Goal: Task Accomplishment & Management: Manage account settings

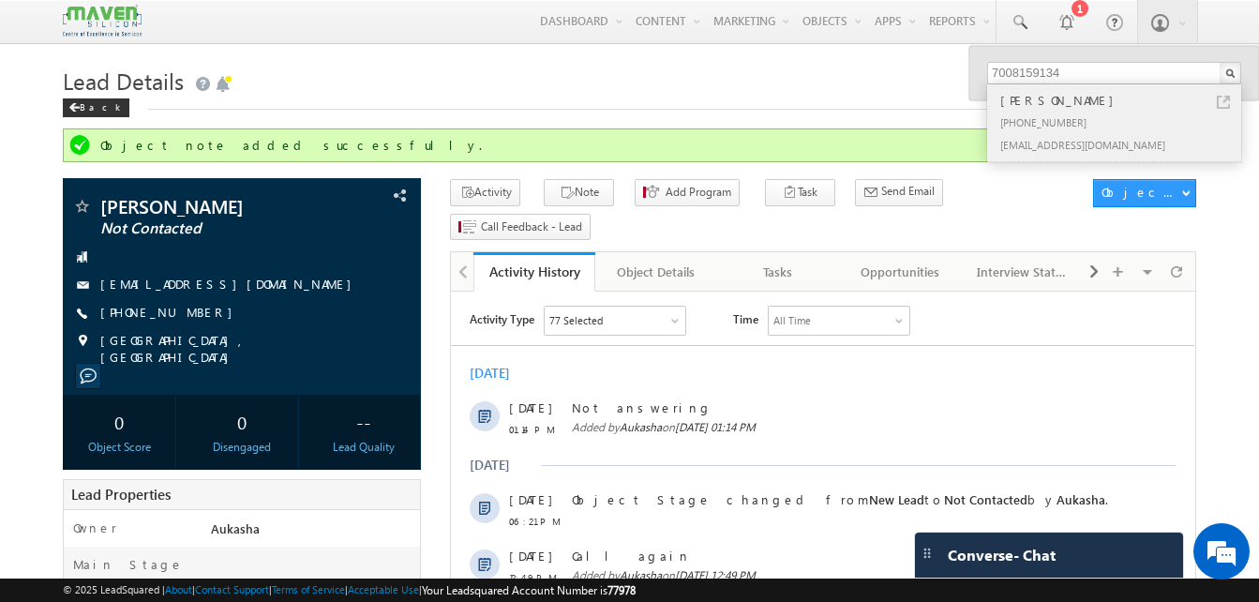
click at [1225, 99] on link at bounding box center [1223, 102] width 13 height 13
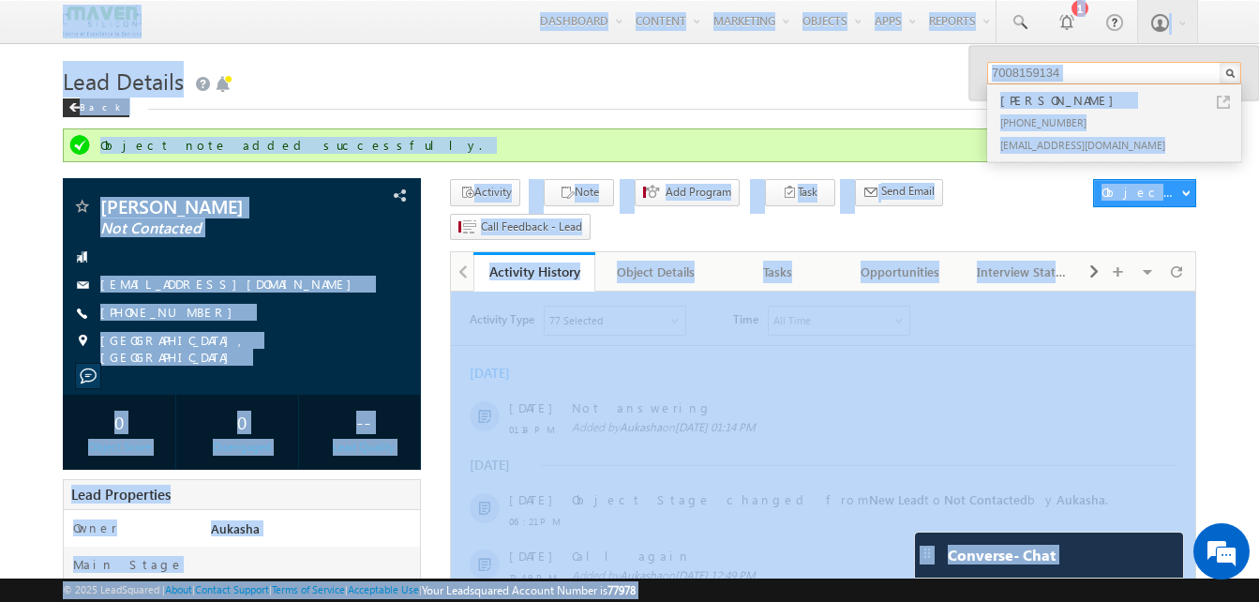
click at [1143, 74] on input "7008159134" at bounding box center [1114, 73] width 254 height 23
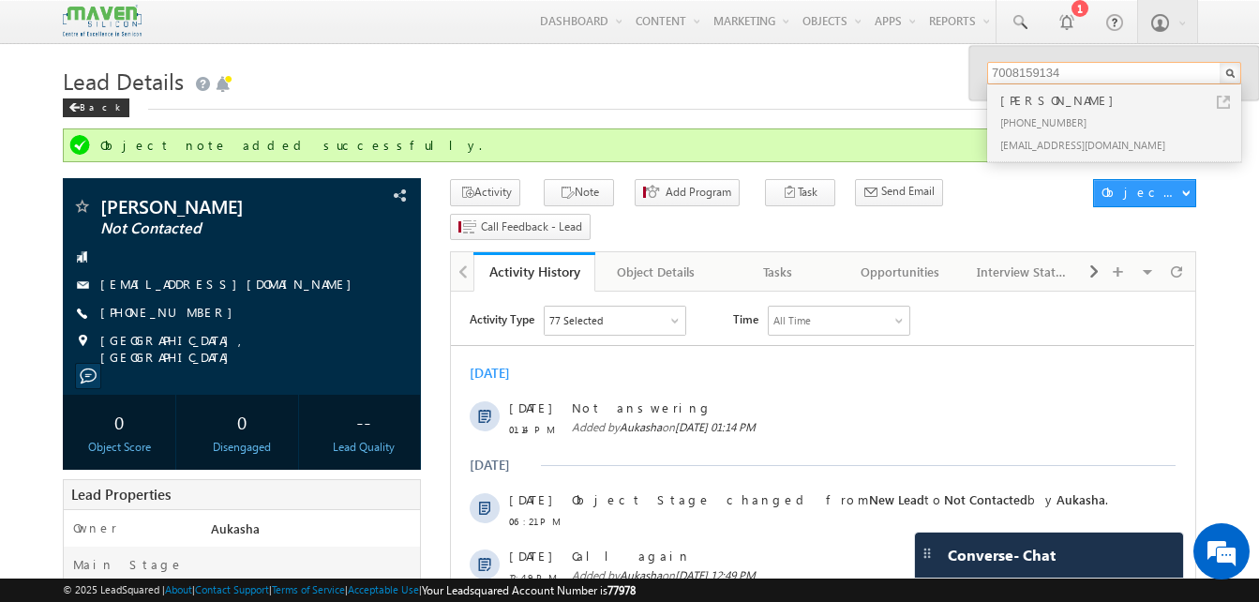
paste input "9027517152"
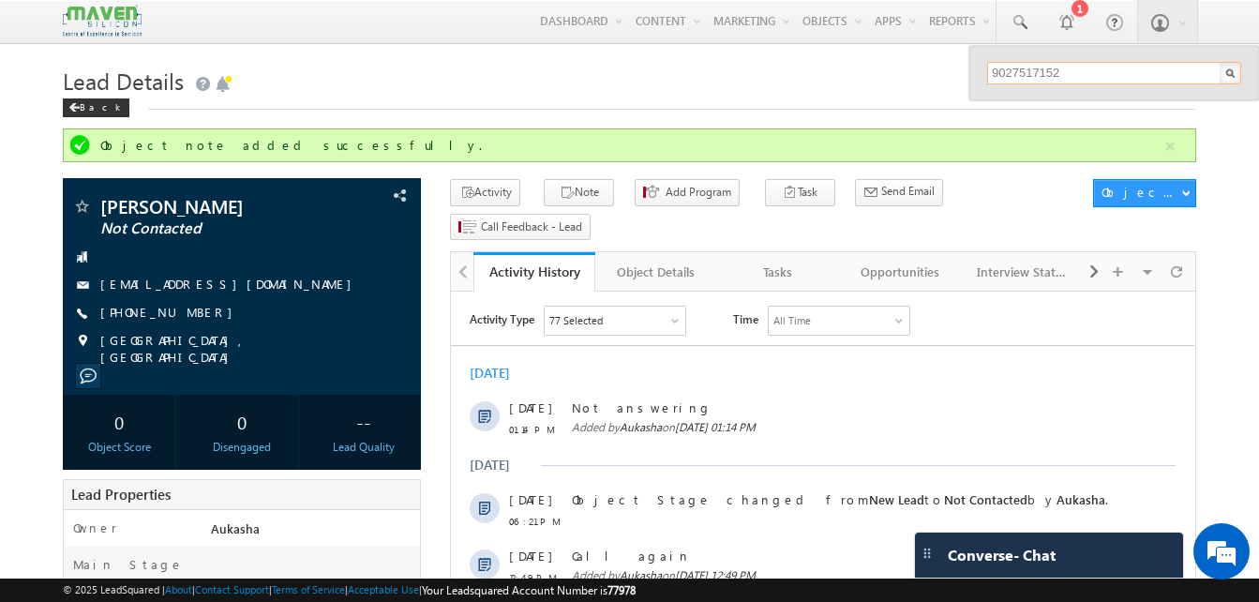
type input "9027517152"
click at [759, 91] on h1 "Lead Details" at bounding box center [630, 79] width 1134 height 37
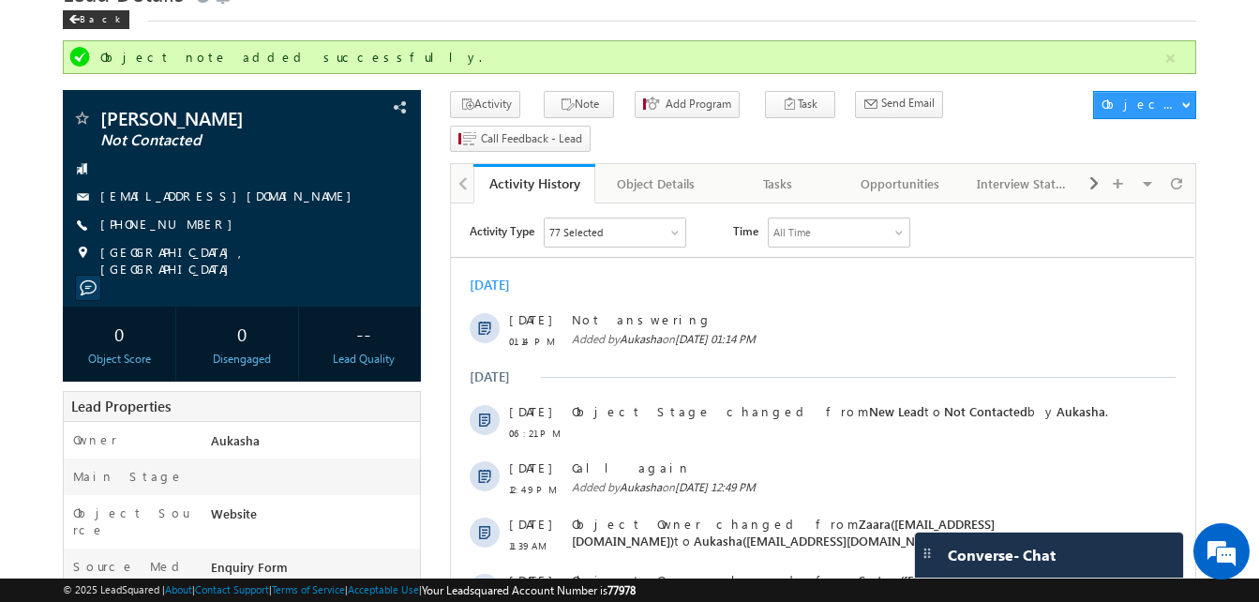
scroll to position [87, 0]
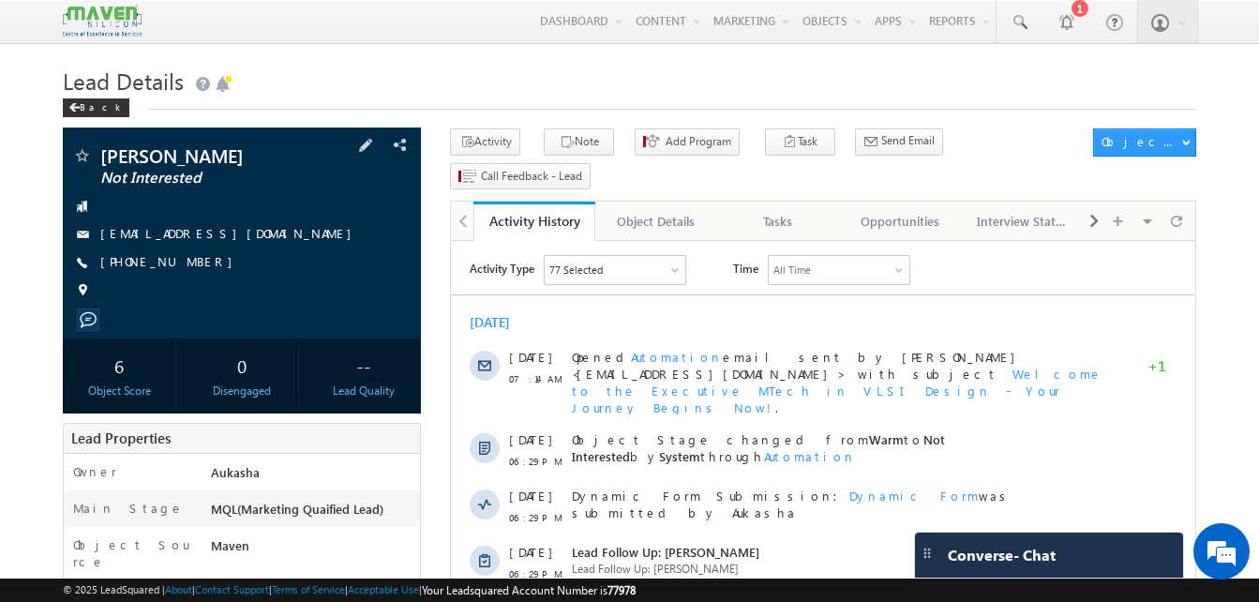
drag, startPoint x: 203, startPoint y: 266, endPoint x: 190, endPoint y: 263, distance: 13.4
click at [190, 263] on div "[PHONE_NUMBER]" at bounding box center [241, 262] width 339 height 19
copy div "[PHONE_NUMBER]"
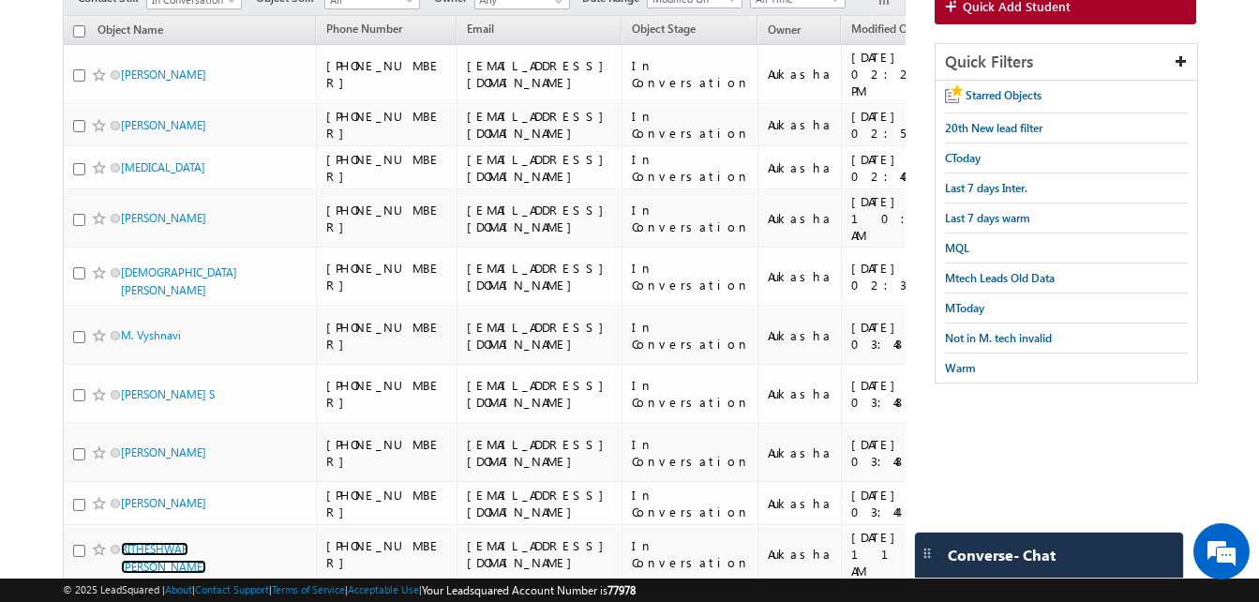
scroll to position [180, 0]
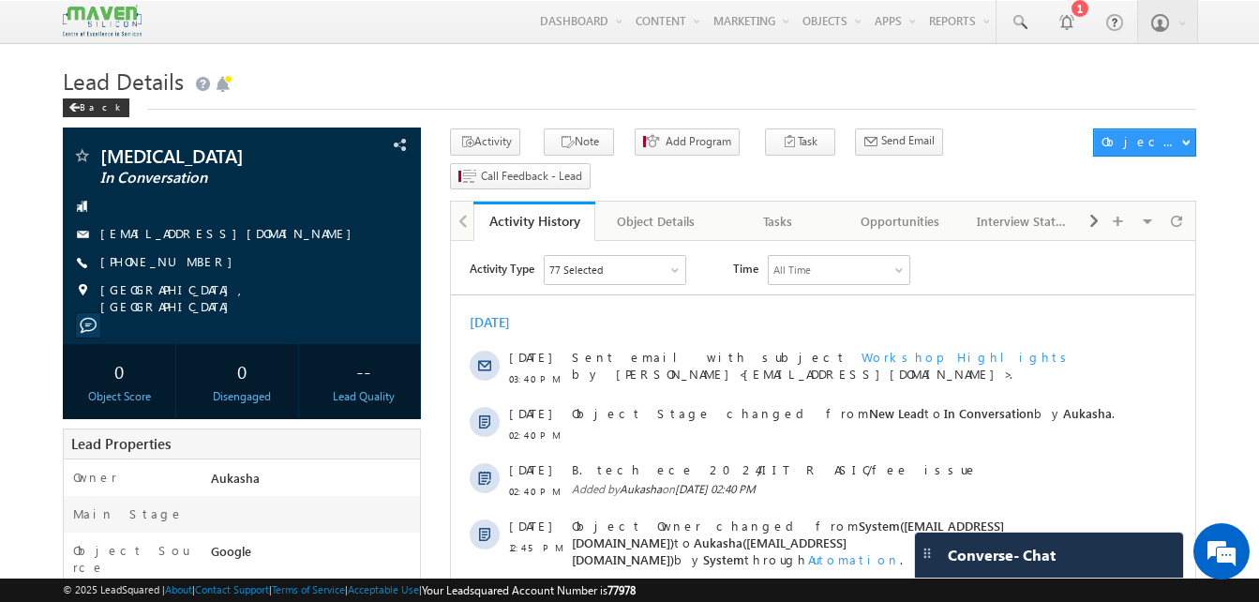
click at [176, 263] on span "+91-8826396619" at bounding box center [171, 262] width 142 height 19
copy span "8826396619"
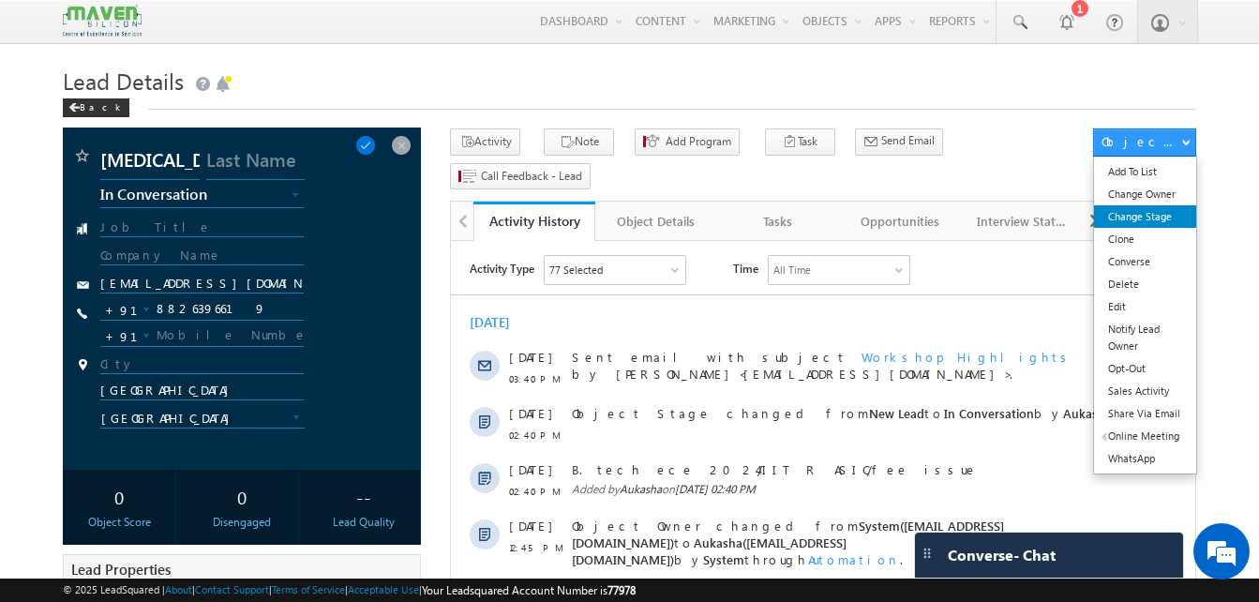
click at [1156, 219] on link "Change Stage" at bounding box center [1145, 216] width 102 height 23
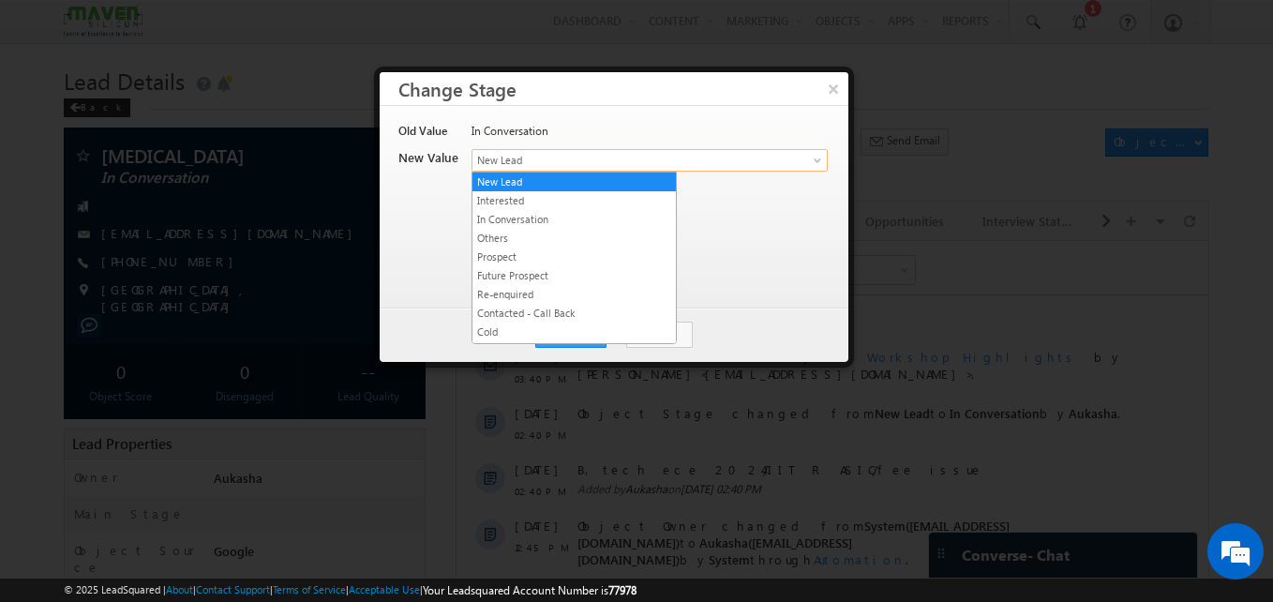
click at [641, 152] on span "New Lead" at bounding box center [619, 160] width 293 height 17
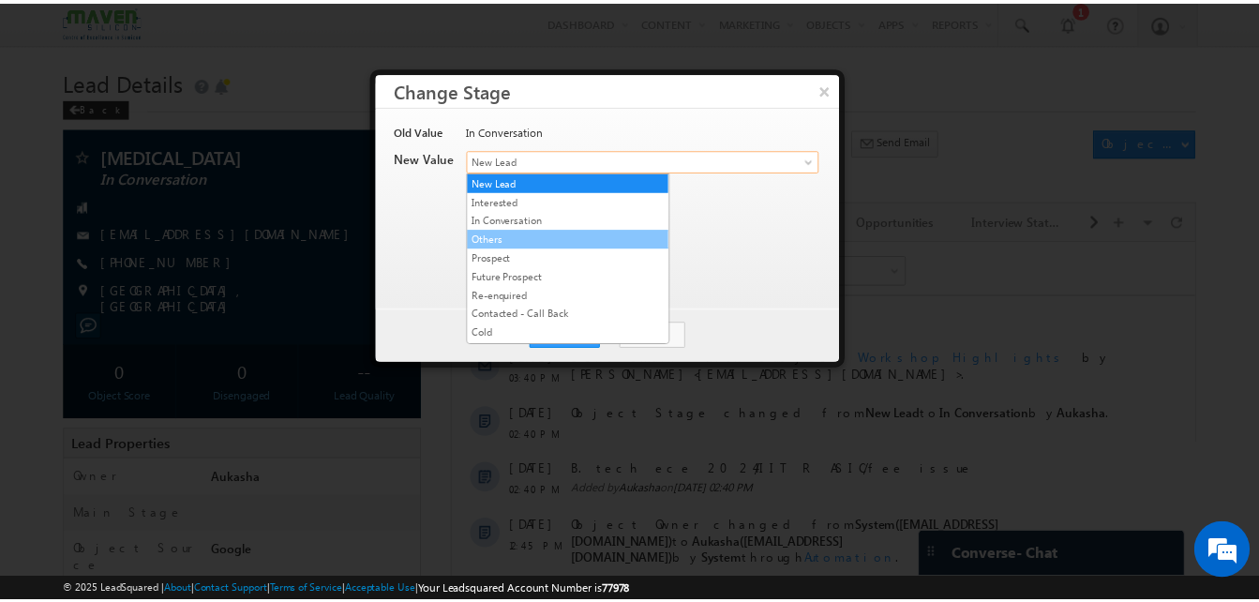
scroll to position [373, 0]
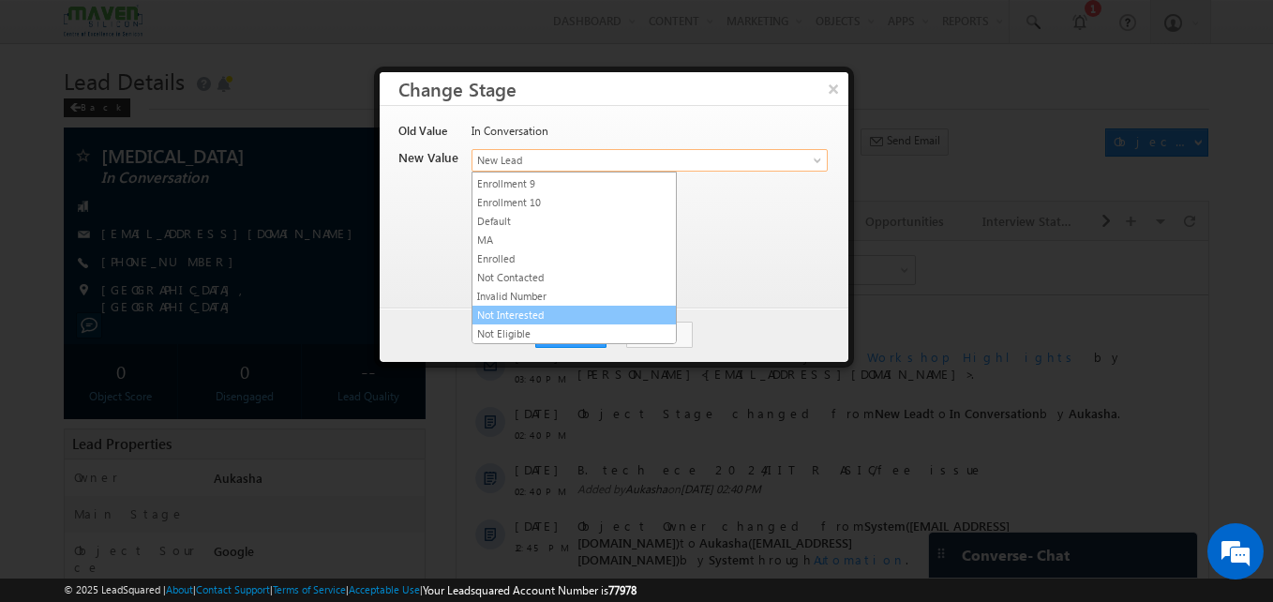
click at [522, 307] on link "Not Interested" at bounding box center [574, 315] width 203 height 17
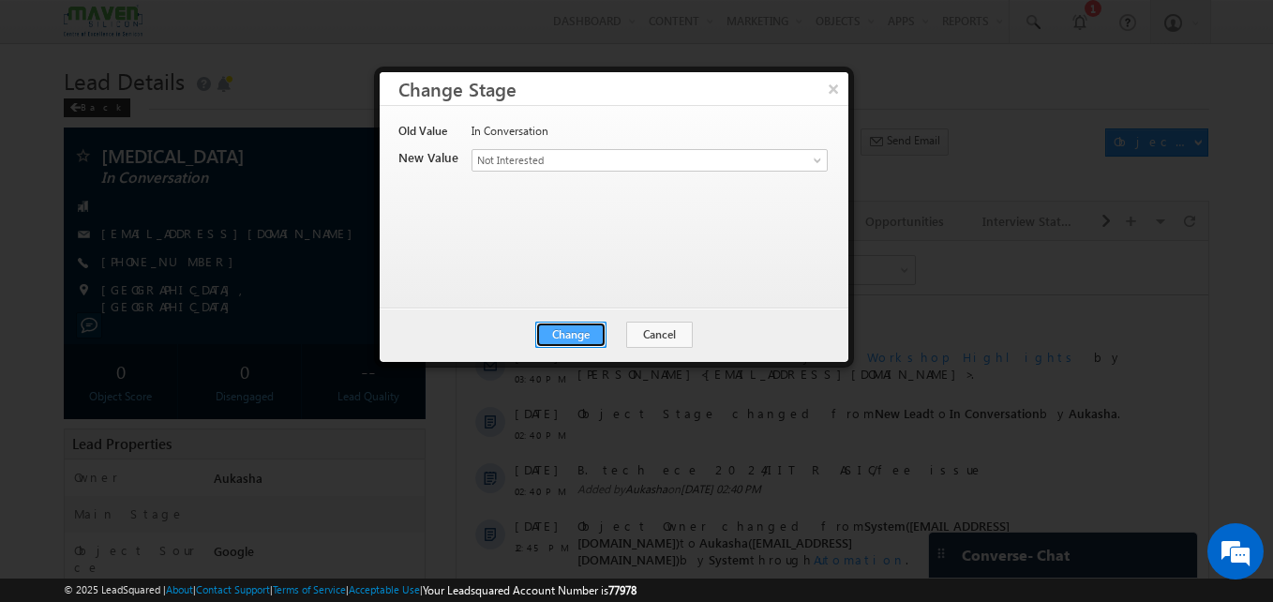
click at [559, 333] on button "Change" at bounding box center [570, 335] width 71 height 26
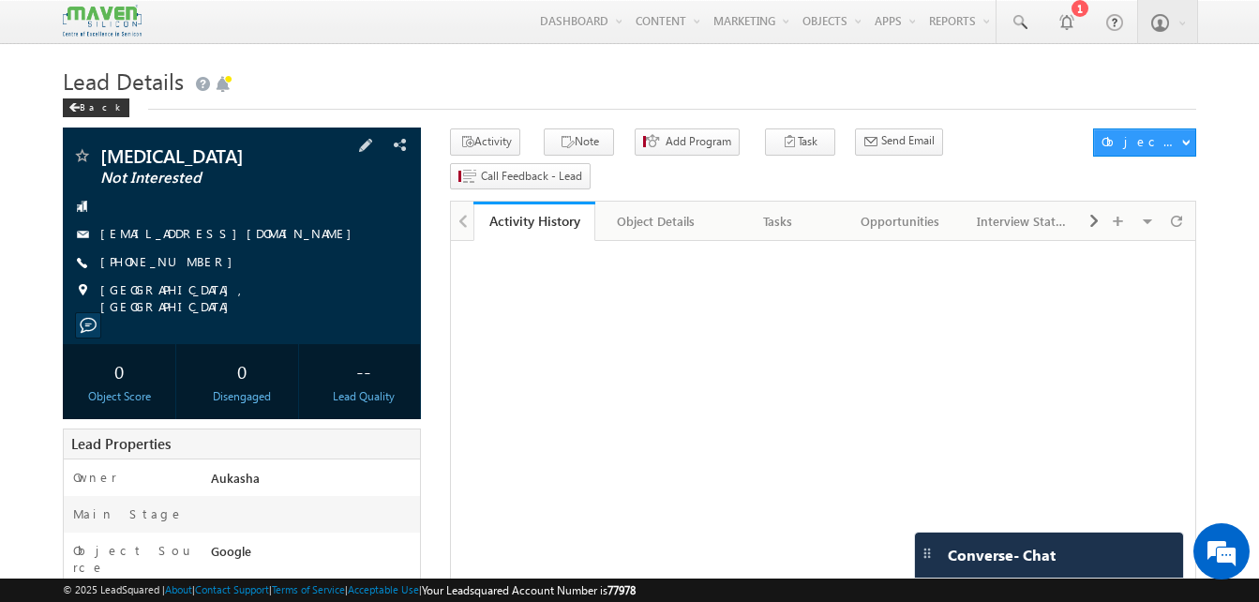
drag, startPoint x: 206, startPoint y: 261, endPoint x: 189, endPoint y: 263, distance: 17.1
click at [189, 263] on div "[PHONE_NUMBER]" at bounding box center [241, 262] width 339 height 19
copy div "[PHONE_NUMBER]"
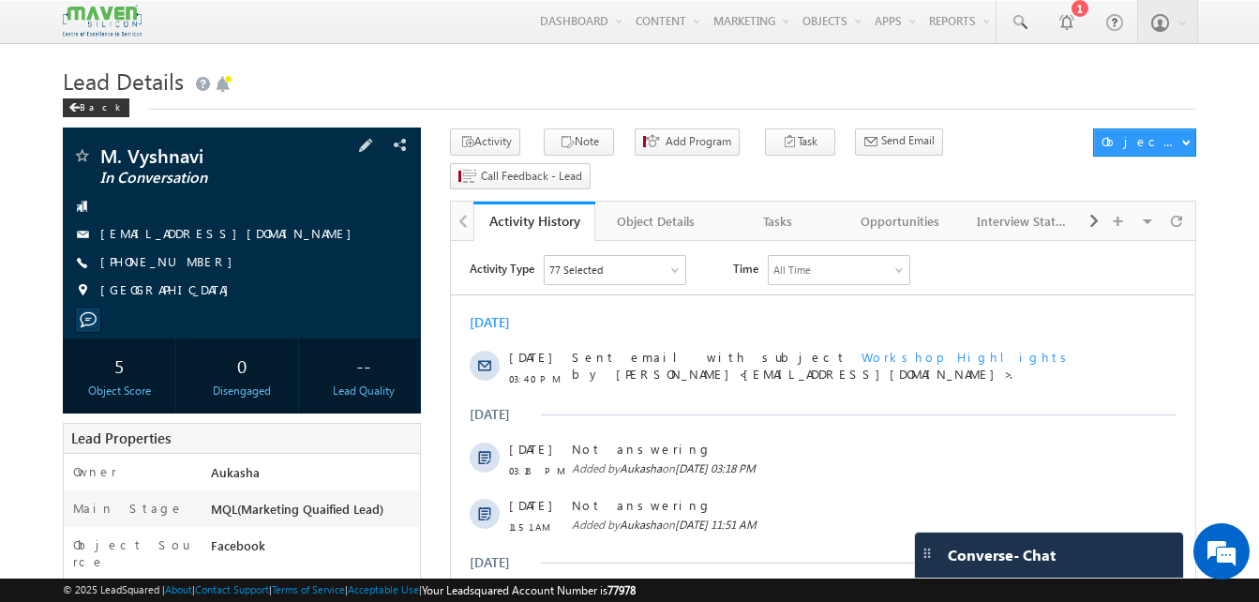
click at [343, 236] on div "vyshnavimuniganti43@gmail.com" at bounding box center [241, 234] width 339 height 19
click at [343, 236] on div "[EMAIL_ADDRESS][DOMAIN_NAME]" at bounding box center [241, 234] width 339 height 19
click at [190, 264] on div "[PHONE_NUMBER]" at bounding box center [241, 262] width 339 height 19
copy div "[PHONE_NUMBER]"
click at [489, 88] on h1 "Lead Details" at bounding box center [630, 79] width 1134 height 37
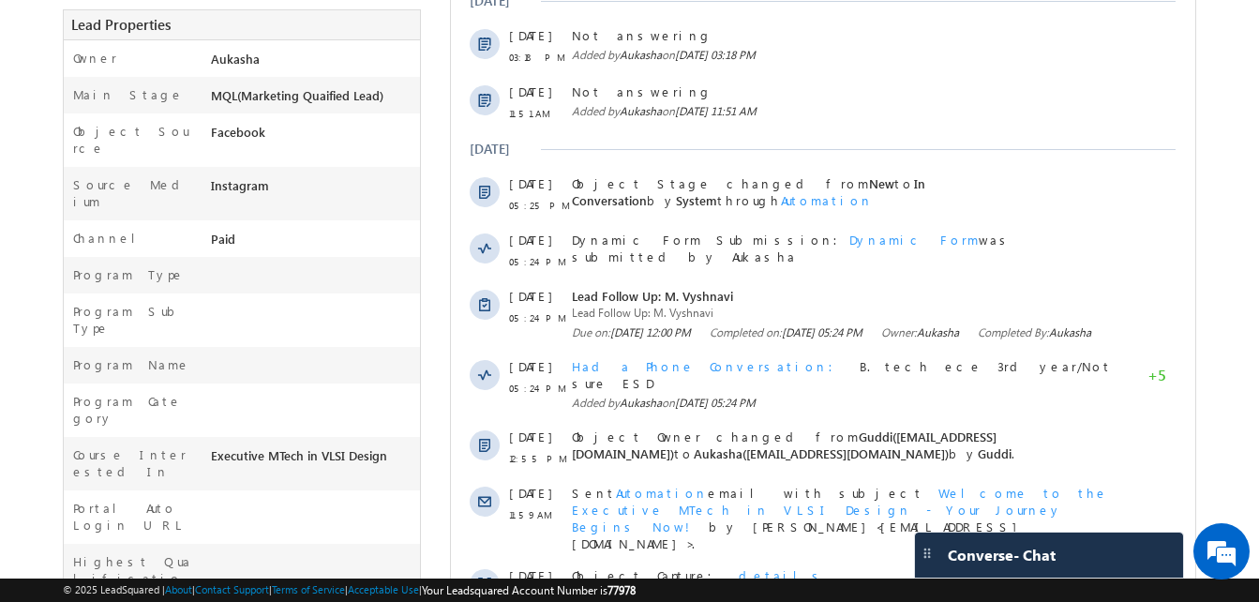
scroll to position [413, 0]
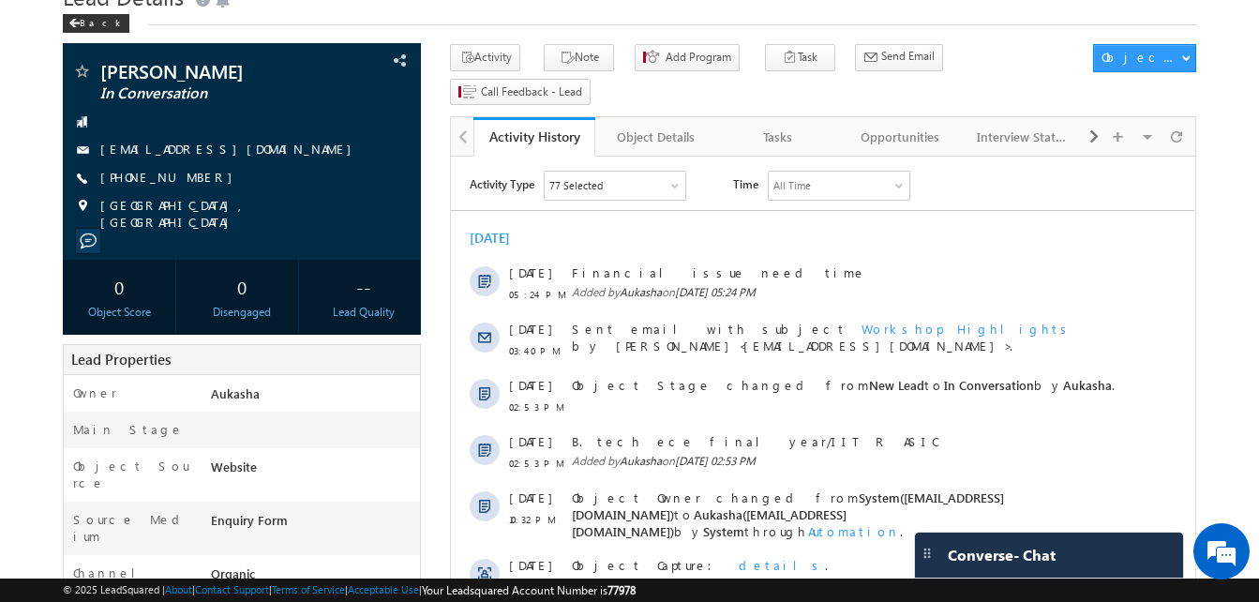
scroll to position [81, 0]
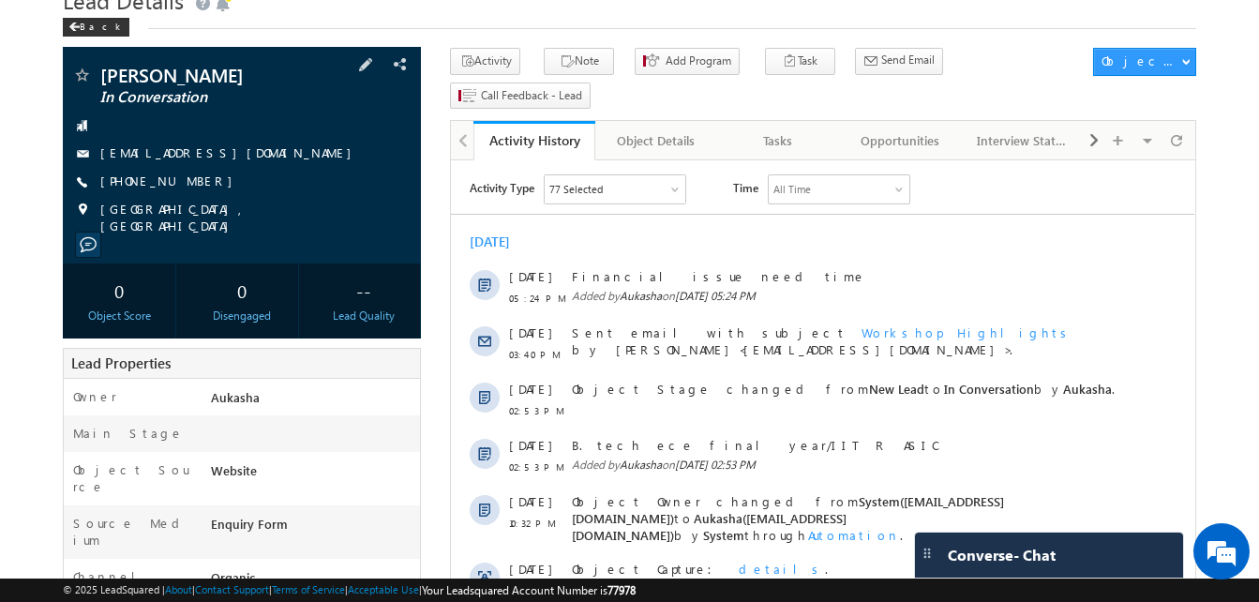
drag, startPoint x: 200, startPoint y: 177, endPoint x: 192, endPoint y: 184, distance: 10.0
click at [192, 184] on div "+91-8008236722" at bounding box center [241, 182] width 339 height 19
copy div "+91-8008236722"
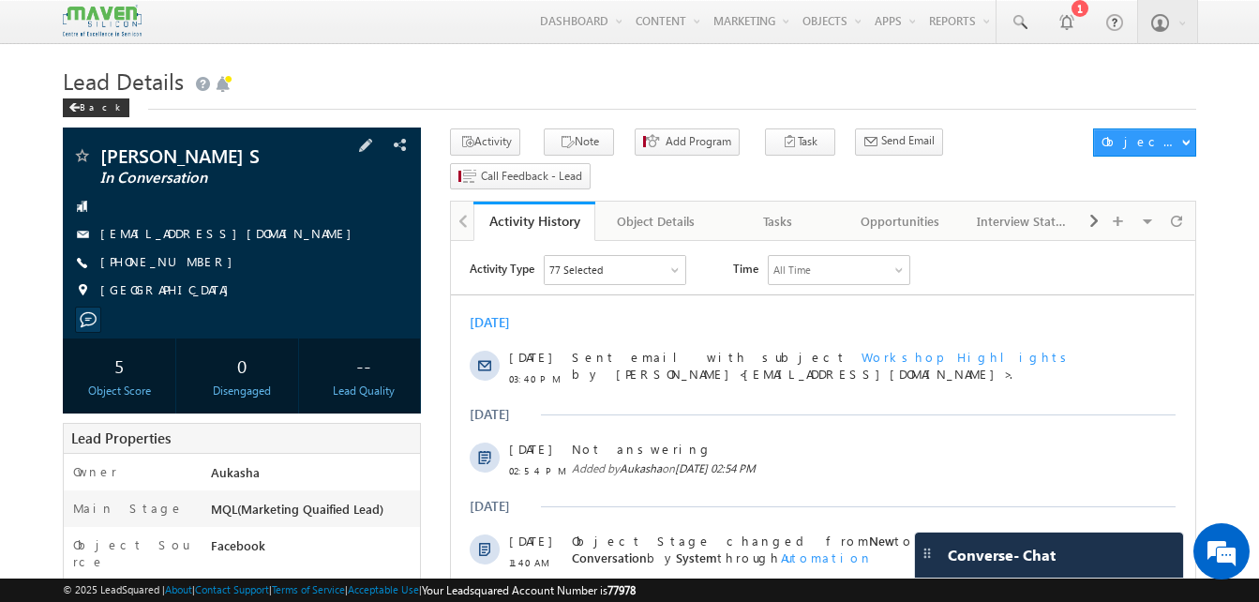
click at [190, 263] on div "+91-9789592408" at bounding box center [241, 262] width 339 height 19
copy div "+91-9789592408"
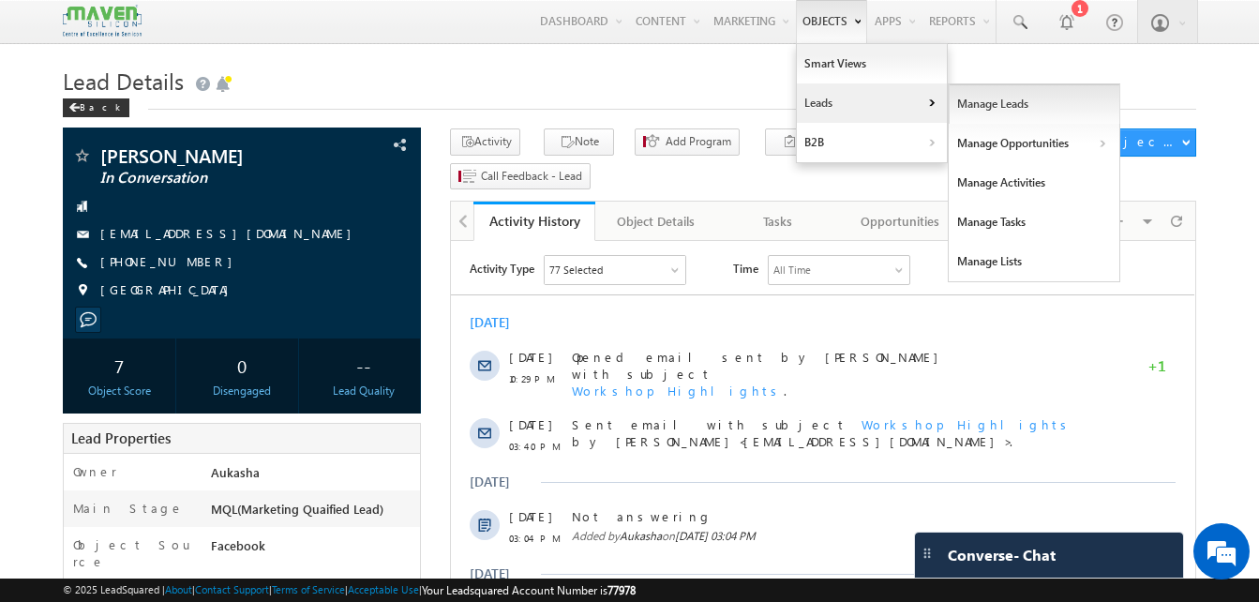
click at [1016, 106] on link "Manage Leads" at bounding box center [1035, 103] width 172 height 39
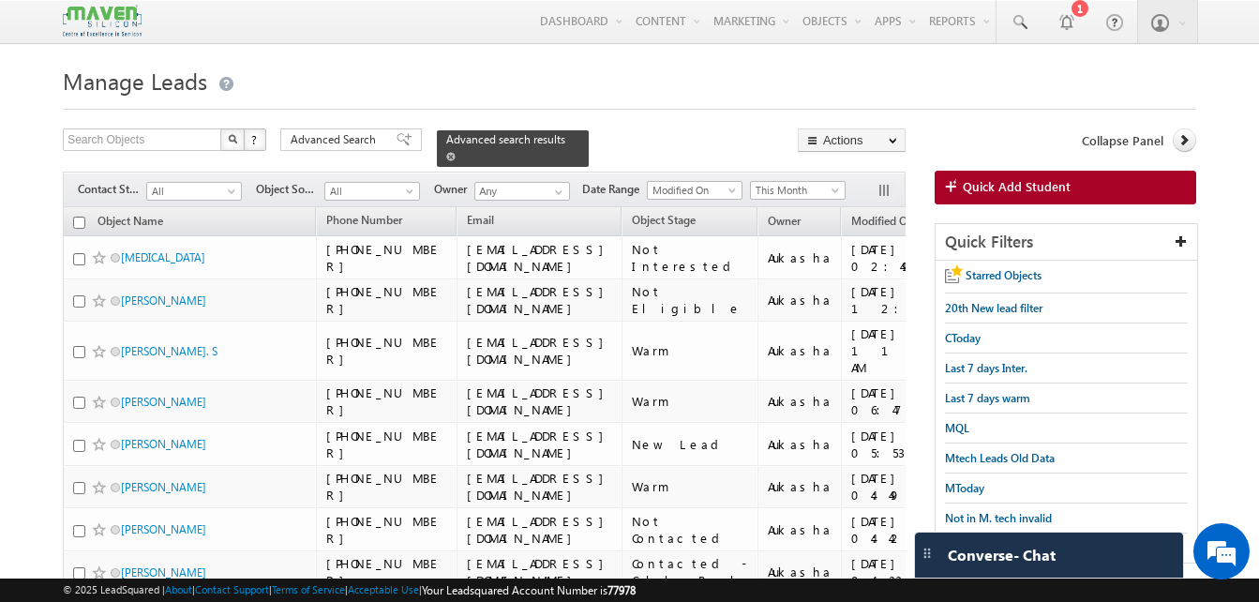
click at [456, 152] on span at bounding box center [450, 156] width 9 height 9
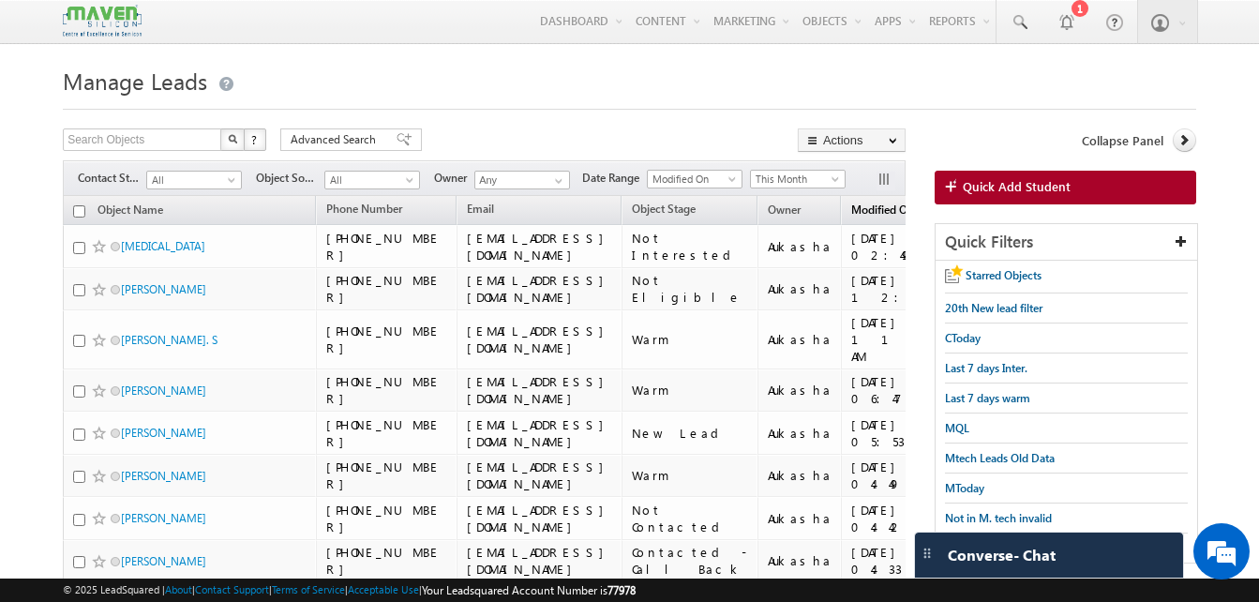
click at [866, 218] on link "Modified On (sorted descending)" at bounding box center [891, 211] width 99 height 24
click at [705, 218] on link "Object Stage" at bounding box center [664, 211] width 83 height 24
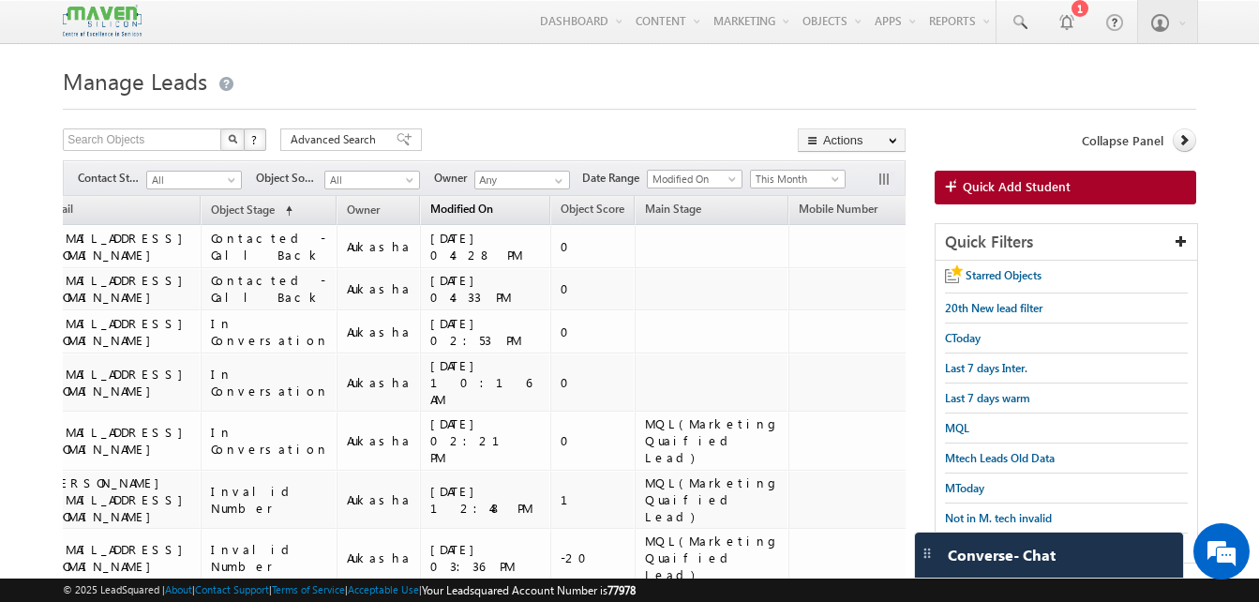
click at [477, 207] on span "Modified On" at bounding box center [461, 209] width 63 height 14
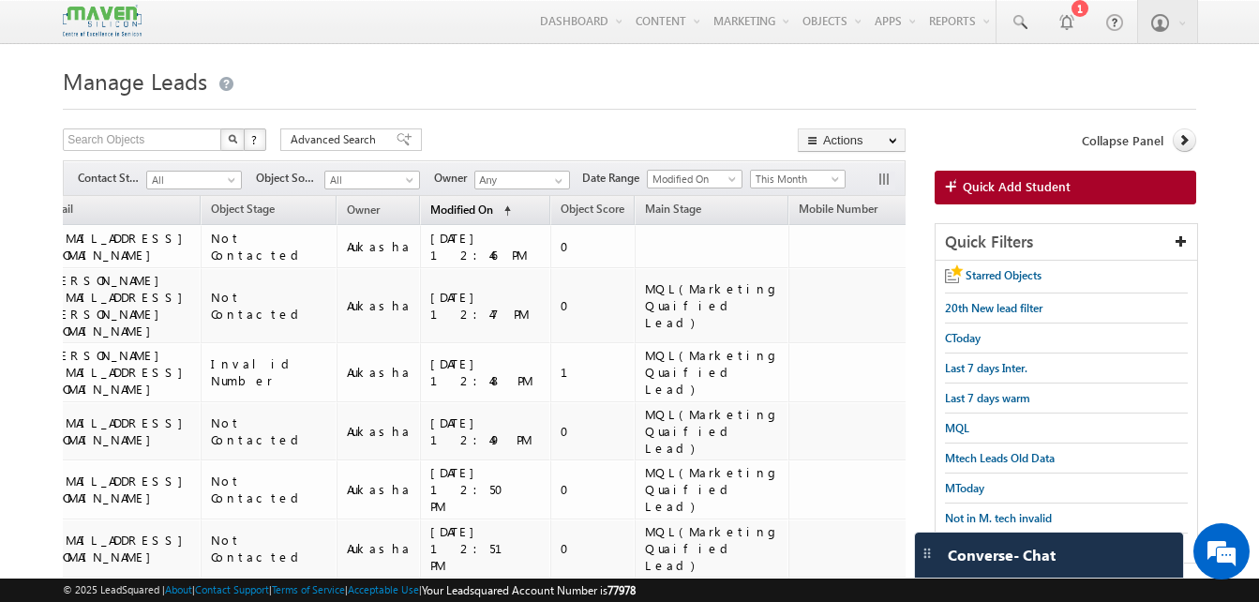
click at [469, 214] on span "Modified On" at bounding box center [461, 210] width 63 height 14
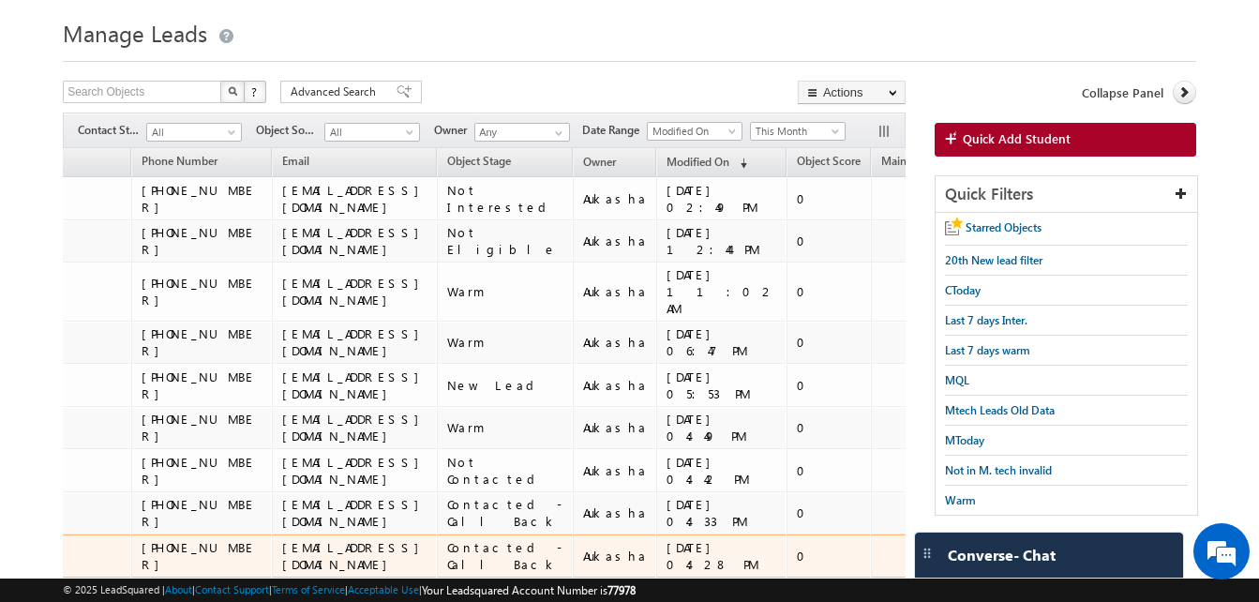
scroll to position [47, 0]
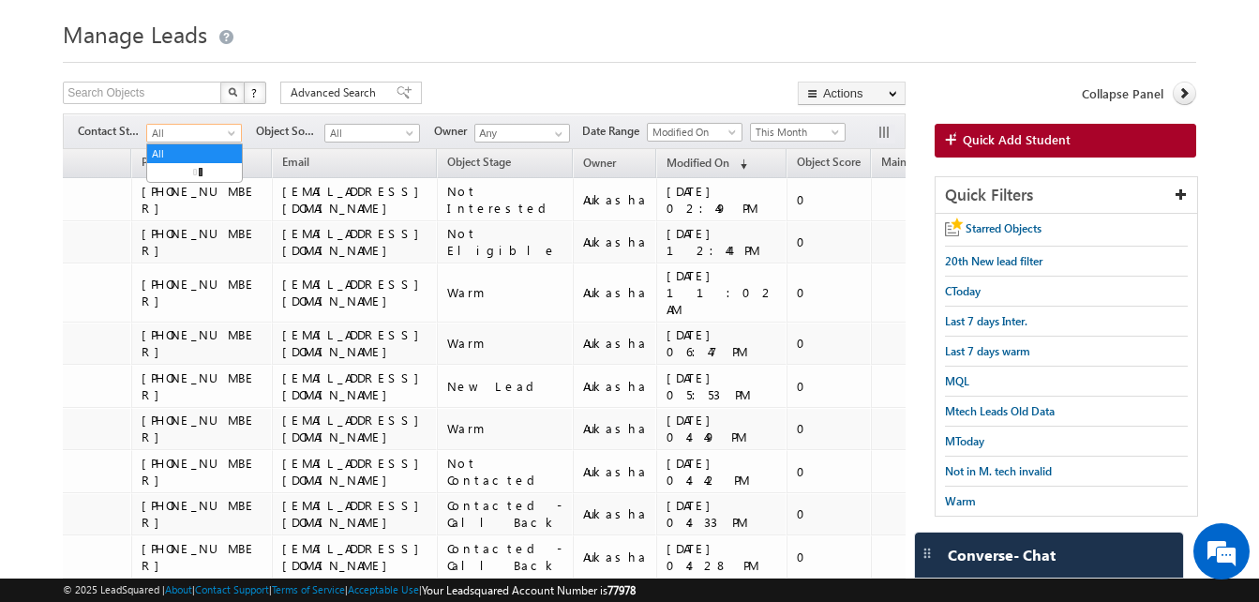
click at [220, 129] on span "All" at bounding box center [191, 133] width 89 height 17
click at [181, 172] on link "New Lead" at bounding box center [194, 172] width 95 height 17
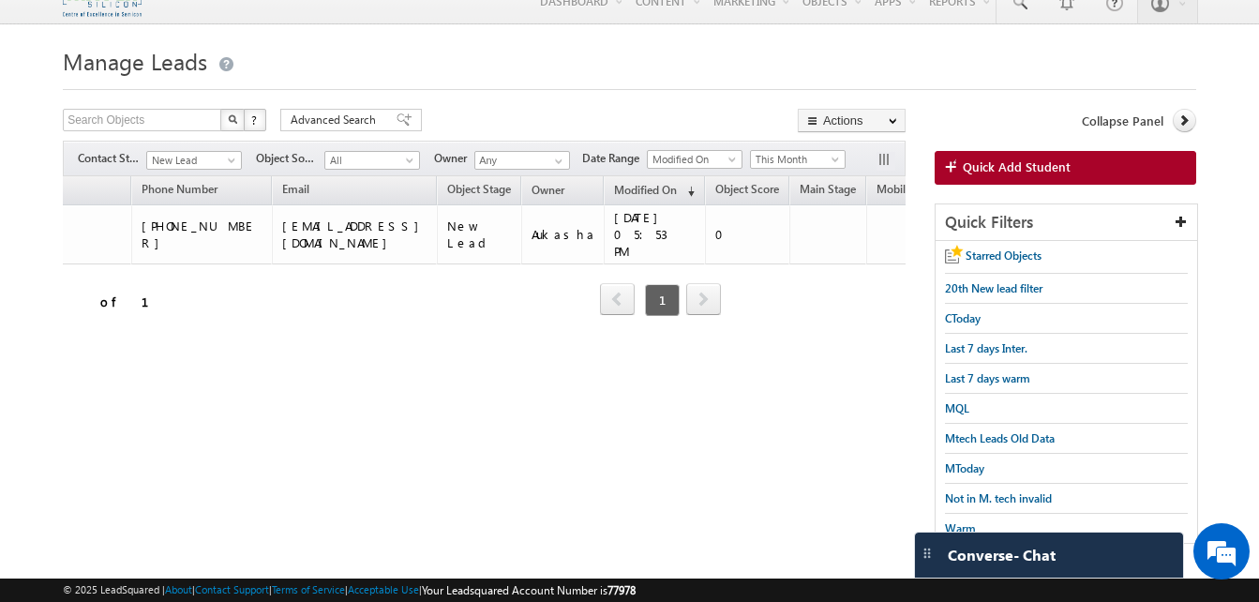
scroll to position [0, 0]
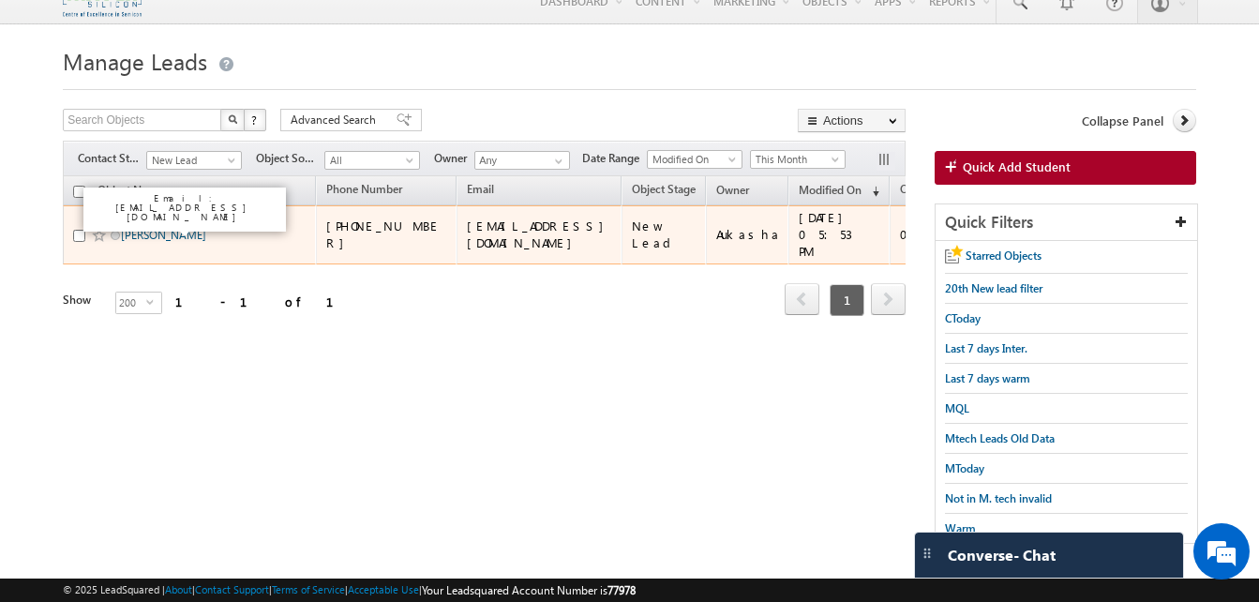
click at [143, 228] on link "Jeetu kumar" at bounding box center [163, 235] width 85 height 14
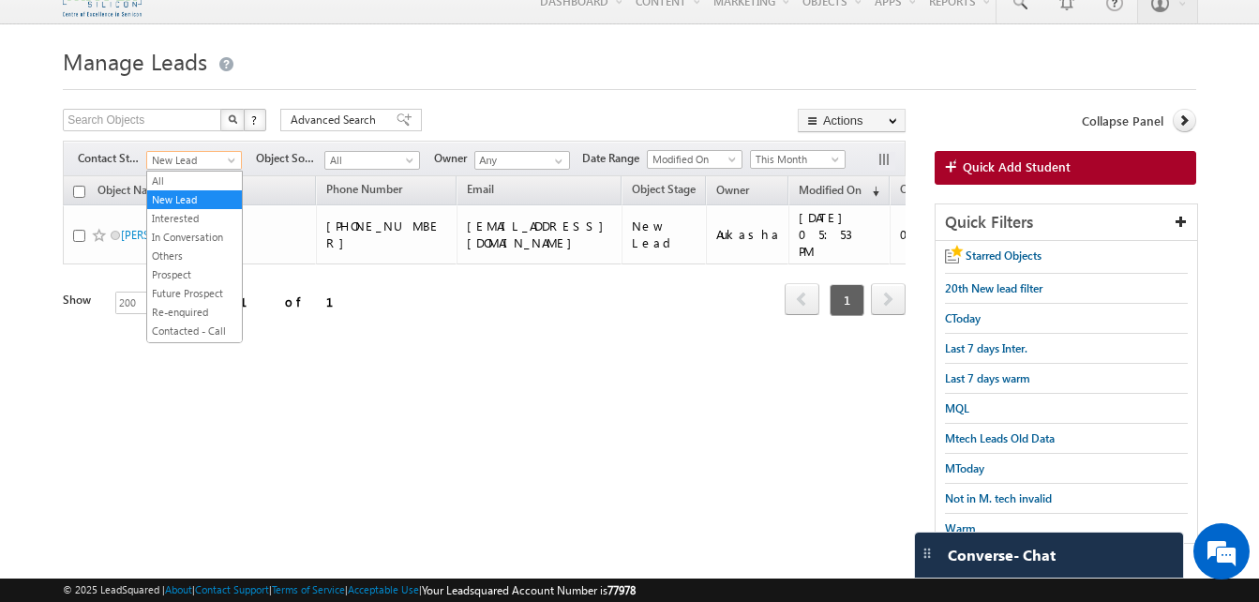
click at [218, 156] on span "New Lead" at bounding box center [191, 160] width 89 height 17
click at [175, 180] on link "All" at bounding box center [194, 181] width 95 height 17
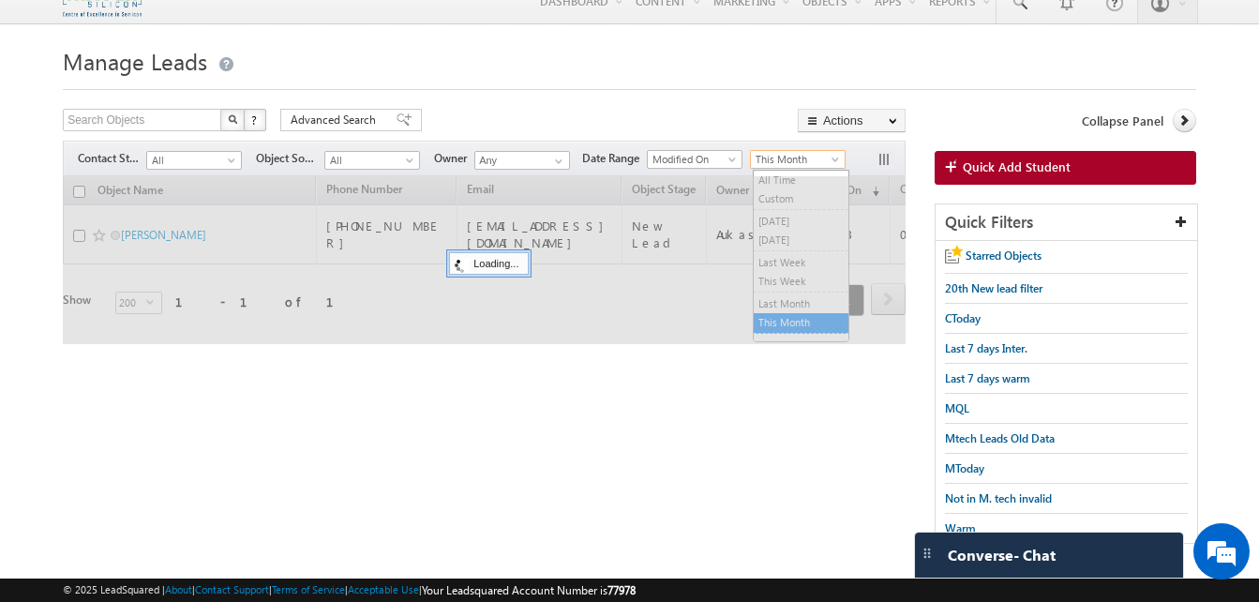
click at [805, 164] on span "This Month" at bounding box center [795, 159] width 89 height 17
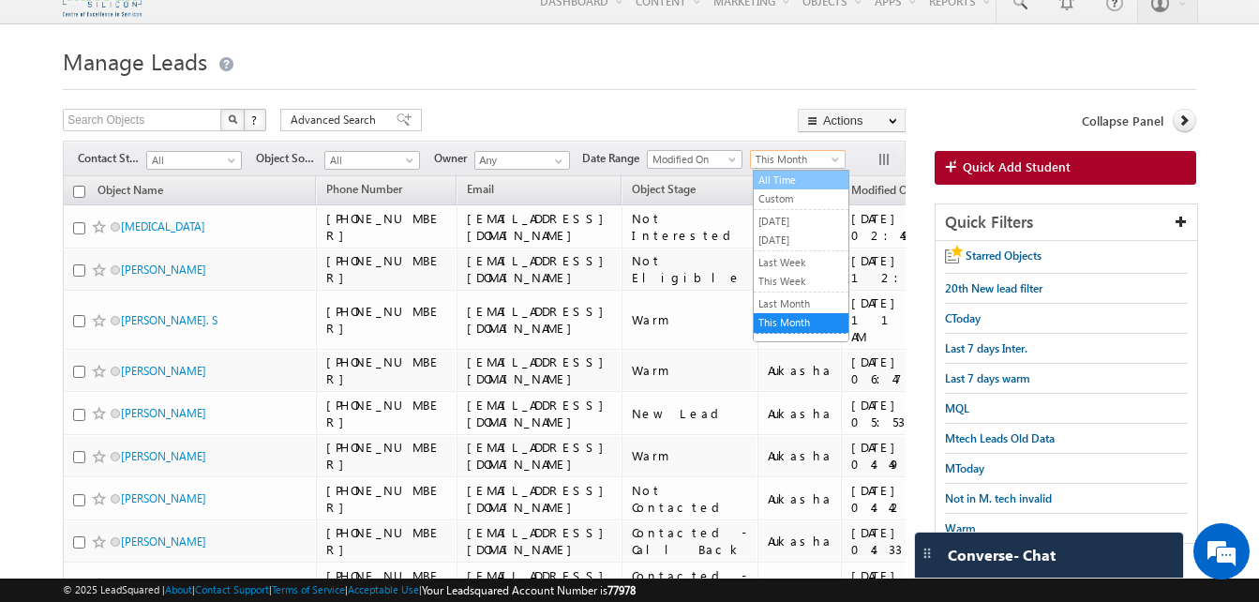
click at [785, 179] on link "All Time" at bounding box center [801, 180] width 95 height 17
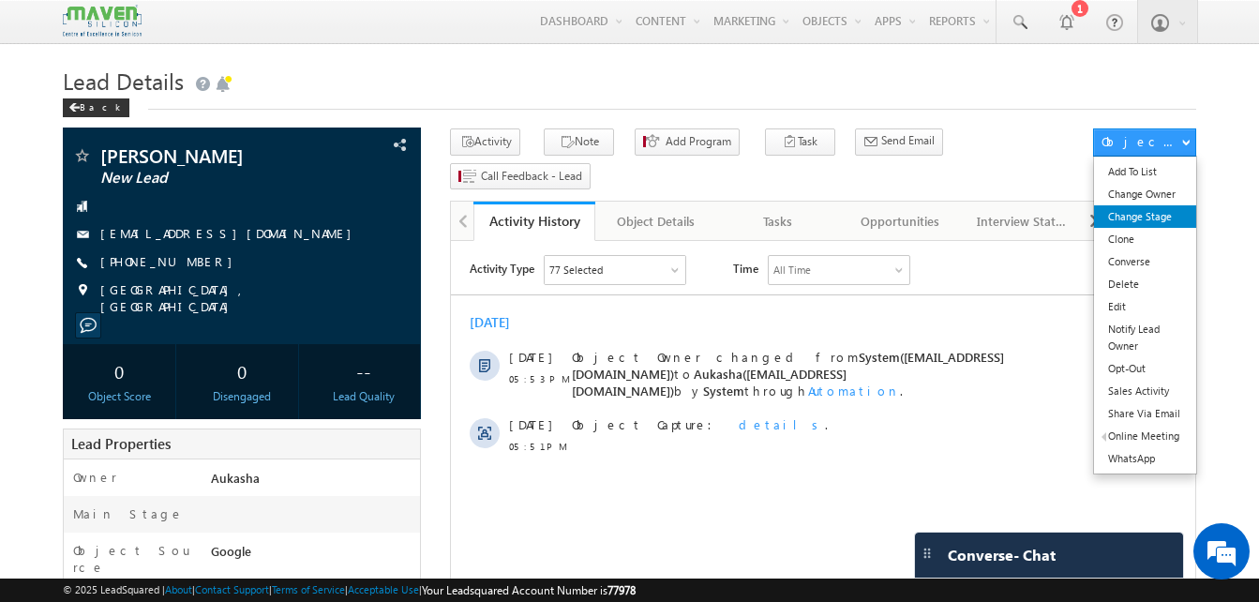
click at [1123, 211] on link "Change Stage" at bounding box center [1145, 216] width 102 height 23
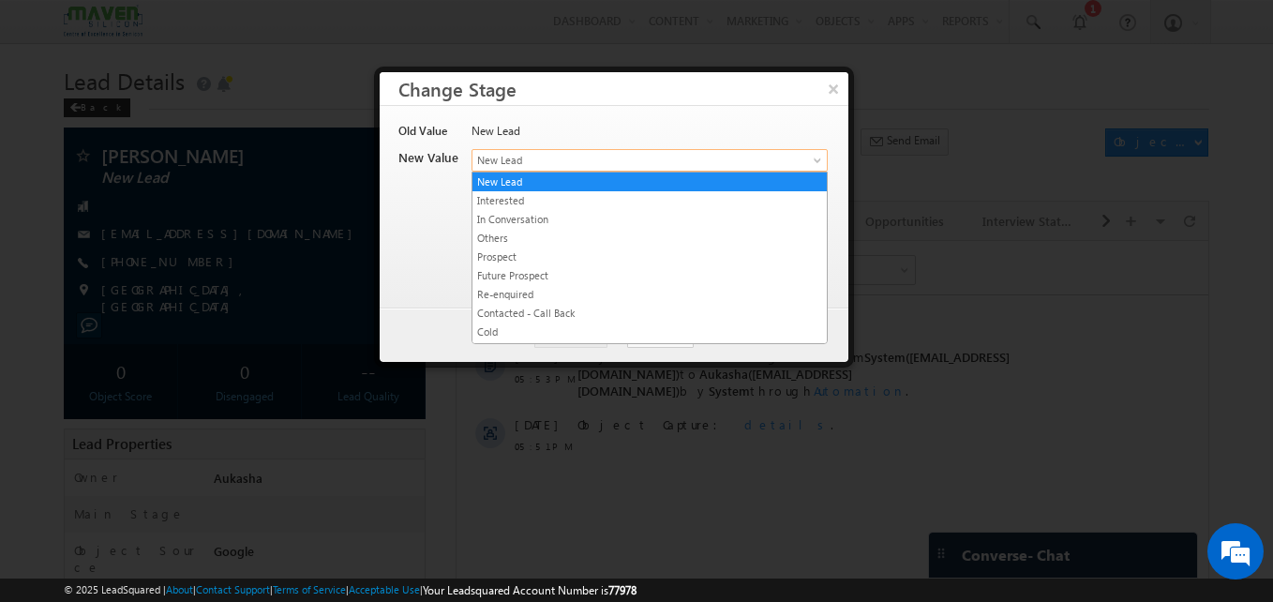
click at [624, 155] on span "New Lead" at bounding box center [619, 160] width 293 height 17
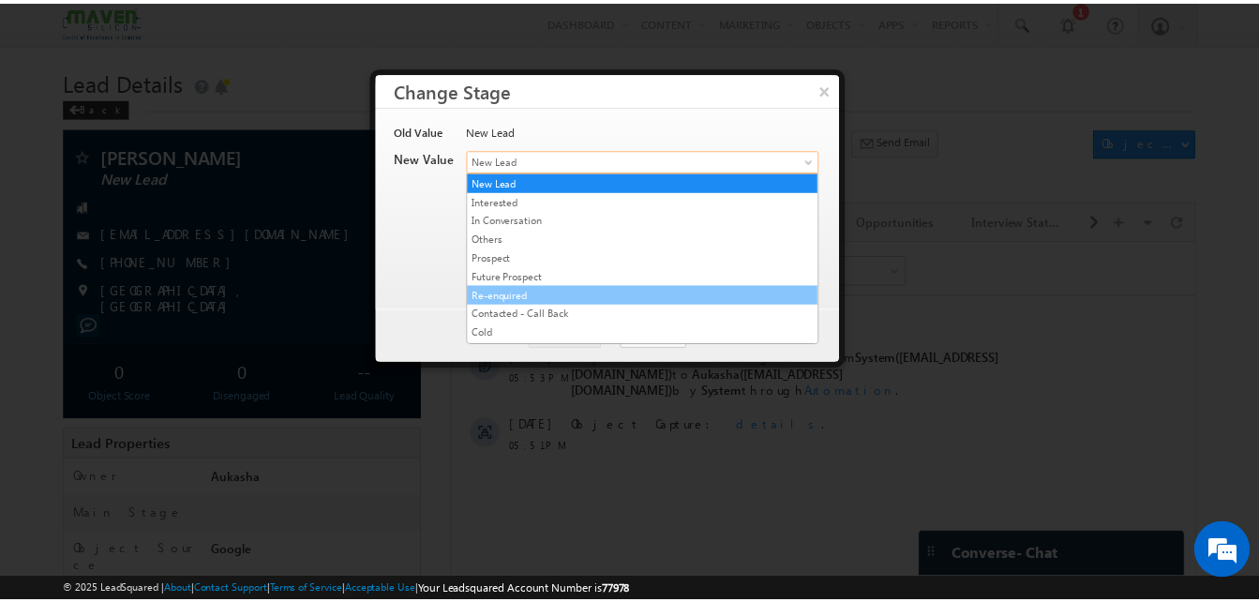
scroll to position [373, 0]
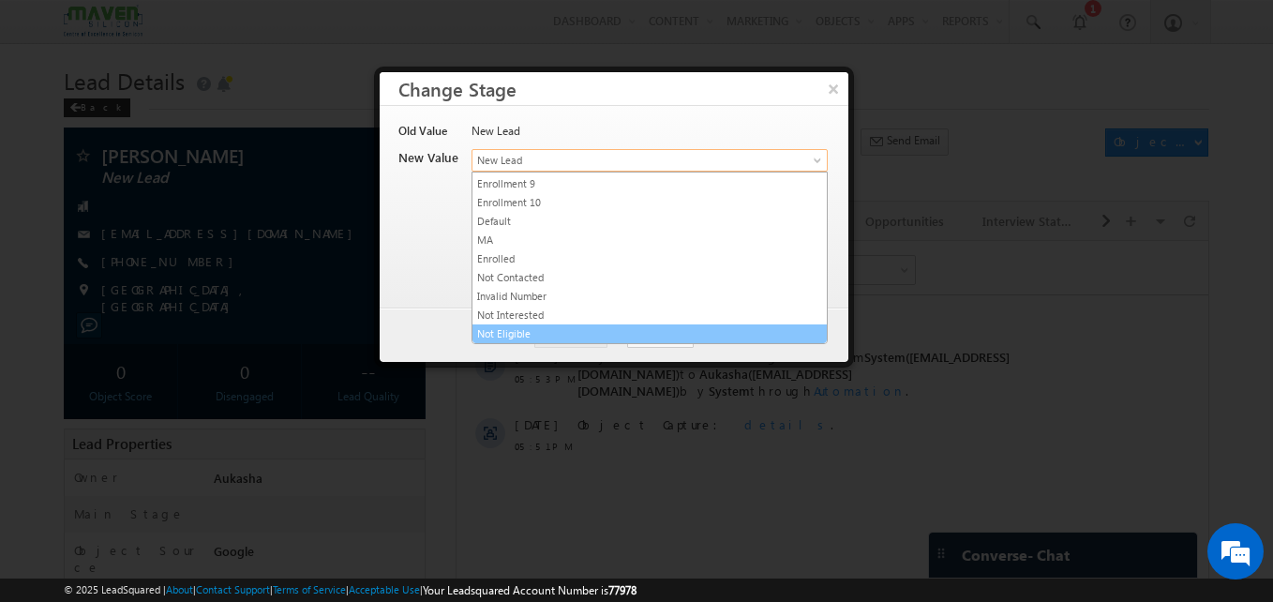
click at [527, 331] on link "Not Eligible" at bounding box center [650, 333] width 354 height 17
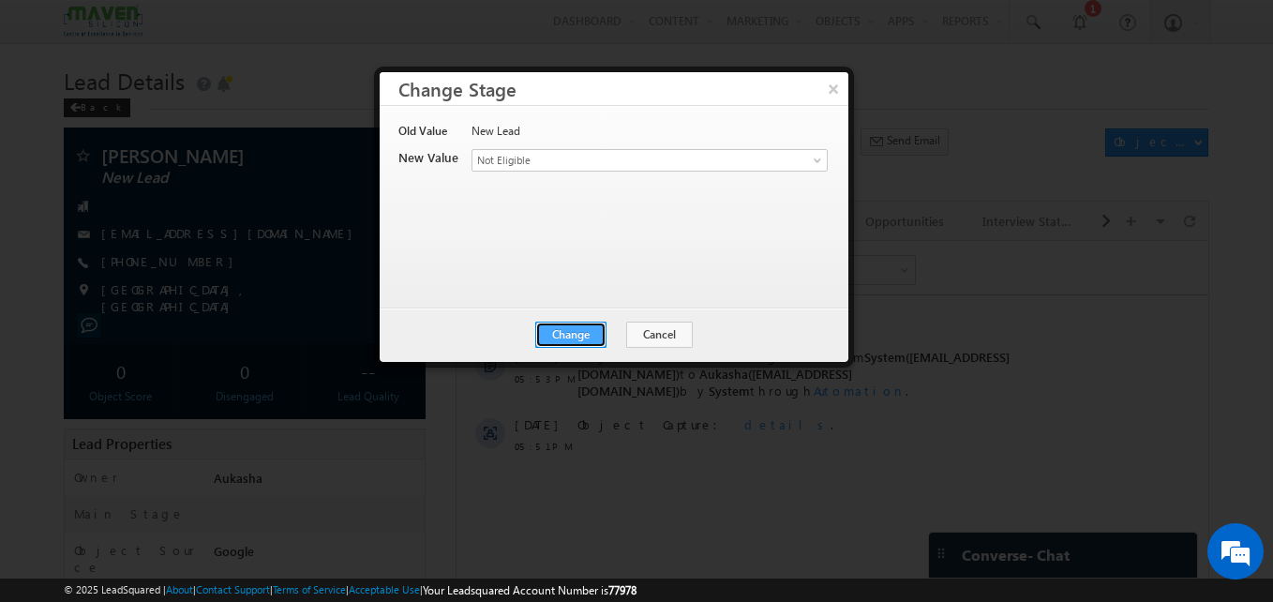
click at [582, 343] on button "Change" at bounding box center [570, 335] width 71 height 26
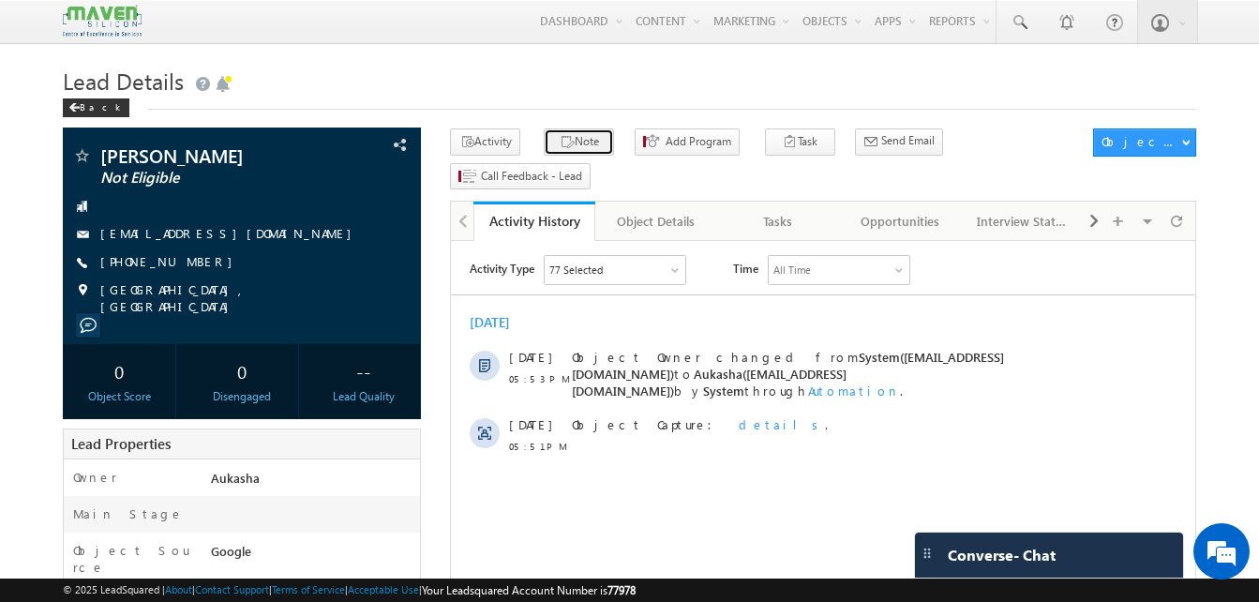
click at [563, 153] on button "Note" at bounding box center [579, 141] width 70 height 27
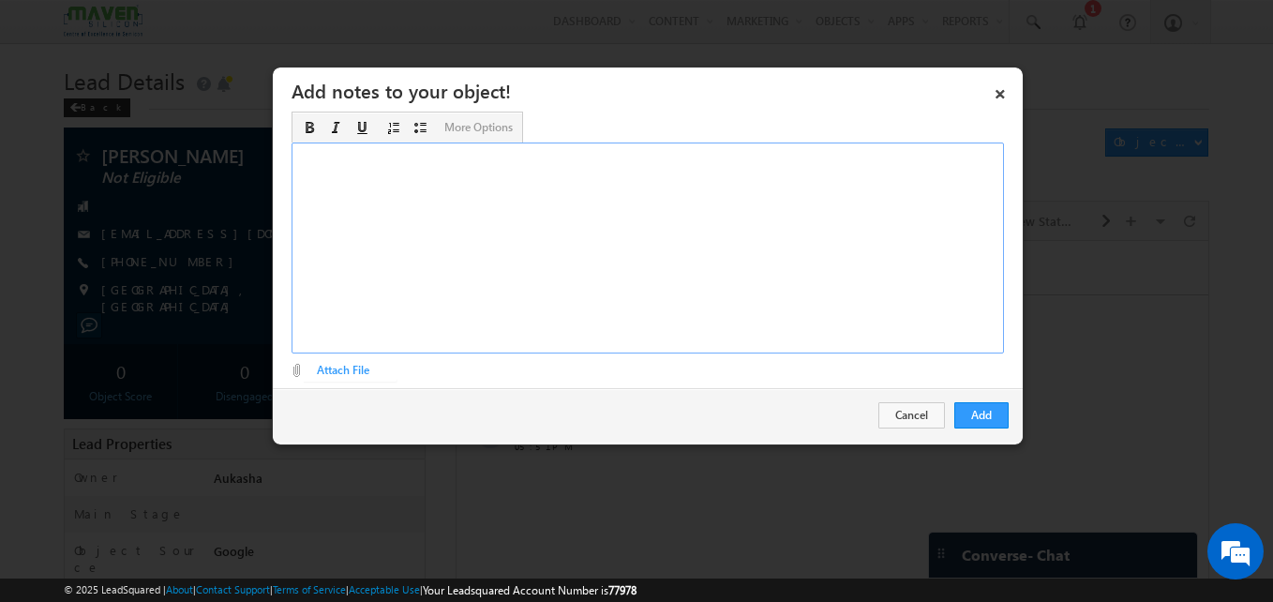
click at [492, 248] on div "Rich Text Editor, Description-inline-editor-div" at bounding box center [648, 248] width 713 height 211
click at [1009, 415] on button "Add" at bounding box center [982, 415] width 54 height 26
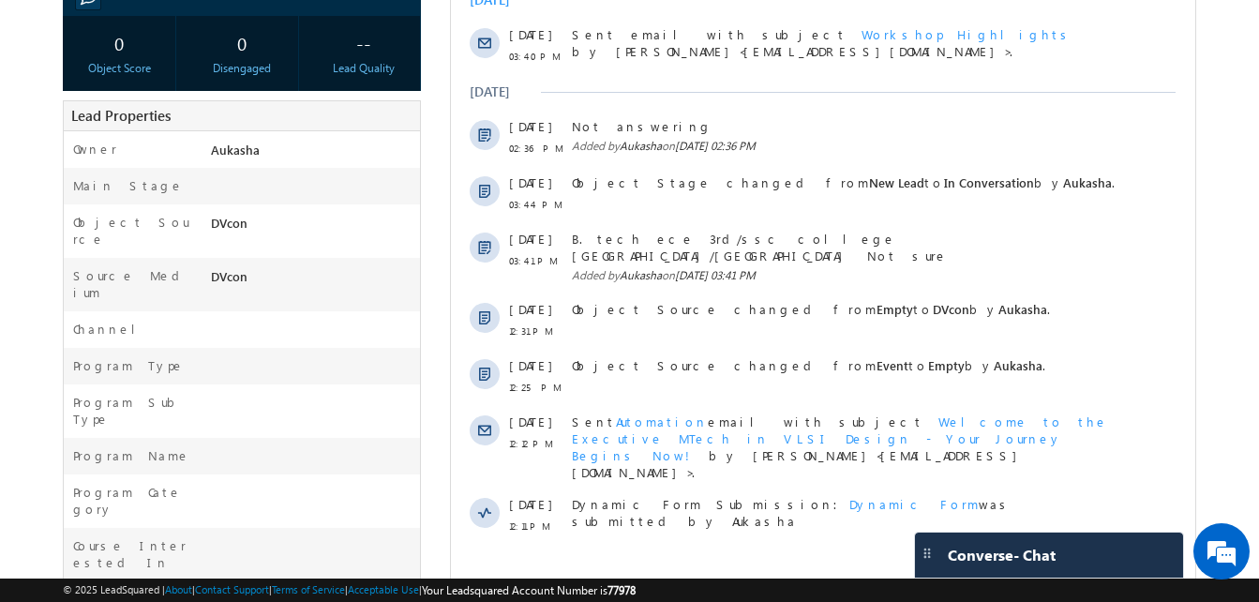
scroll to position [322, 0]
click at [805, 424] on div "Sent Automation email with subject Welcome to the Executive MTech in VLSI Desig…" at bounding box center [844, 447] width 544 height 66
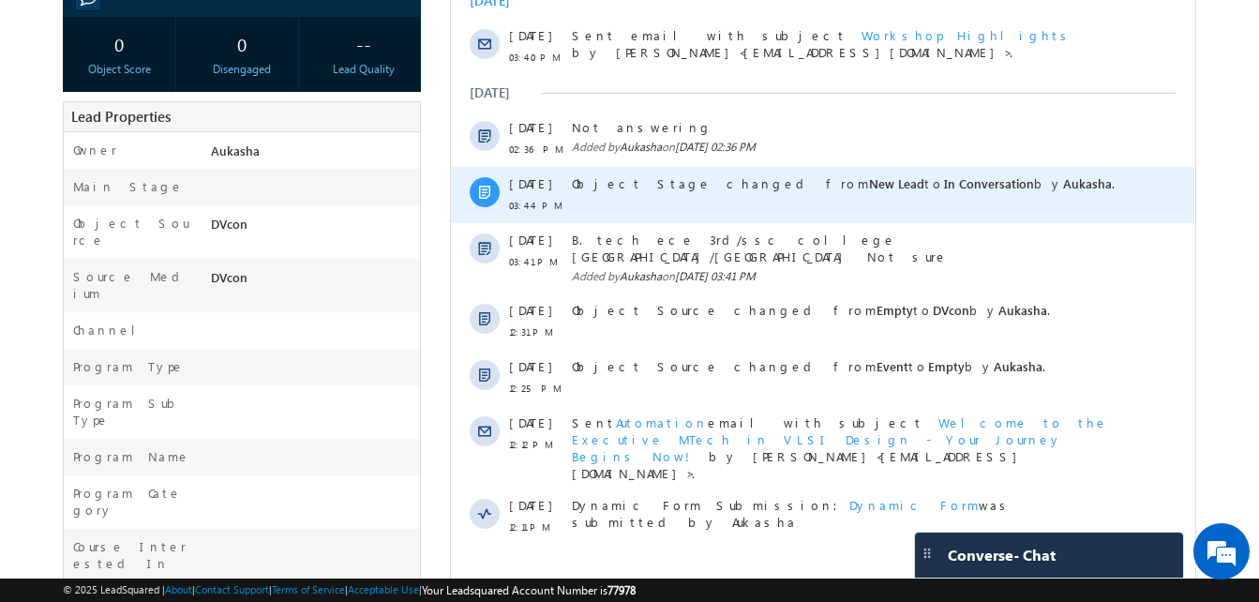
scroll to position [0, 0]
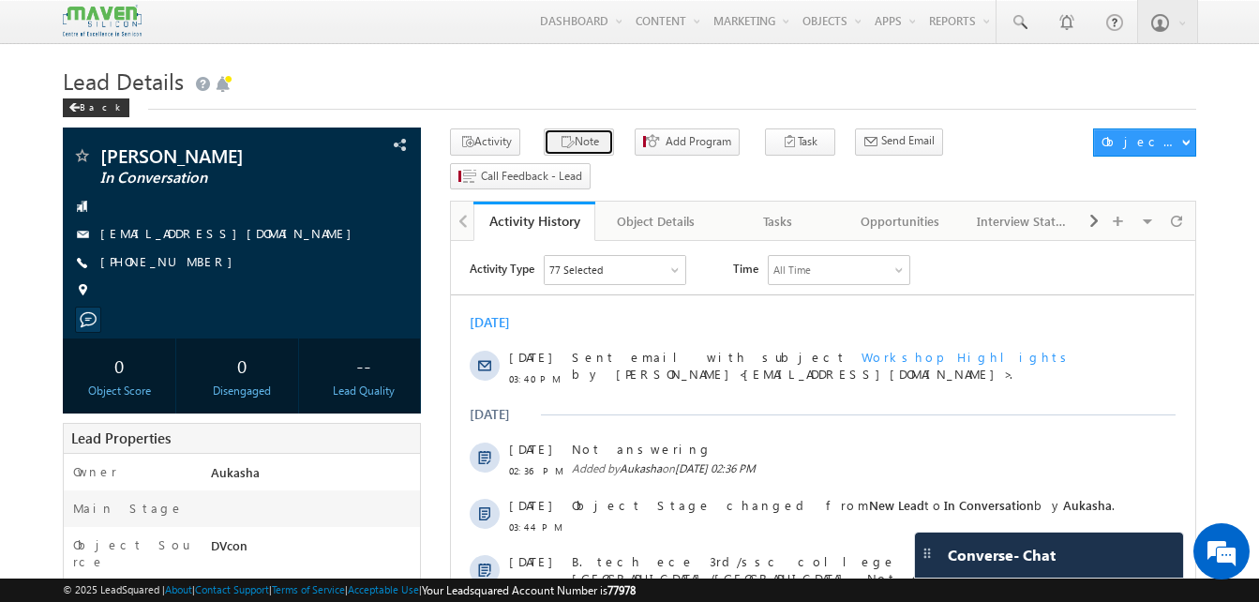
click at [579, 135] on button "Note" at bounding box center [579, 141] width 70 height 27
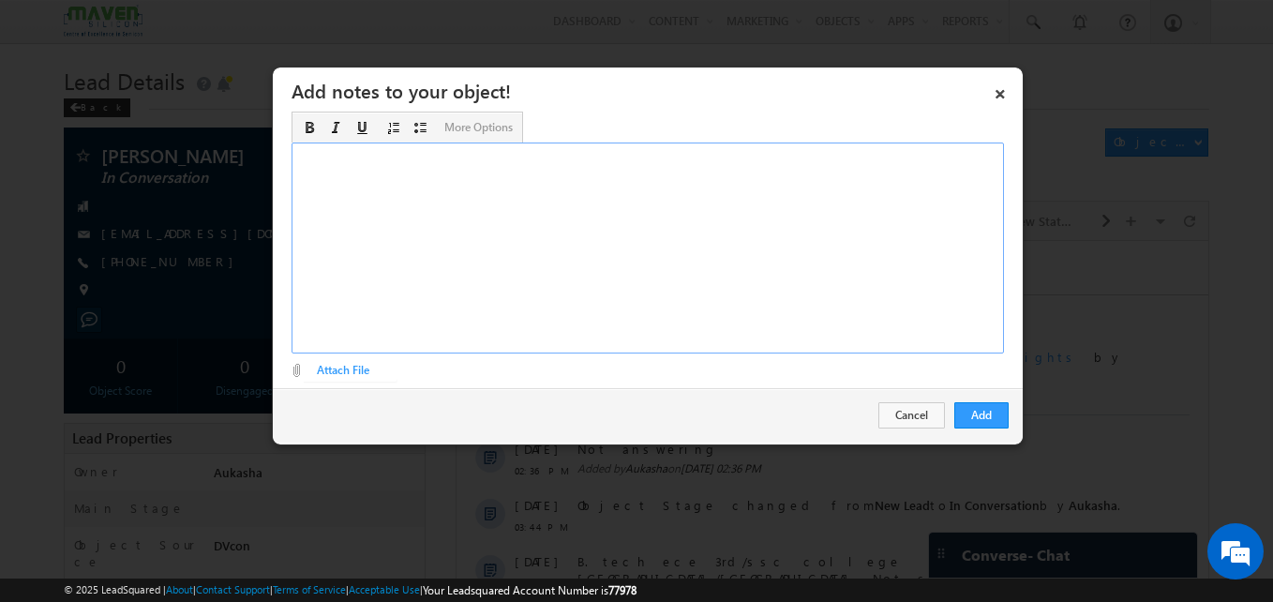
click at [673, 293] on div "Rich Text Editor, Description-inline-editor-div" at bounding box center [648, 248] width 713 height 211
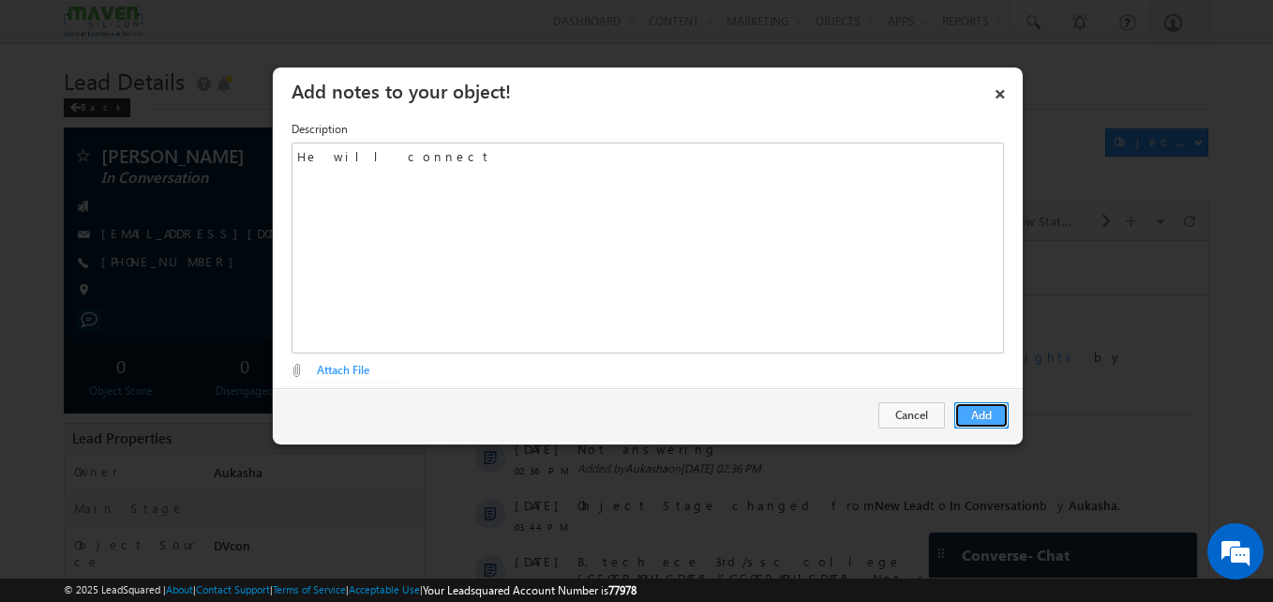
click at [995, 416] on button "Add" at bounding box center [982, 415] width 54 height 26
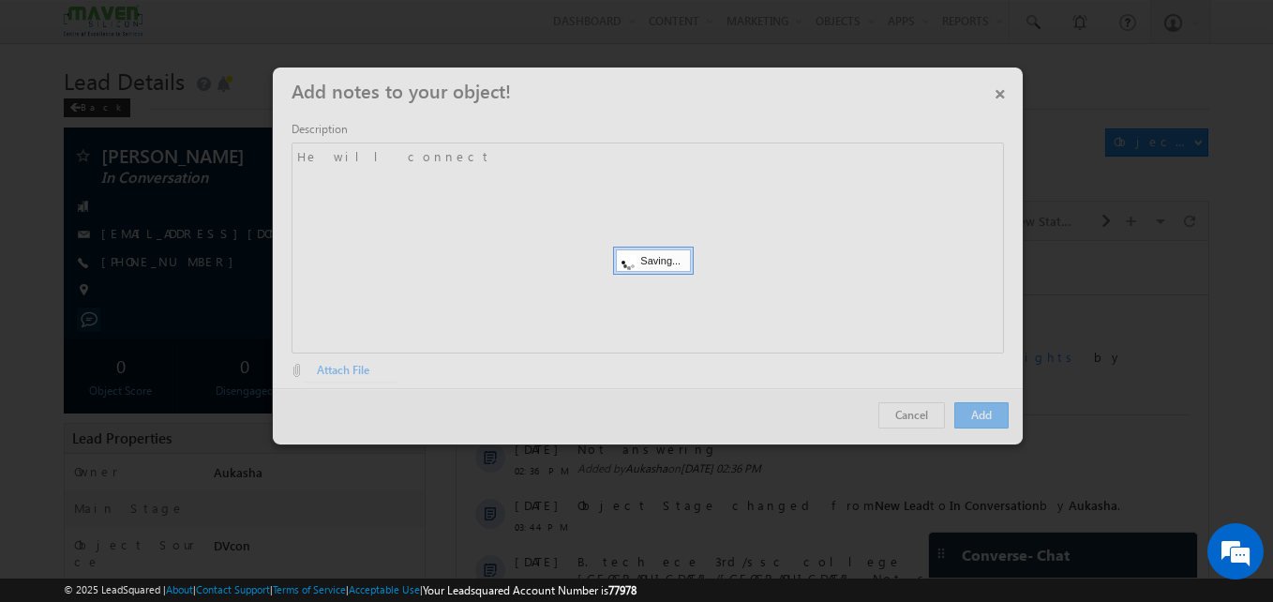
click at [227, 228] on div at bounding box center [636, 301] width 1273 height 602
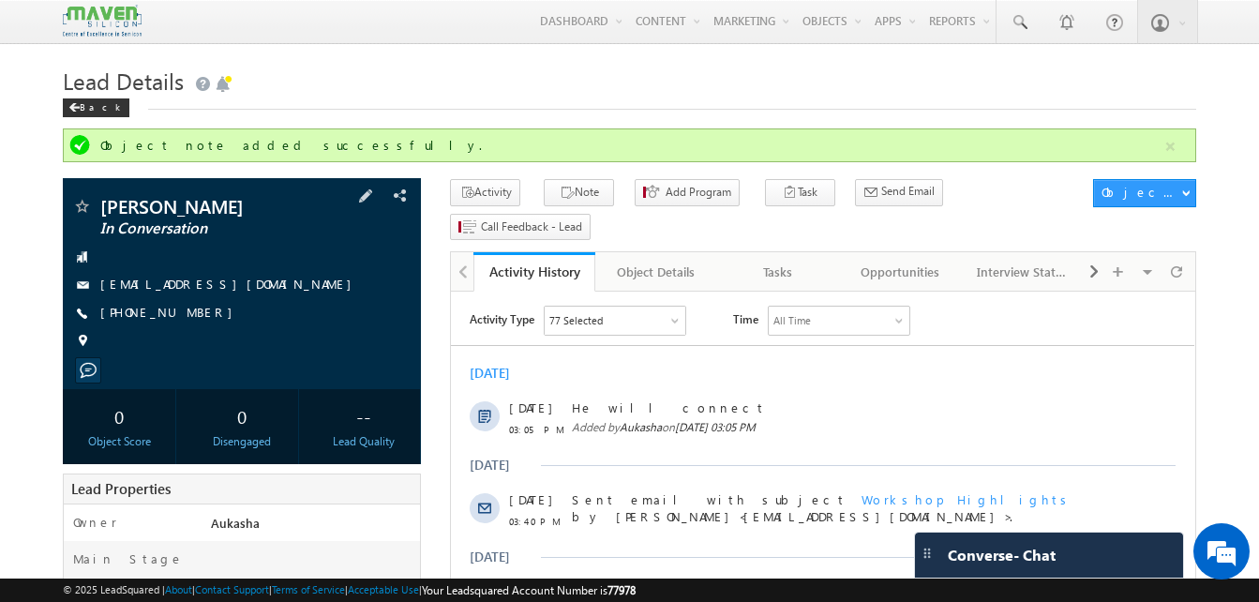
drag, startPoint x: 209, startPoint y: 314, endPoint x: 190, endPoint y: 316, distance: 18.8
click at [190, 316] on div "+91-9486971066" at bounding box center [241, 313] width 339 height 19
copy div "+91-9486971066"
click at [1028, 34] on link at bounding box center [1019, 21] width 45 height 43
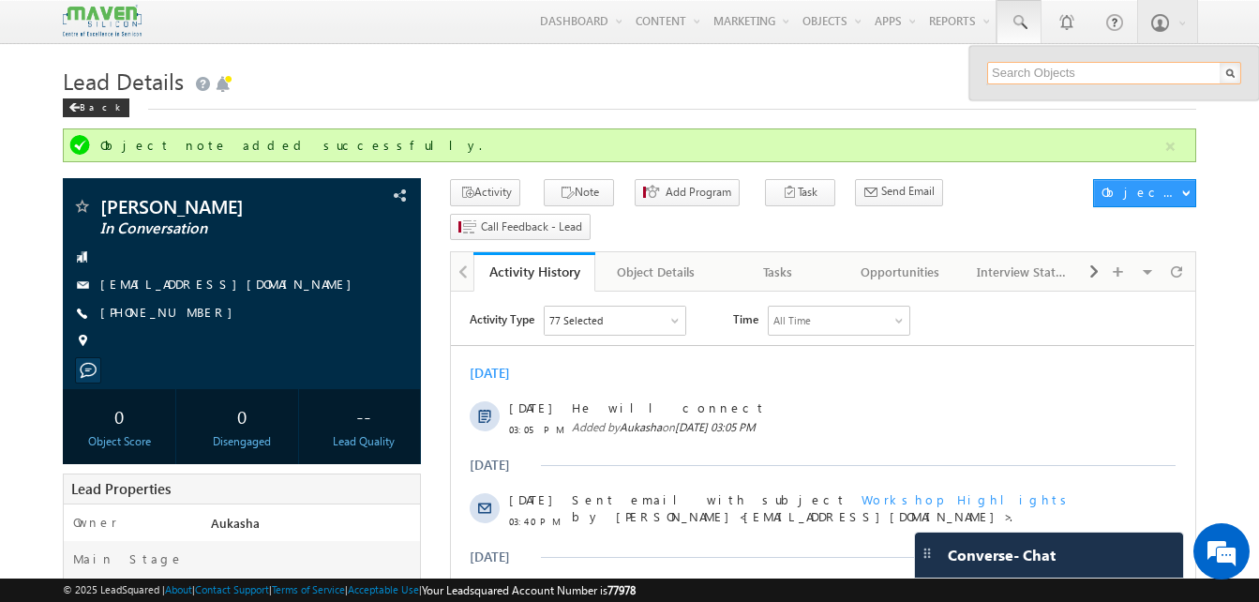
paste input "8637632162"
type input "8637632162"
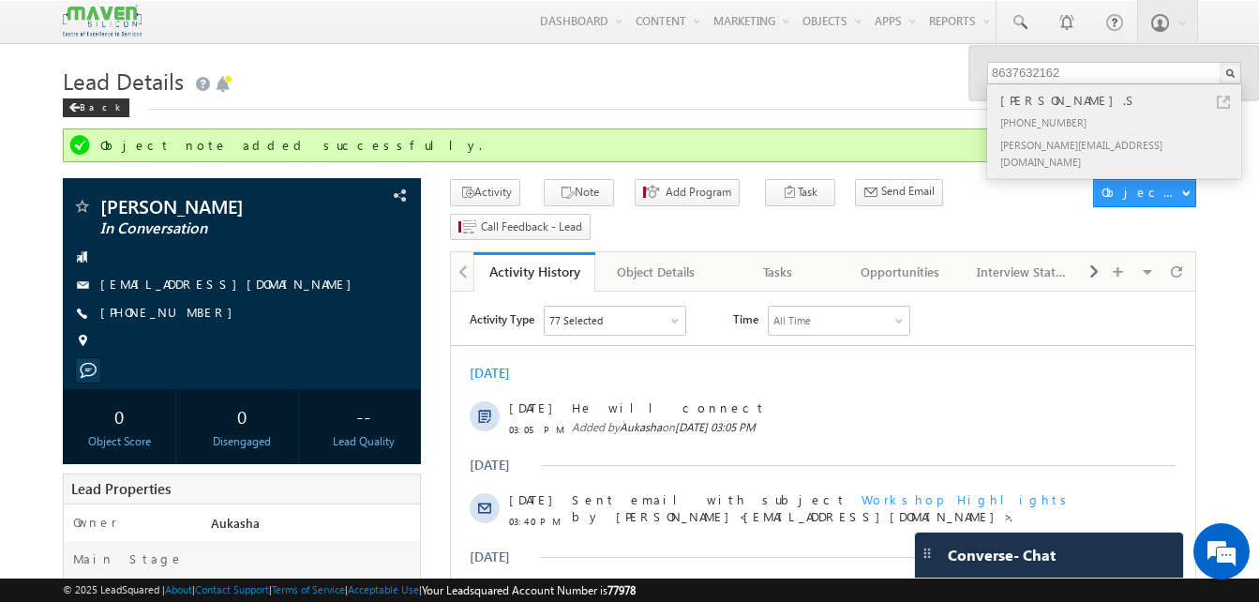
click at [1227, 101] on link at bounding box center [1223, 102] width 13 height 13
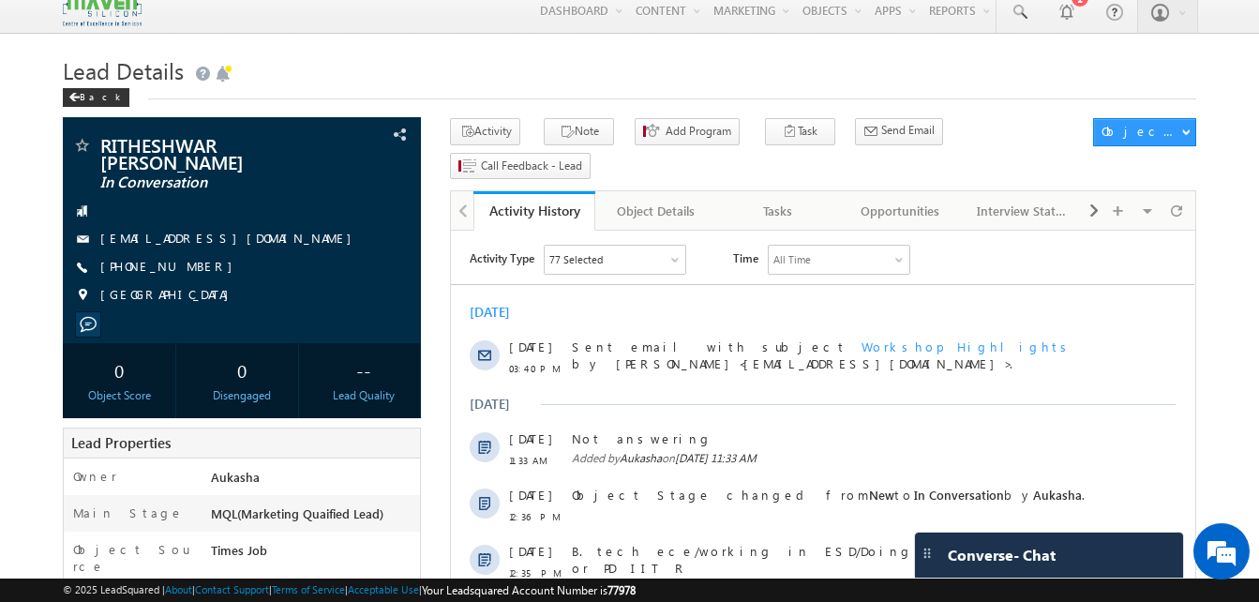
scroll to position [9, 0]
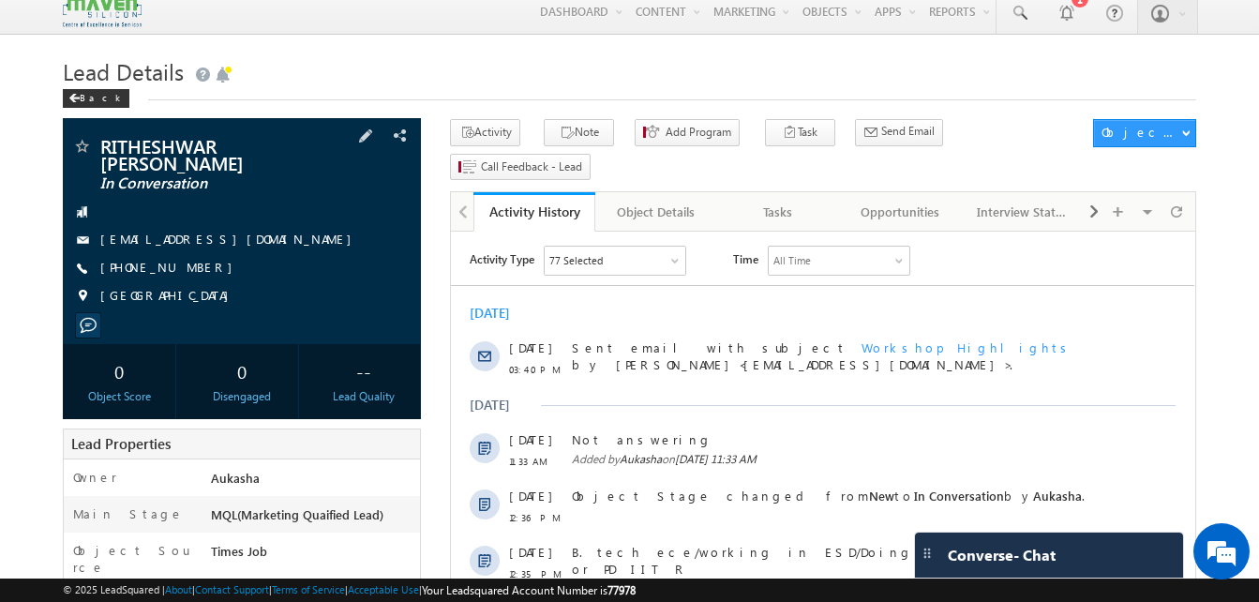
click at [192, 270] on div "[PHONE_NUMBER]" at bounding box center [241, 268] width 339 height 19
copy div "[PHONE_NUMBER]"
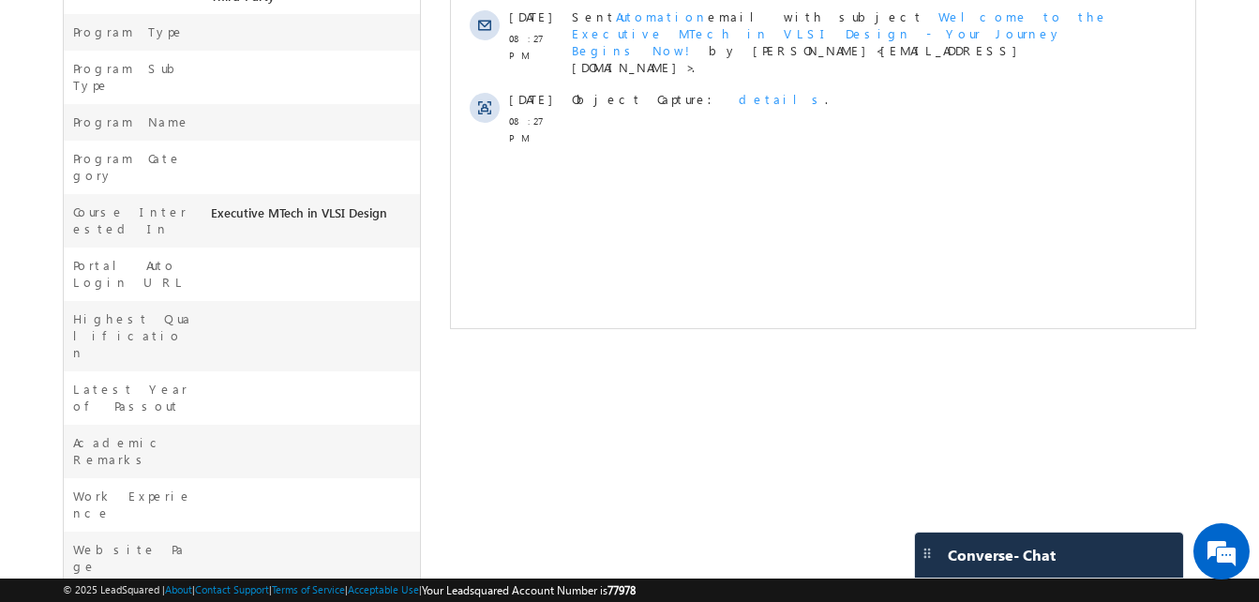
scroll to position [0, 0]
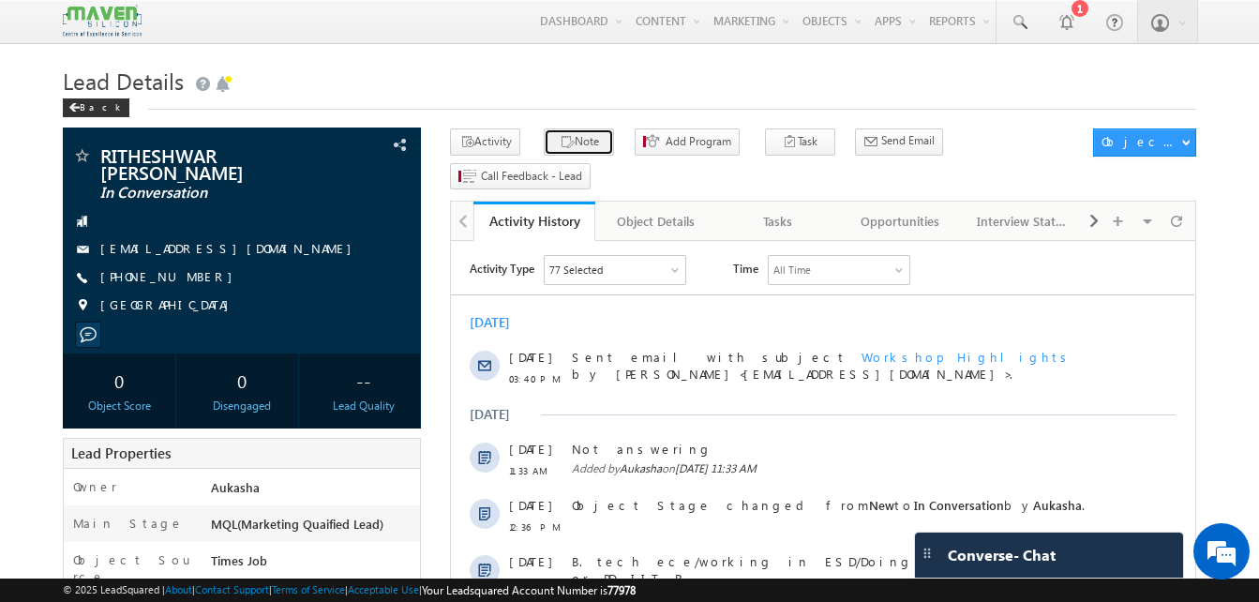
click at [583, 137] on button "Note" at bounding box center [579, 141] width 70 height 27
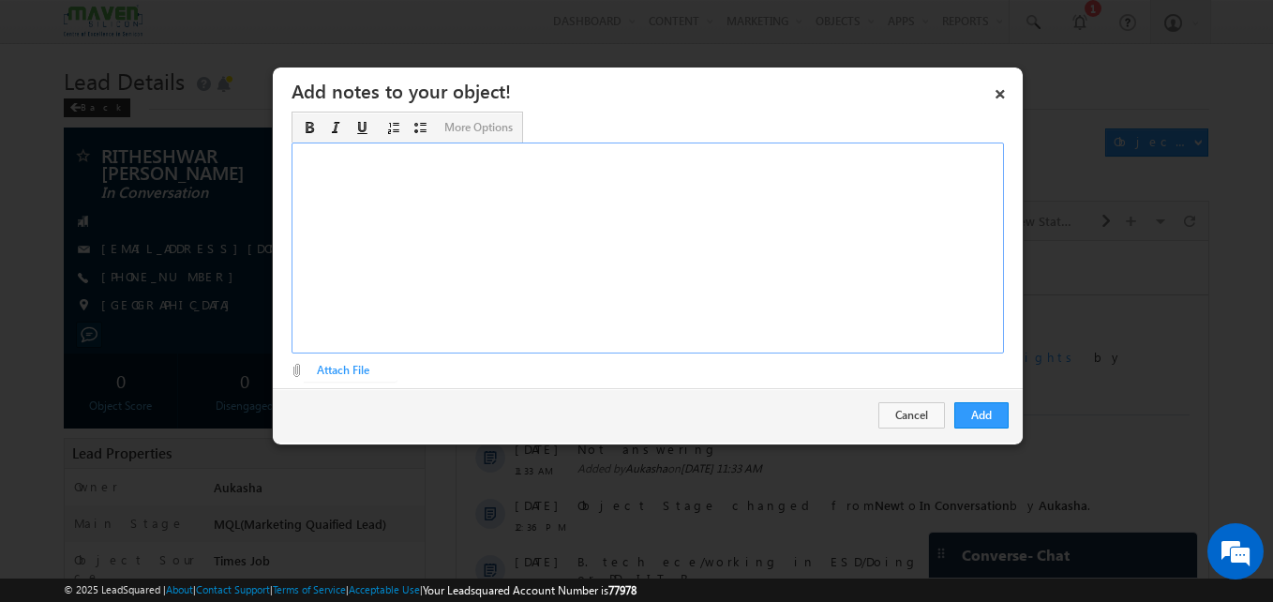
click at [441, 268] on div "Rich Text Editor, Description-inline-editor-div" at bounding box center [648, 248] width 713 height 211
click at [921, 410] on button "Cancel" at bounding box center [912, 415] width 67 height 26
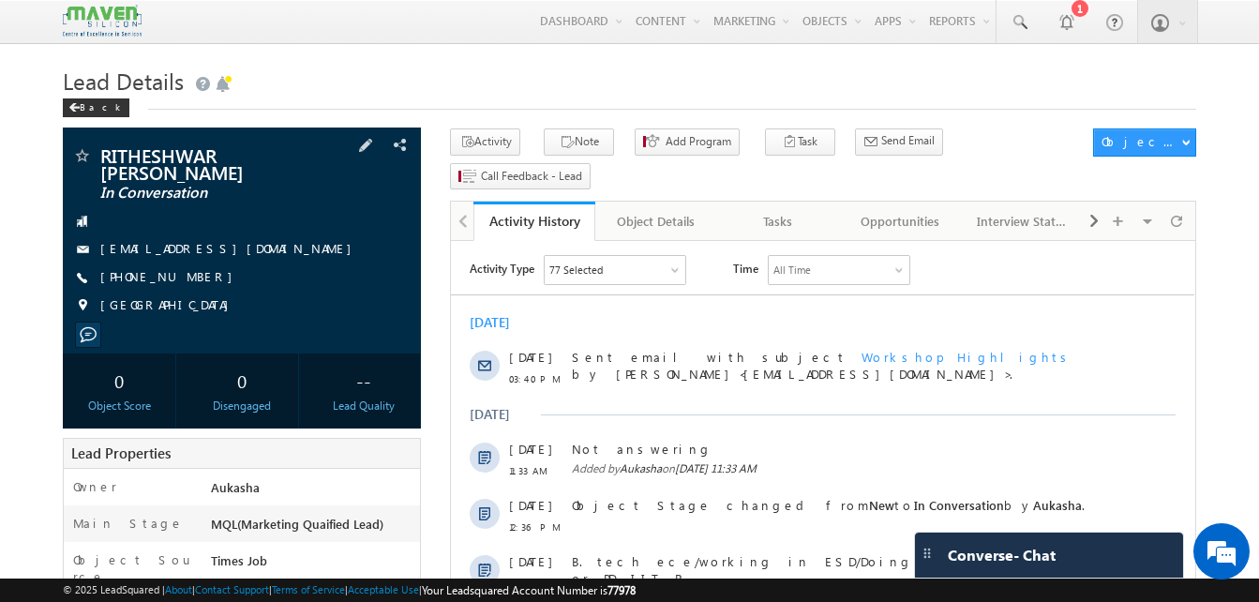
drag, startPoint x: 210, startPoint y: 284, endPoint x: 191, endPoint y: 279, distance: 19.3
click at [191, 279] on div "+91-6362832014" at bounding box center [241, 277] width 339 height 19
copy div "+91-6362832014"
click at [1015, 34] on link at bounding box center [1019, 21] width 45 height 43
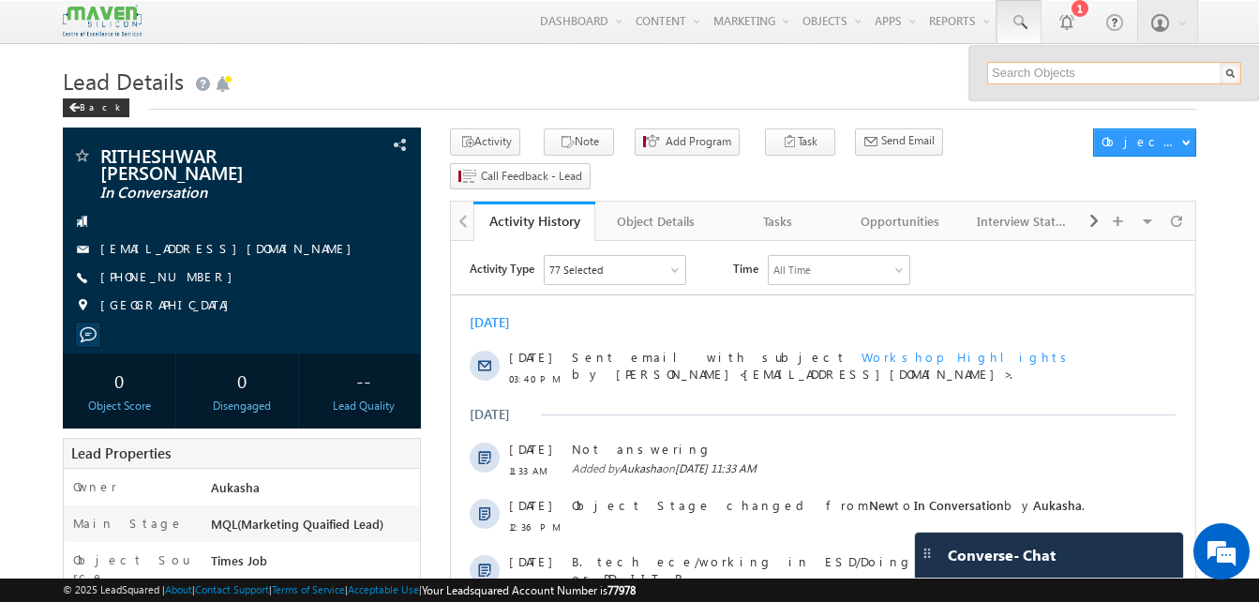
click at [1042, 78] on input "text" at bounding box center [1114, 73] width 254 height 23
paste input "7259751886"
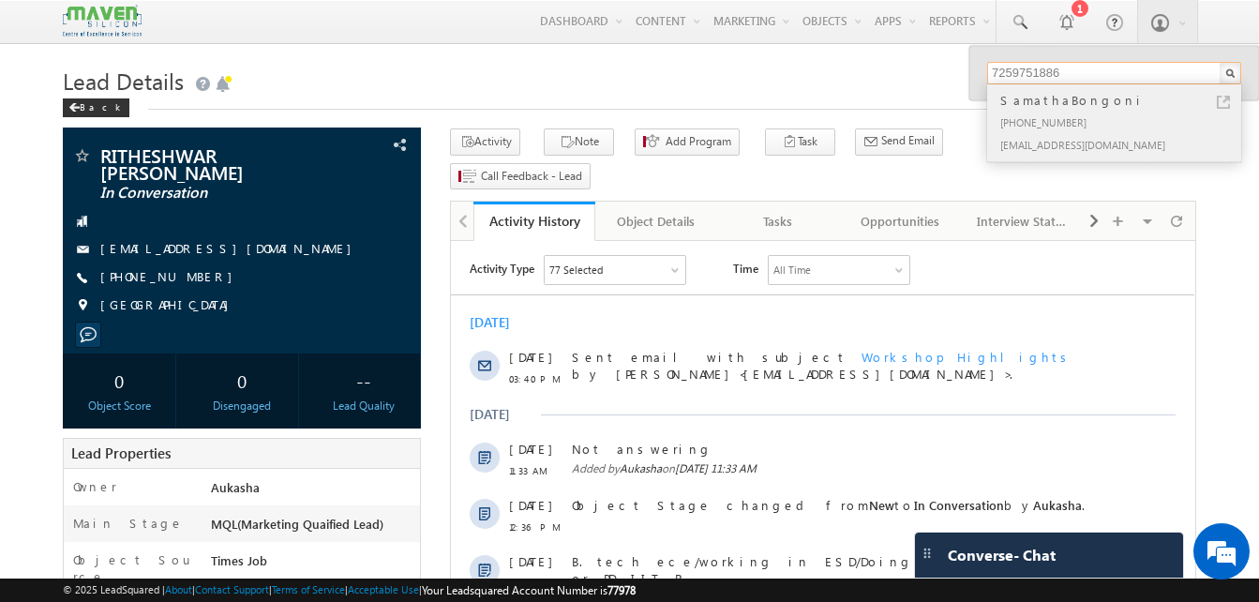
type input "7259751886"
click at [1073, 106] on div "SamathaBongoni" at bounding box center [1122, 100] width 251 height 21
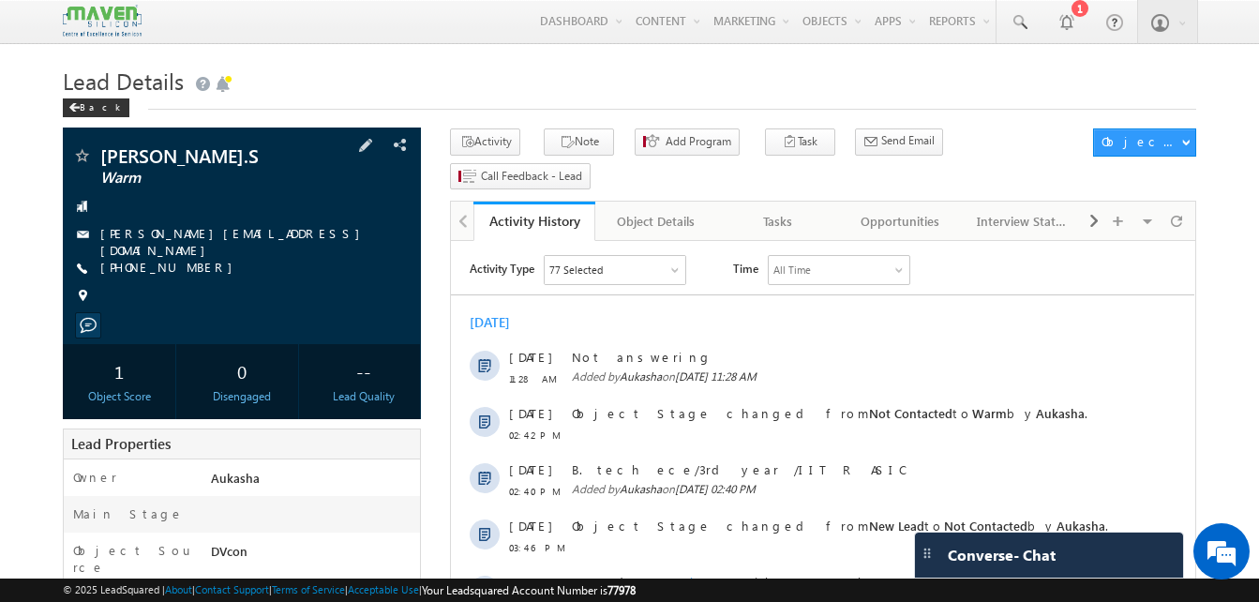
click at [192, 263] on div "+91-8637632162" at bounding box center [241, 268] width 339 height 19
copy div "+91-8637632162"
click at [1010, 22] on span at bounding box center [1019, 22] width 19 height 19
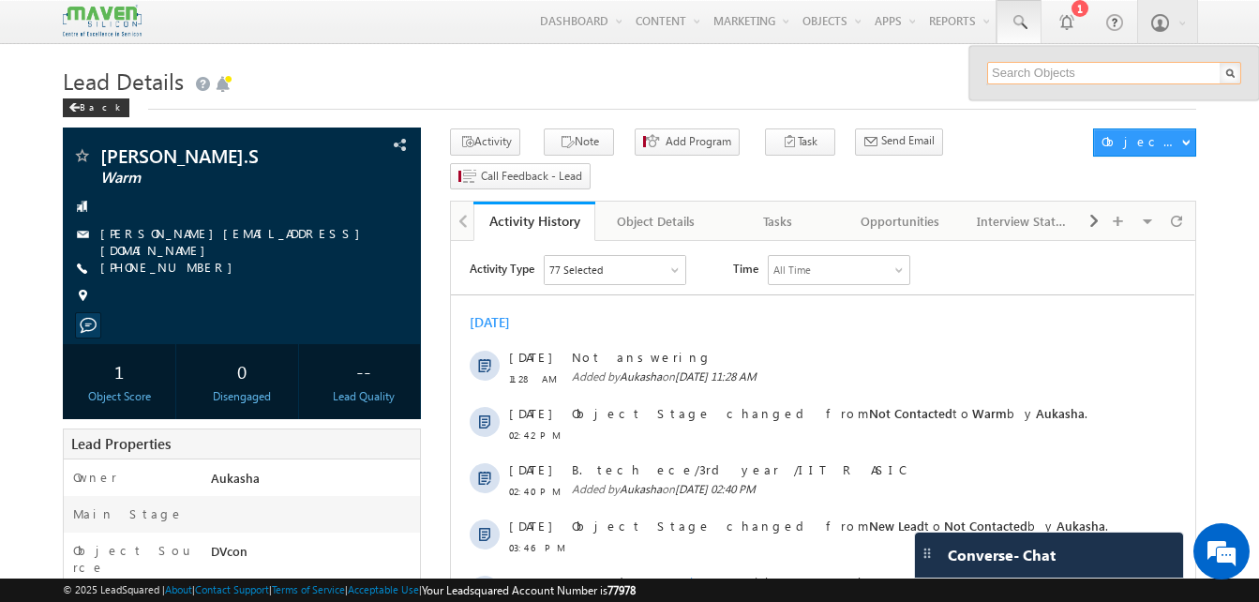
click at [1034, 70] on input "text" at bounding box center [1114, 73] width 254 height 23
paste input "6380560984"
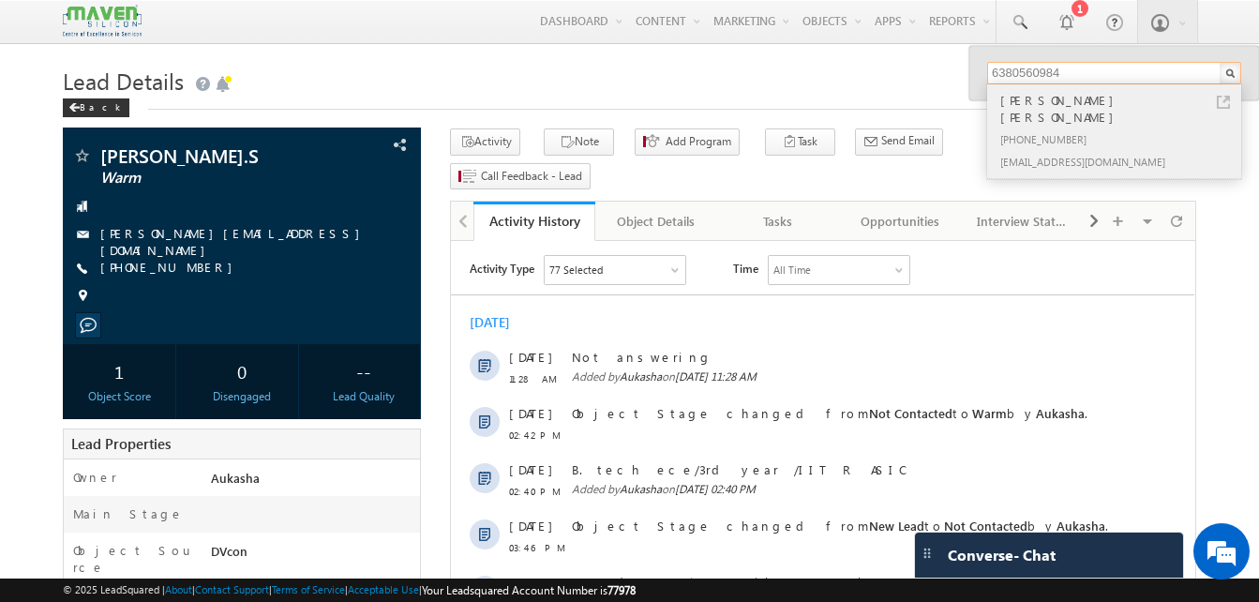
type input "6380560984"
click at [1089, 128] on div "+91-6380560984" at bounding box center [1122, 139] width 251 height 23
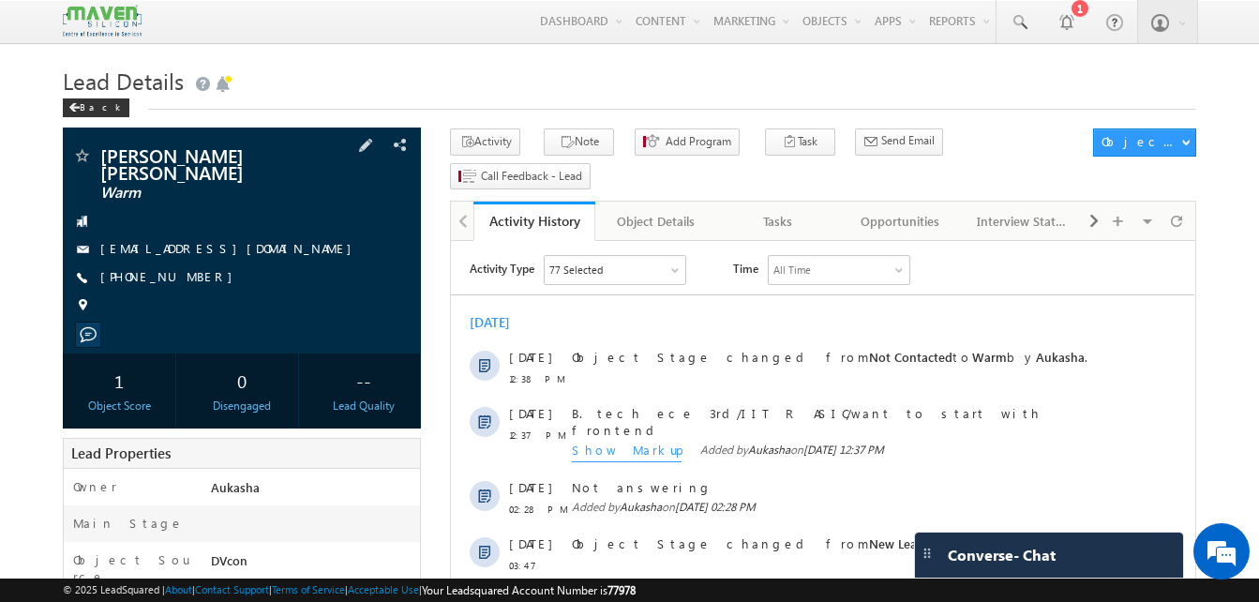
drag, startPoint x: 203, startPoint y: 268, endPoint x: 189, endPoint y: 262, distance: 15.5
click at [189, 268] on div "[PHONE_NUMBER]" at bounding box center [241, 277] width 339 height 19
copy div "[PHONE_NUMBER]"
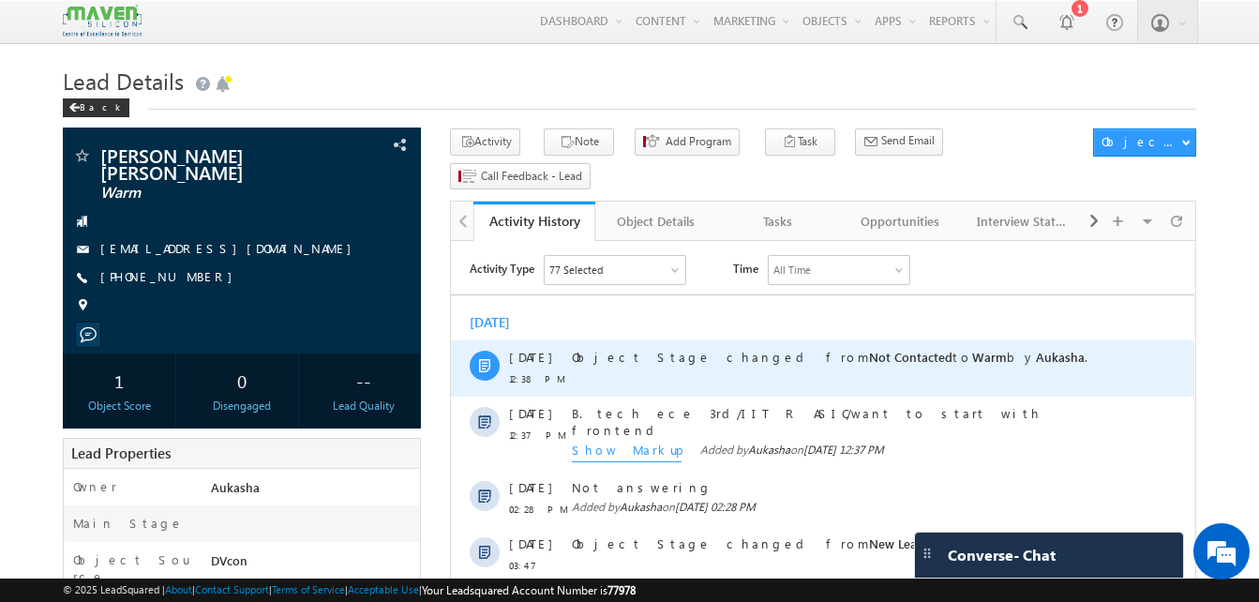
copy div "[PHONE_NUMBER]"
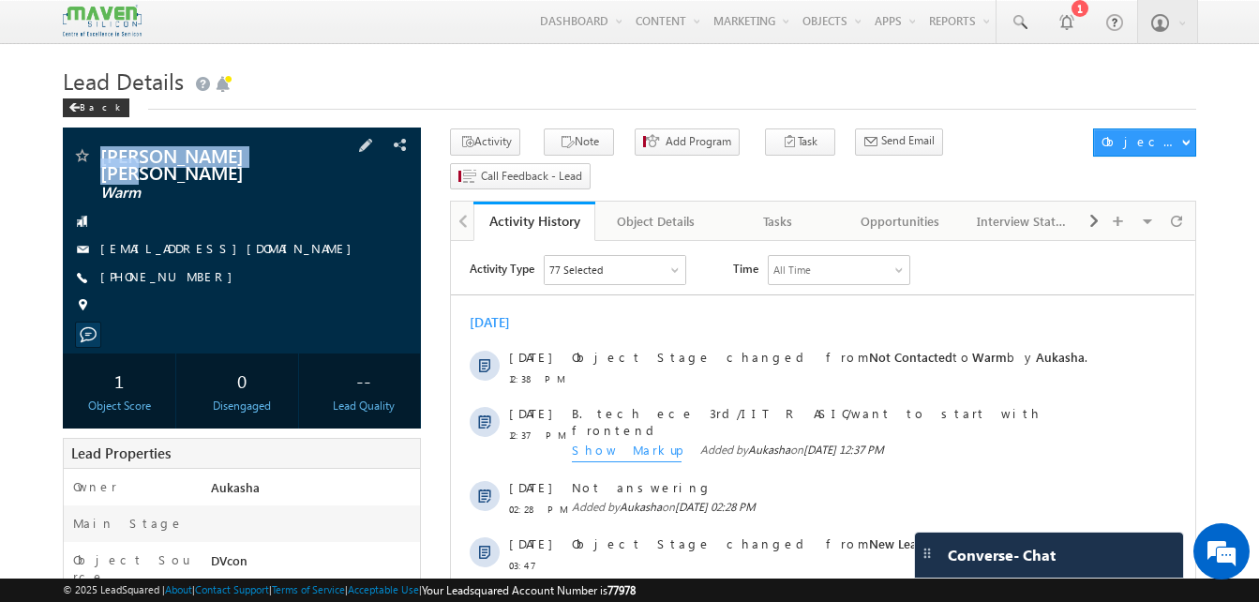
drag, startPoint x: 271, startPoint y: 155, endPoint x: 101, endPoint y: 151, distance: 169.8
click at [101, 151] on span "Sabarish Mohan J S" at bounding box center [210, 163] width 220 height 34
copy span "Sabarish Mohan J S"
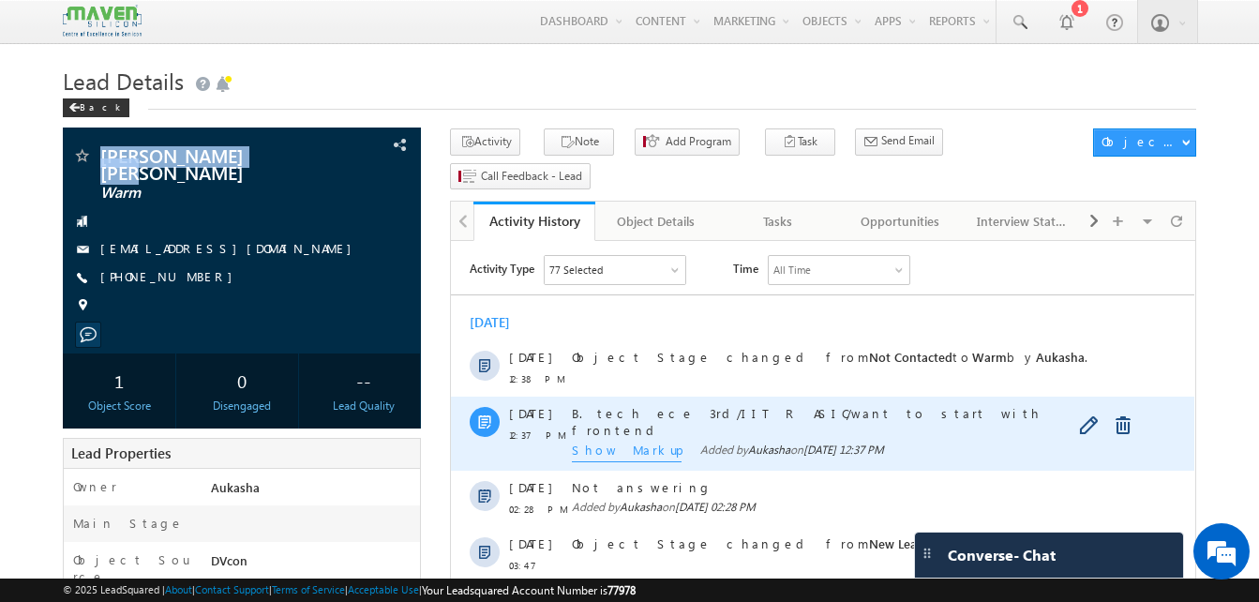
copy span "Sabarish Mohan J S"
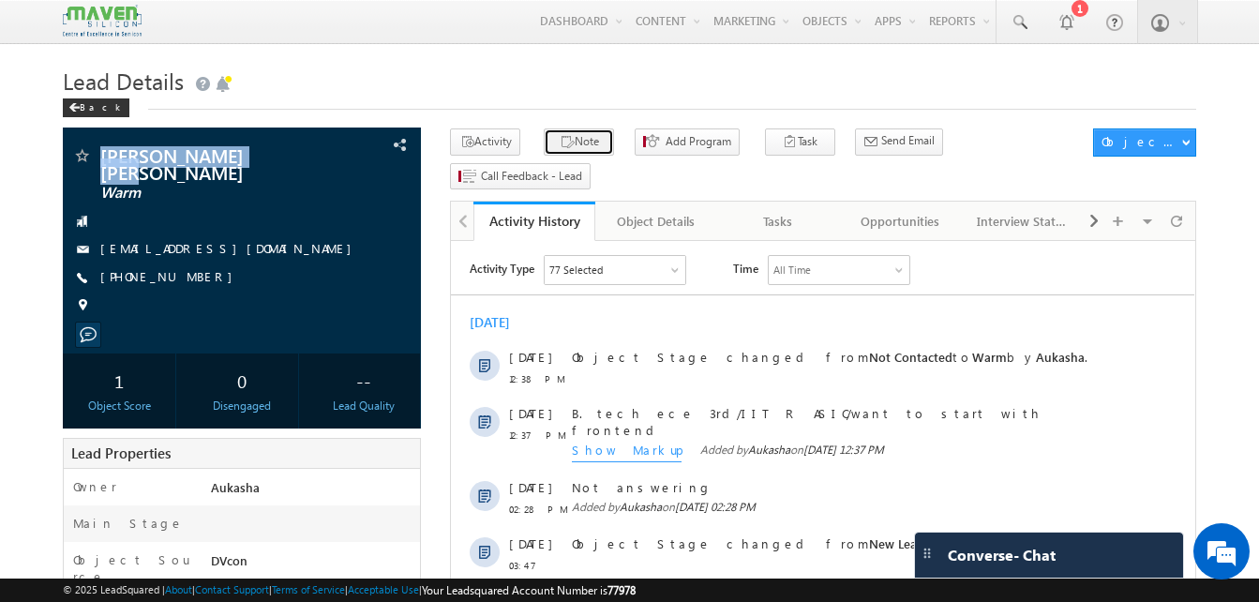
click at [544, 150] on button "Note" at bounding box center [579, 141] width 70 height 27
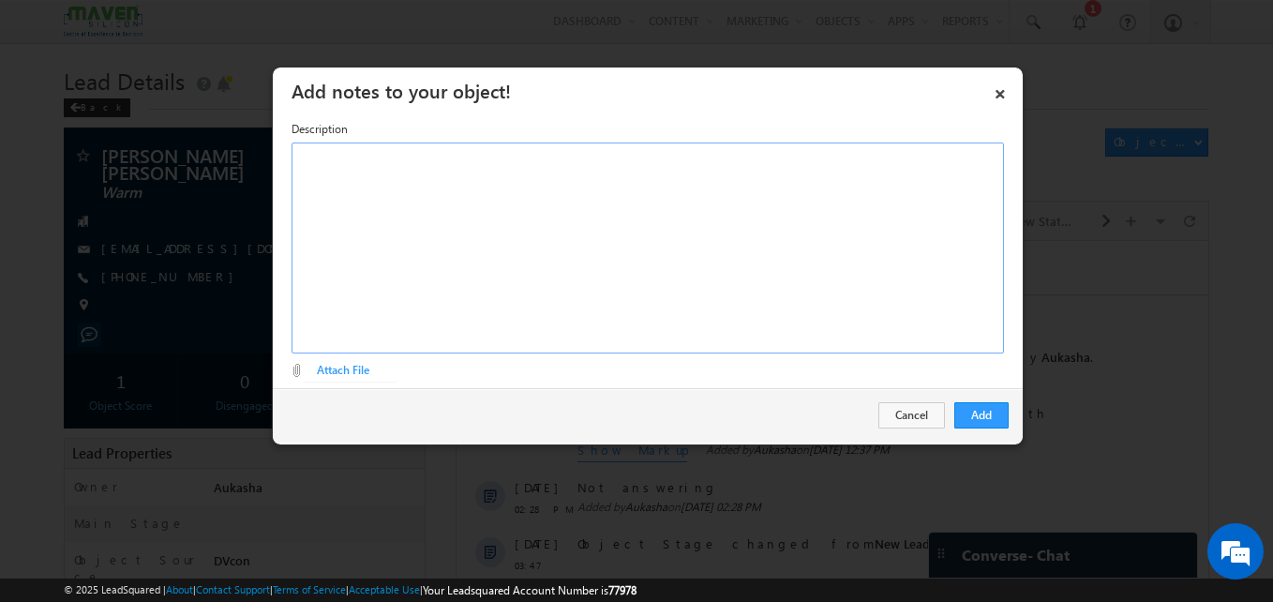
click at [605, 218] on div "Rich Text Editor, Description-inline-editor-div" at bounding box center [648, 248] width 713 height 211
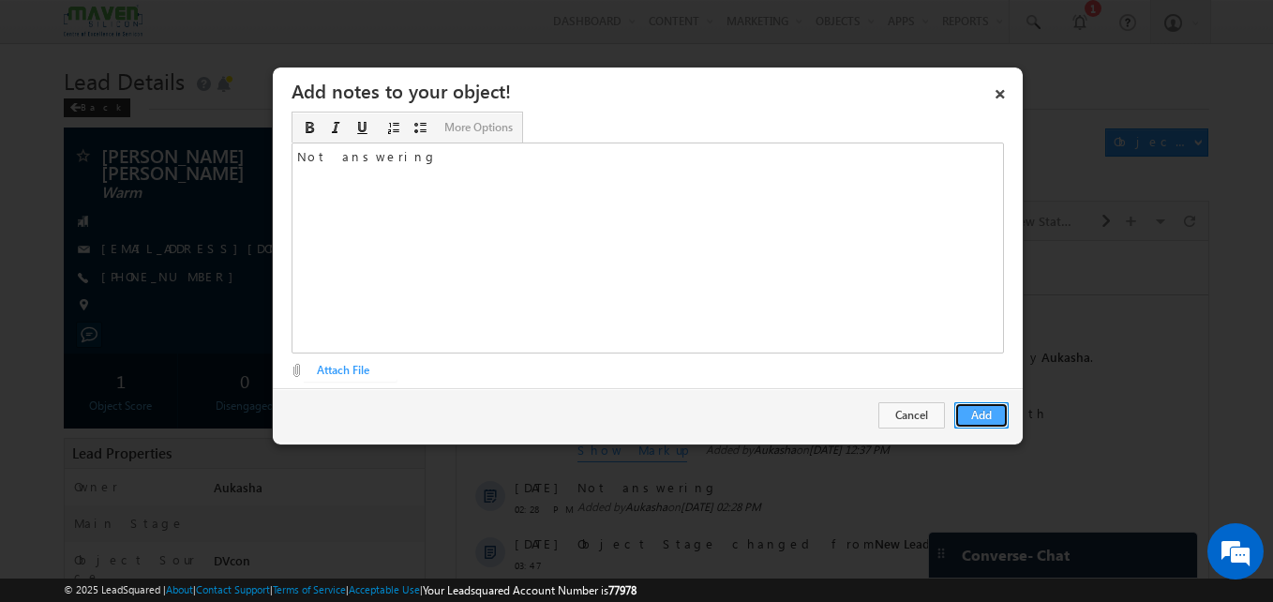
click at [986, 423] on button "Add" at bounding box center [982, 415] width 54 height 26
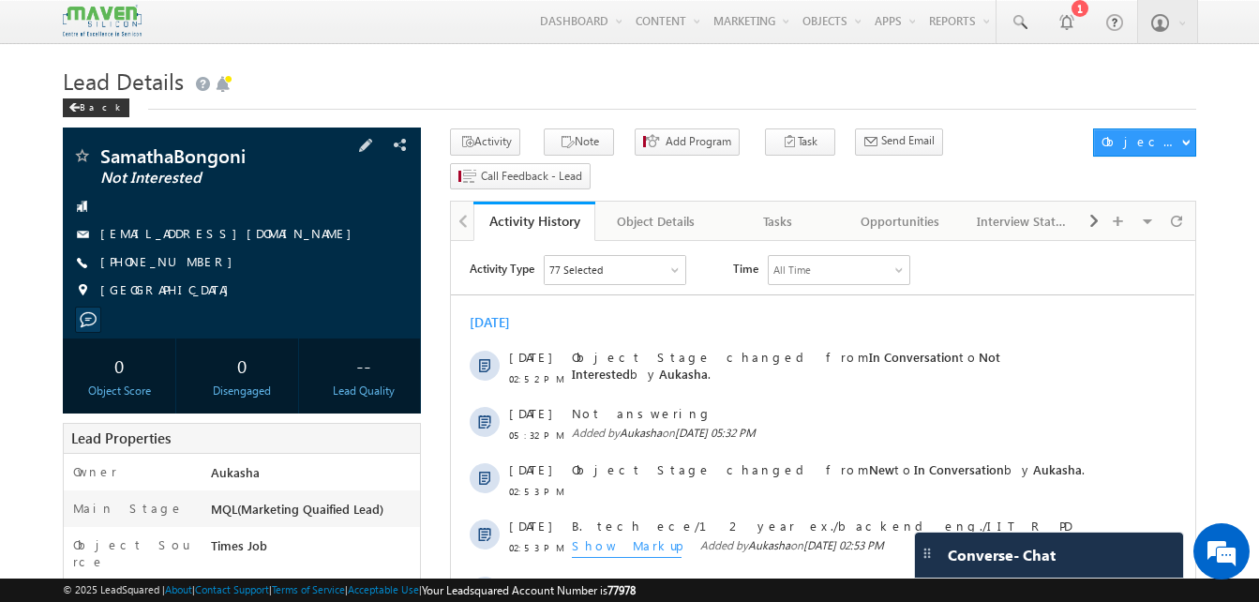
click at [203, 268] on div "[PHONE_NUMBER]" at bounding box center [241, 262] width 339 height 19
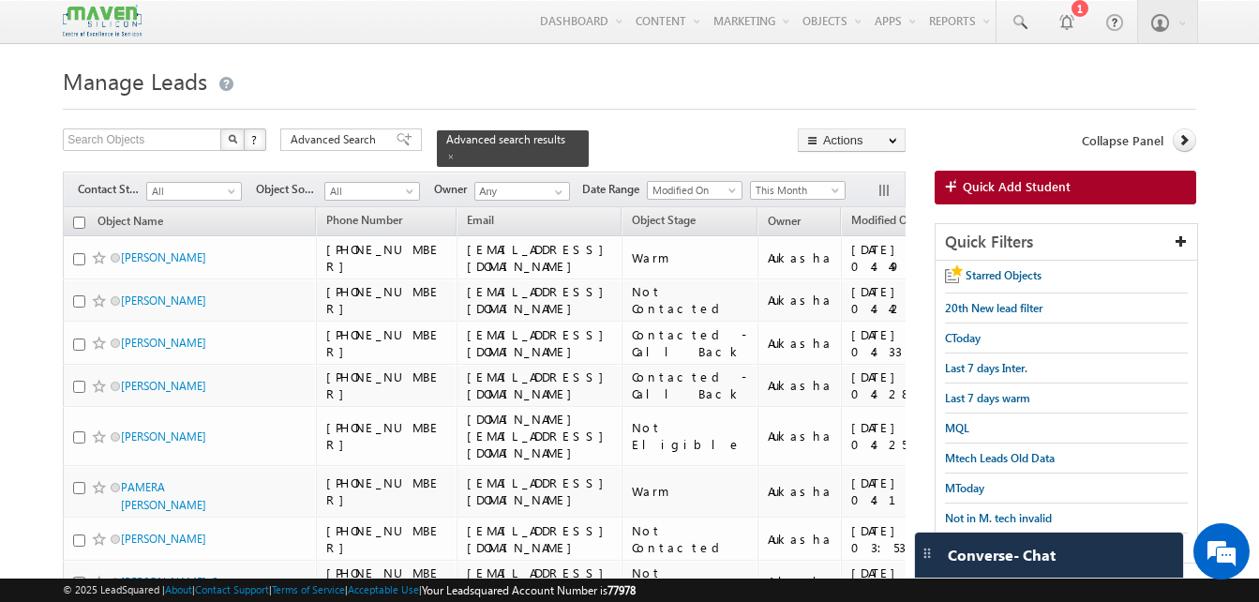
click at [664, 109] on div at bounding box center [630, 104] width 1134 height 12
click at [429, 86] on h1 "Manage Leads" at bounding box center [630, 79] width 1134 height 37
click at [1015, 23] on span at bounding box center [1019, 22] width 19 height 19
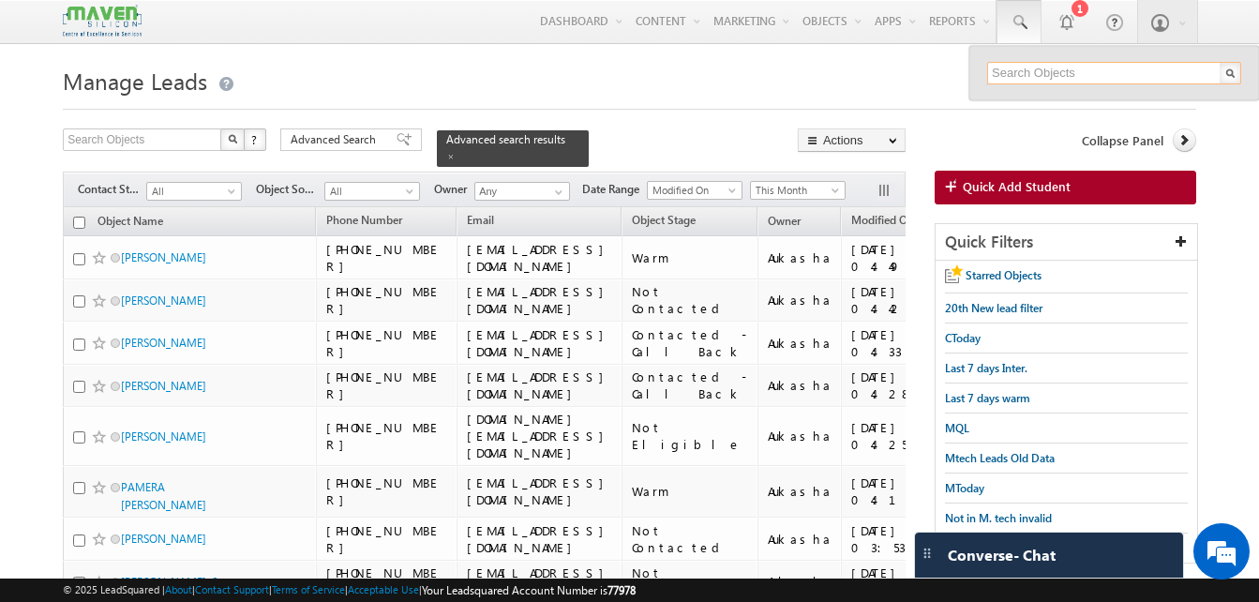
click at [1043, 71] on input "text" at bounding box center [1114, 73] width 254 height 23
paste input "7094208797"
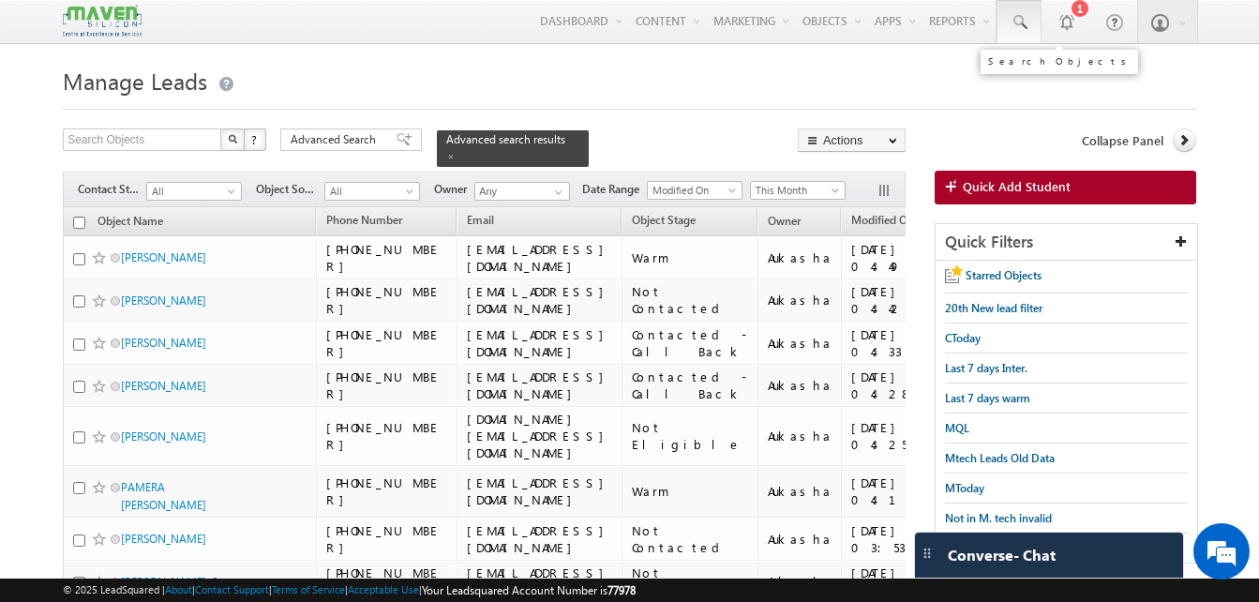
click at [1005, 27] on link at bounding box center [1019, 21] width 45 height 43
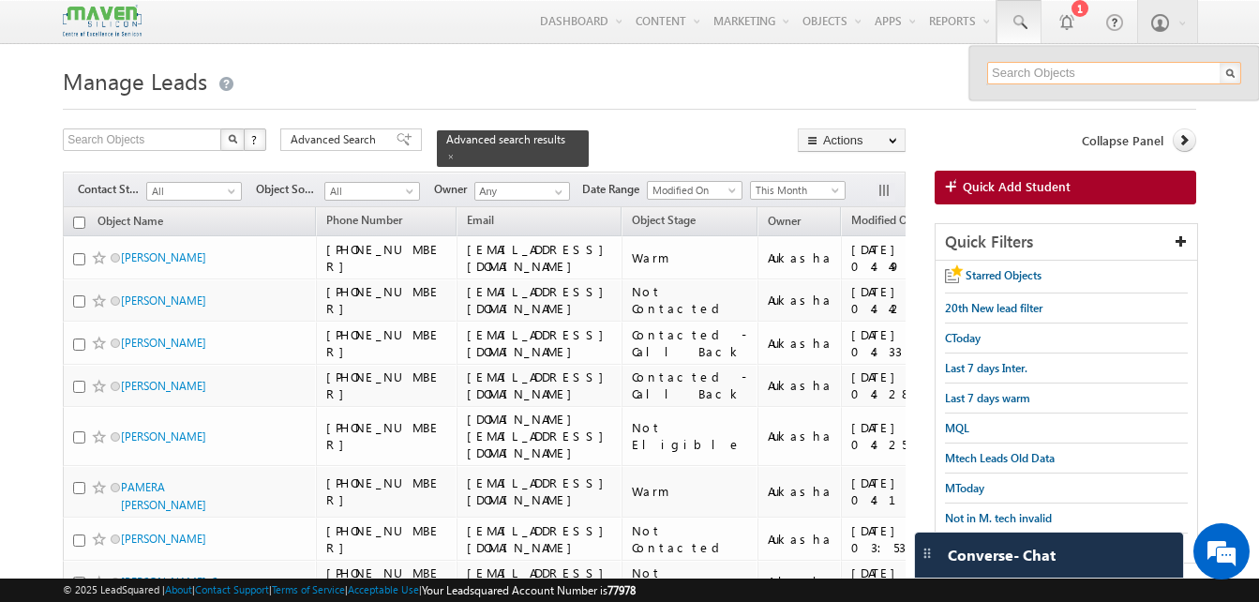
click at [1067, 72] on input "text" at bounding box center [1114, 73] width 254 height 23
paste input "akashkumarrana4415@gmail.com"
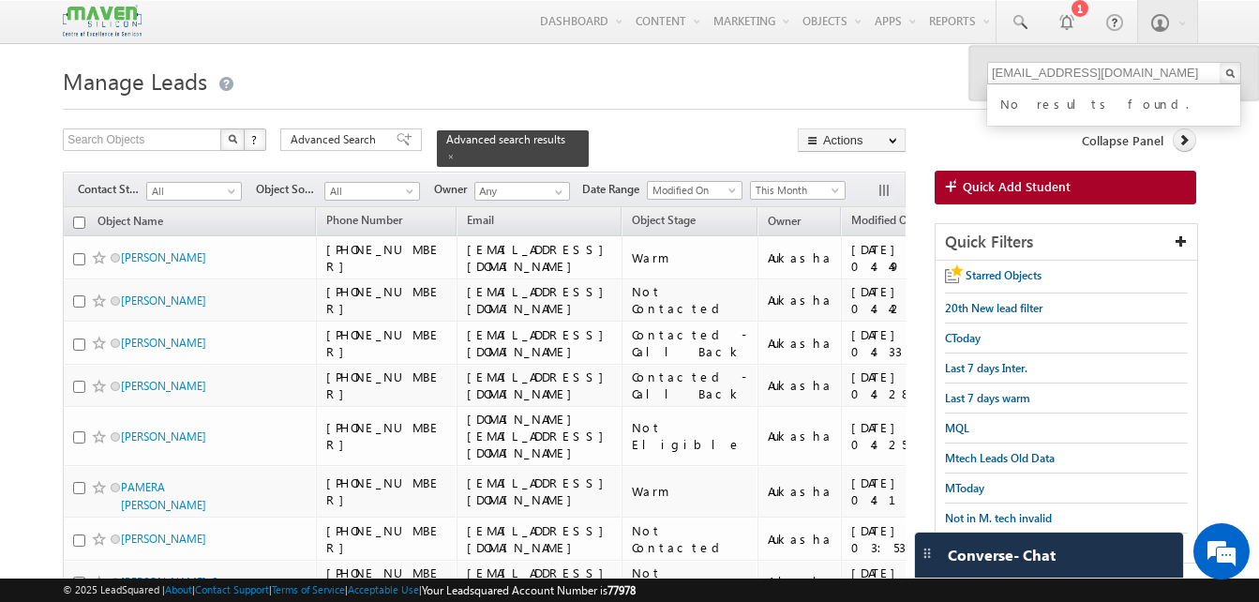
click at [566, 104] on div at bounding box center [630, 104] width 1134 height 12
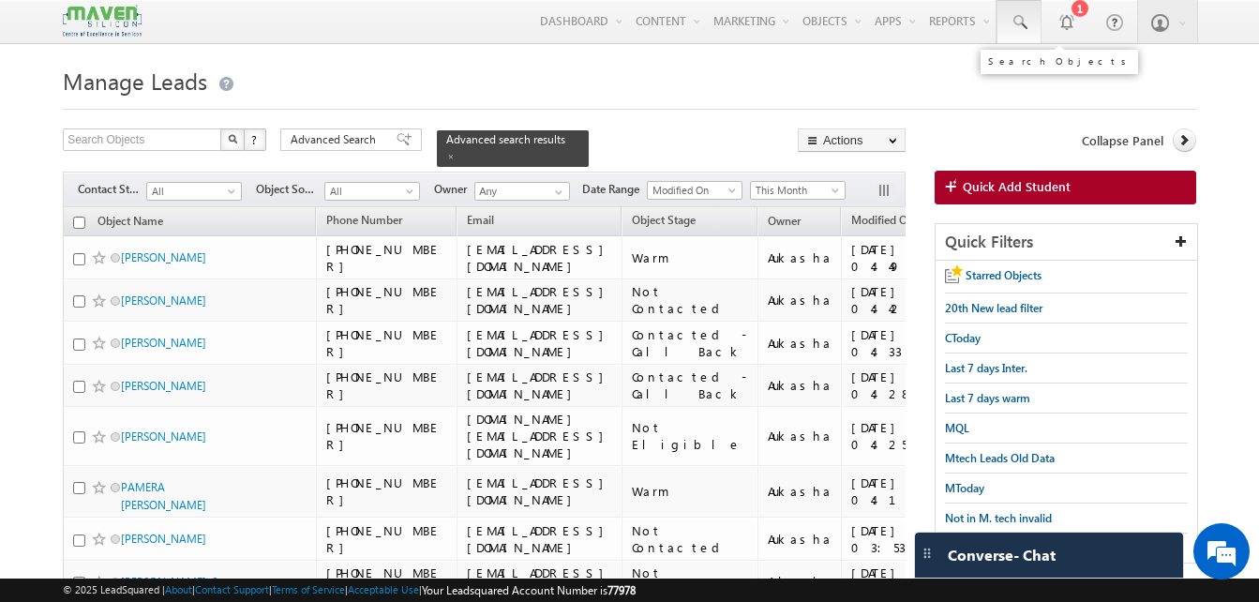
click at [1024, 23] on span at bounding box center [1019, 22] width 19 height 19
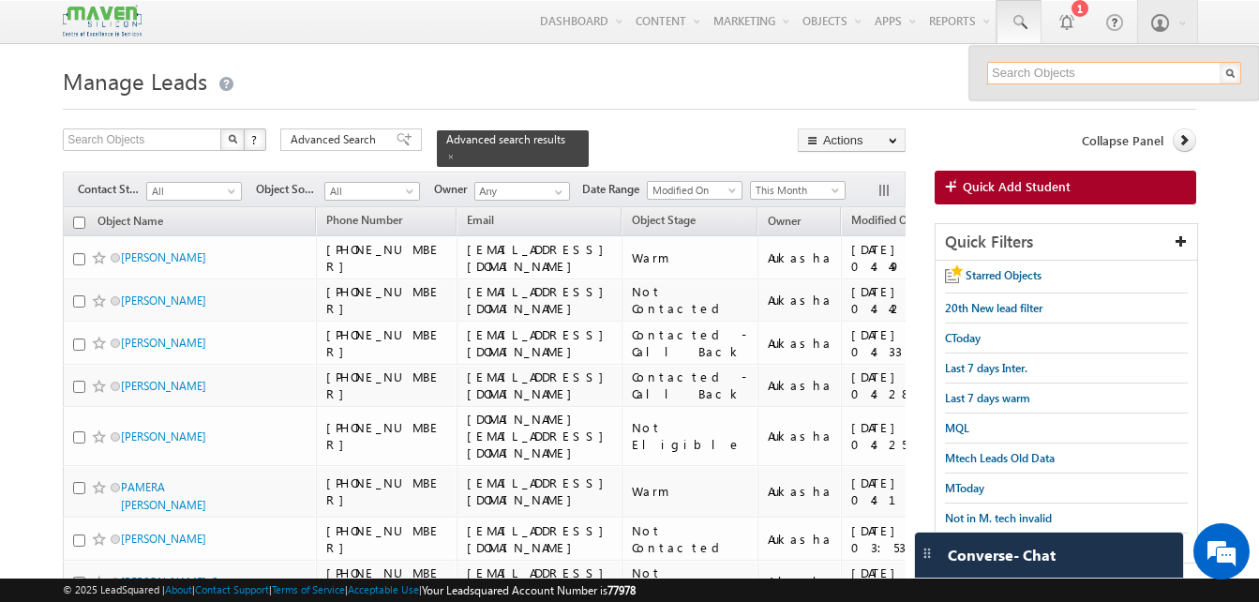
click at [1035, 71] on input "text" at bounding box center [1114, 73] width 254 height 23
paste input "6388148954"
type input "6388148954"
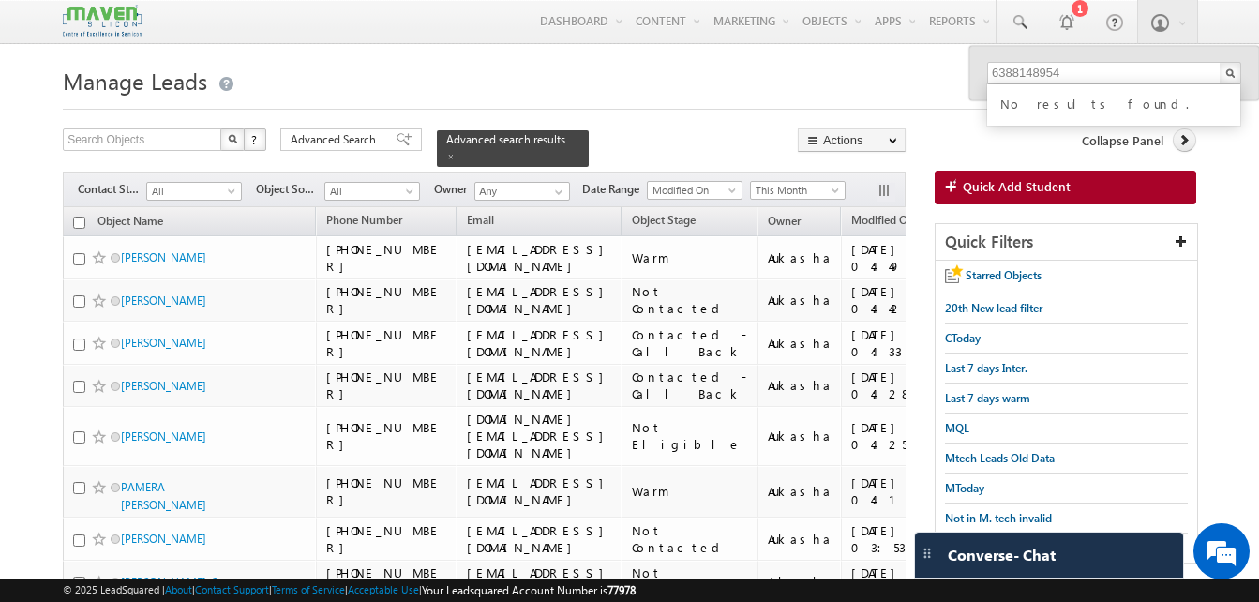
click at [1118, 76] on input "6388148954" at bounding box center [1114, 73] width 254 height 23
click at [649, 83] on h1 "Manage Leads" at bounding box center [630, 79] width 1134 height 37
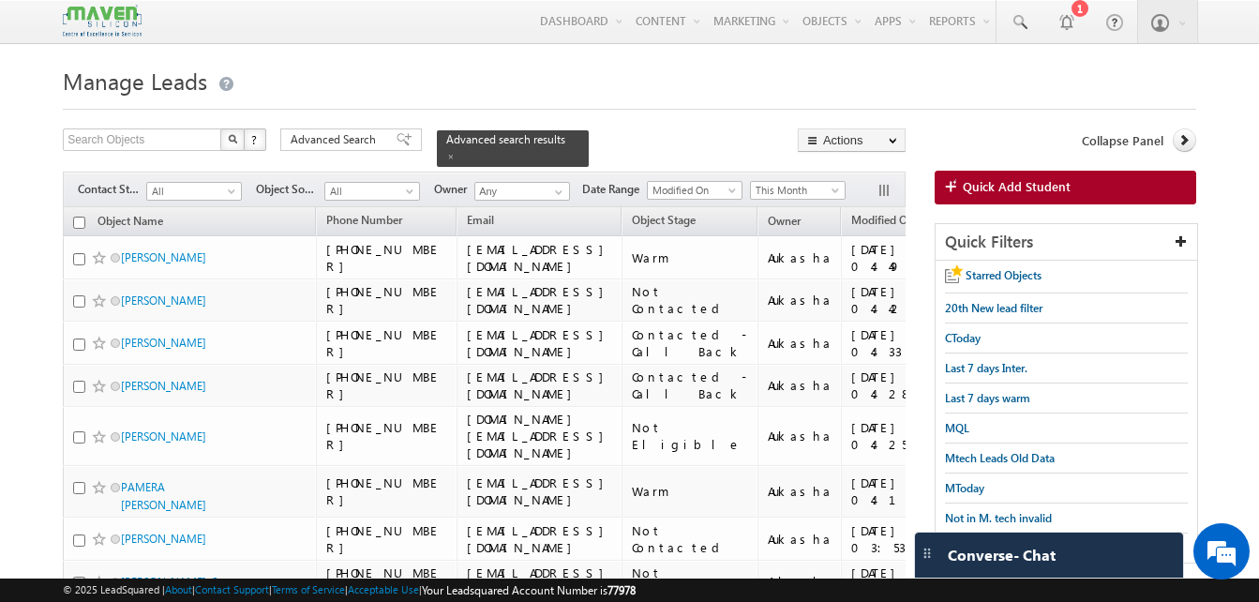
click at [577, 89] on h1 "Manage Leads" at bounding box center [630, 79] width 1134 height 37
click at [575, 90] on h1 "Manage Leads" at bounding box center [630, 79] width 1134 height 37
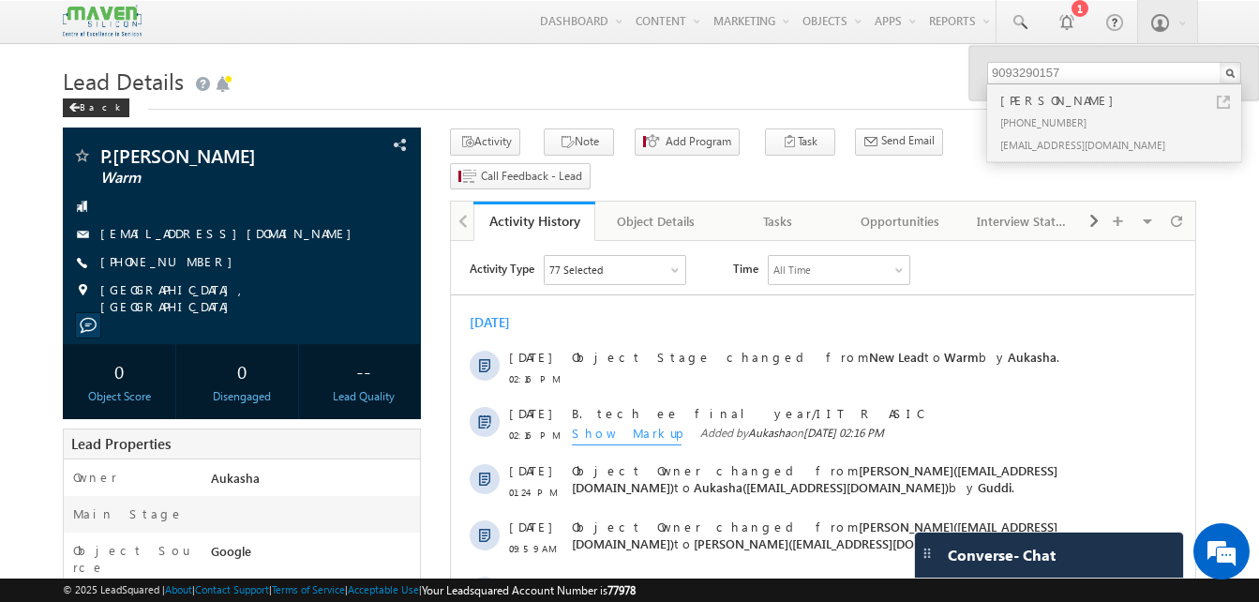
click at [191, 263] on div "+91-7013084842" at bounding box center [241, 262] width 339 height 19
copy div "+91-7013084842"
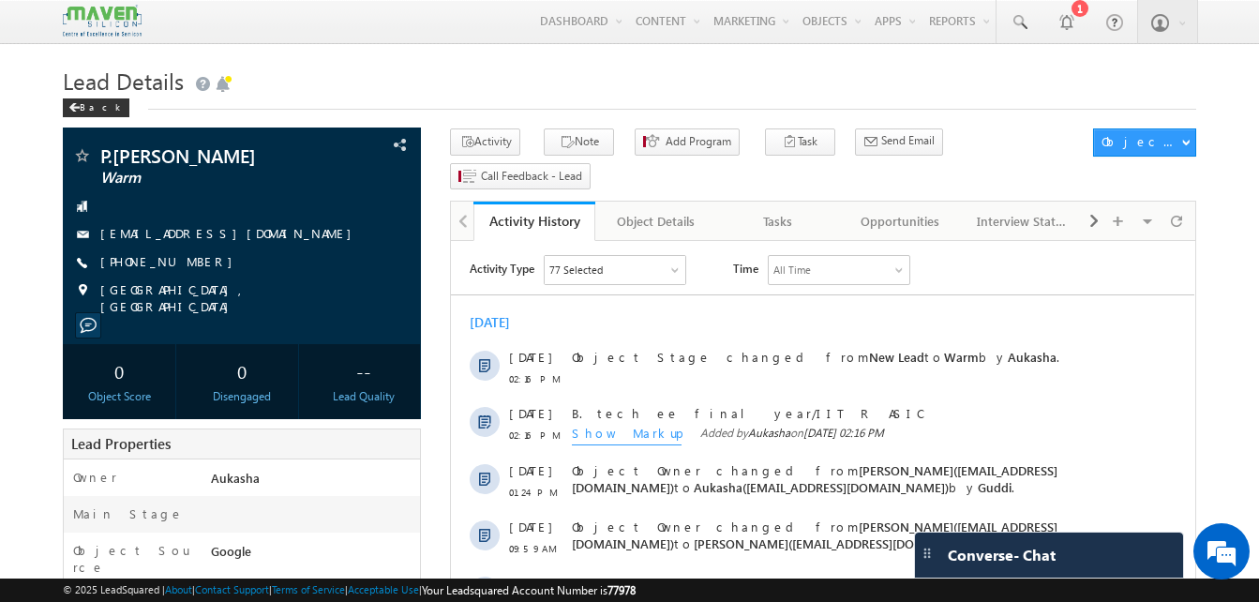
drag, startPoint x: 207, startPoint y: 258, endPoint x: 190, endPoint y: 262, distance: 17.3
click at [190, 262] on div "+91-7013084842" at bounding box center [241, 262] width 339 height 19
copy div "+91-7013084842"
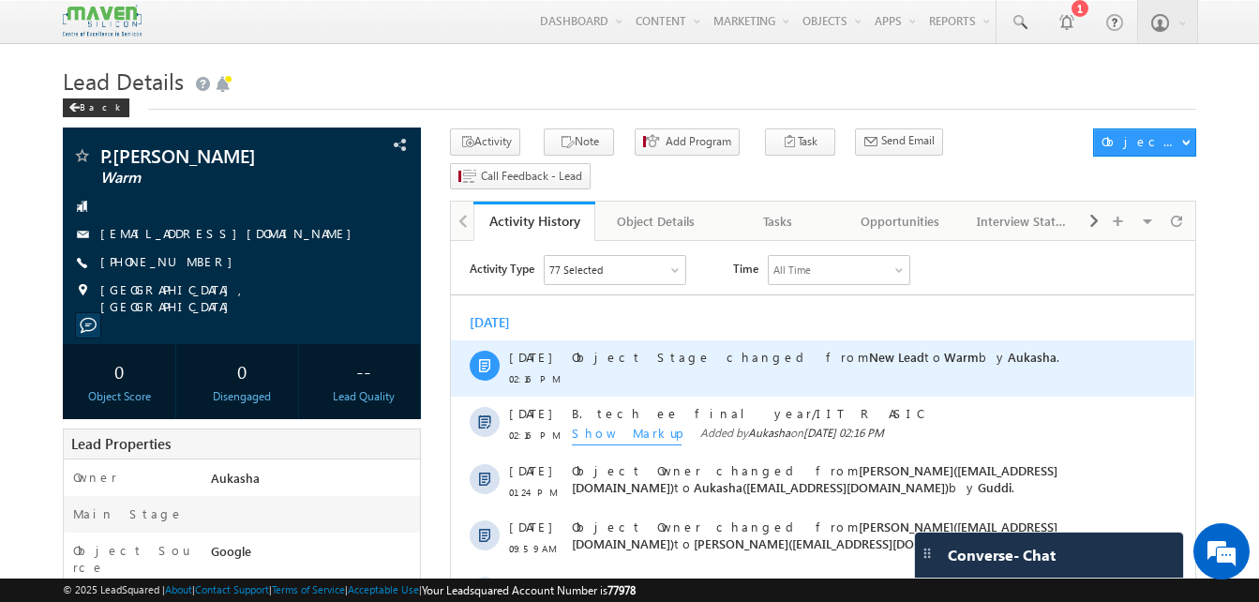
copy div "+91-7013084842"
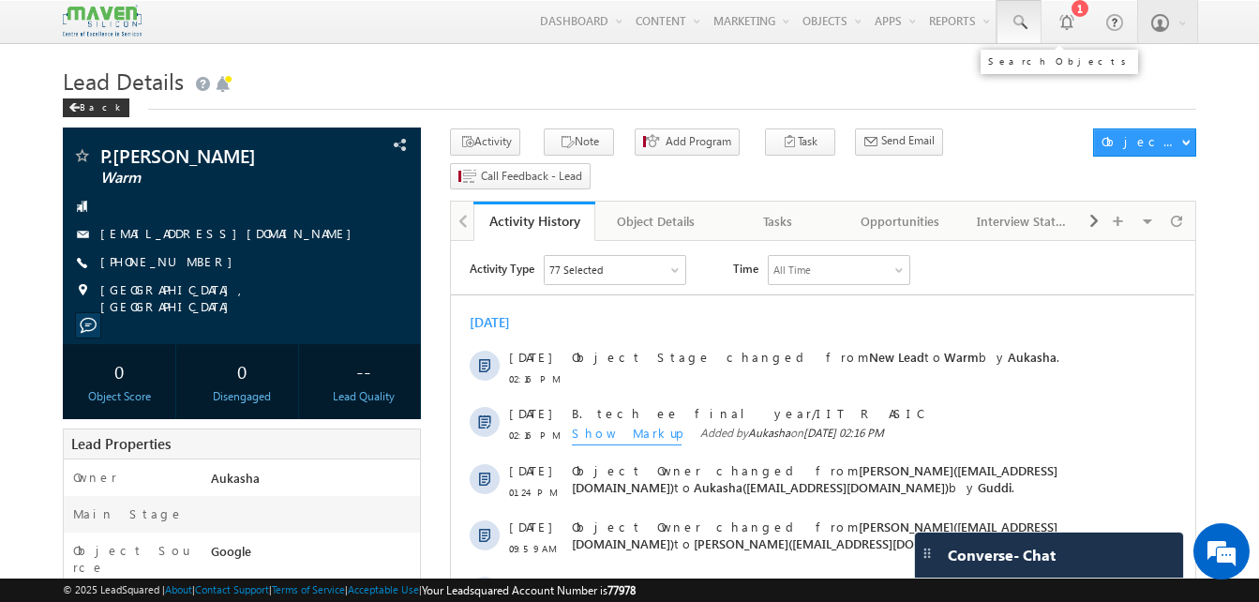
click at [1023, 30] on span at bounding box center [1019, 22] width 19 height 19
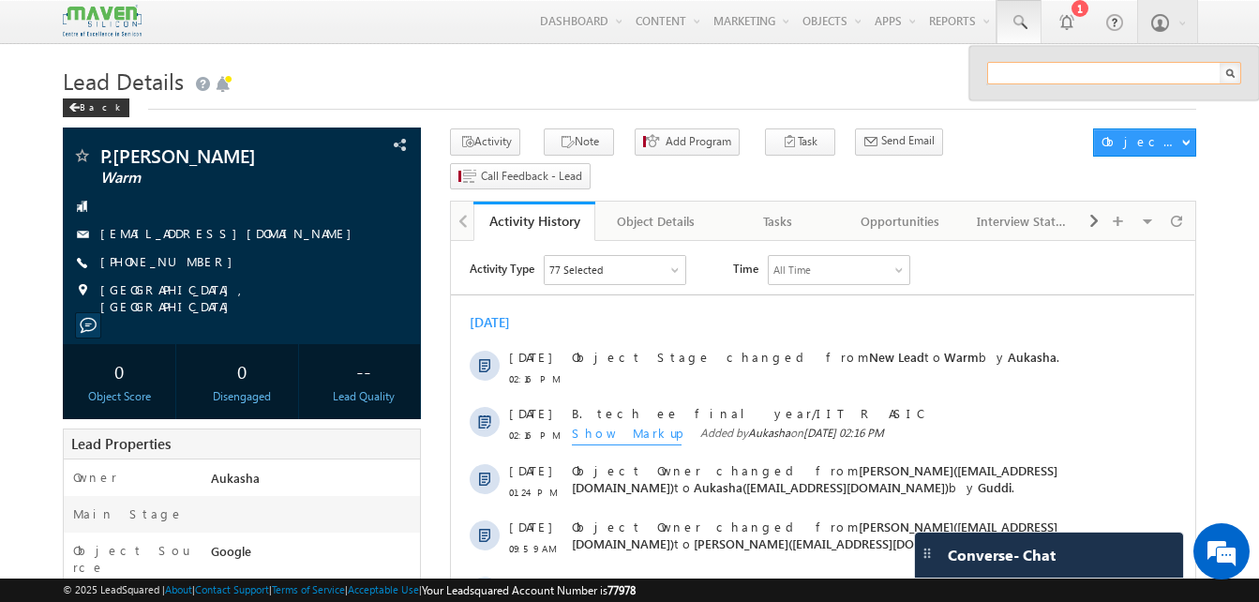
click at [1118, 71] on input "text" at bounding box center [1114, 73] width 254 height 23
paste input "9392469424"
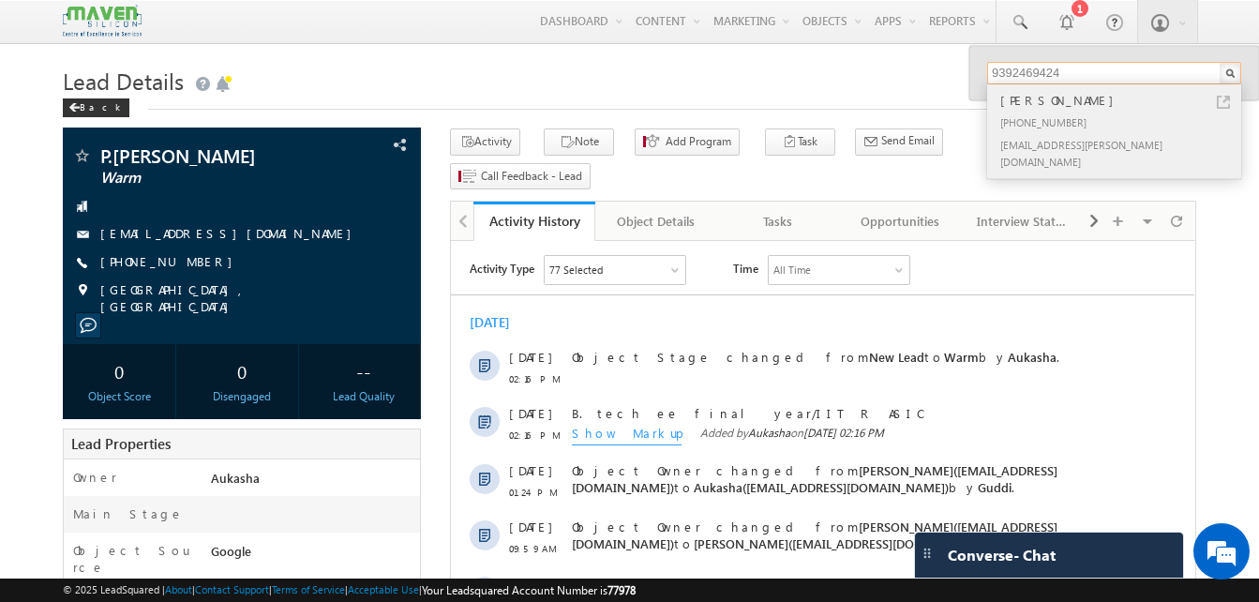
type input "9392469424"
click at [1226, 101] on link at bounding box center [1223, 102] width 13 height 13
click at [376, 145] on span at bounding box center [365, 145] width 21 height 21
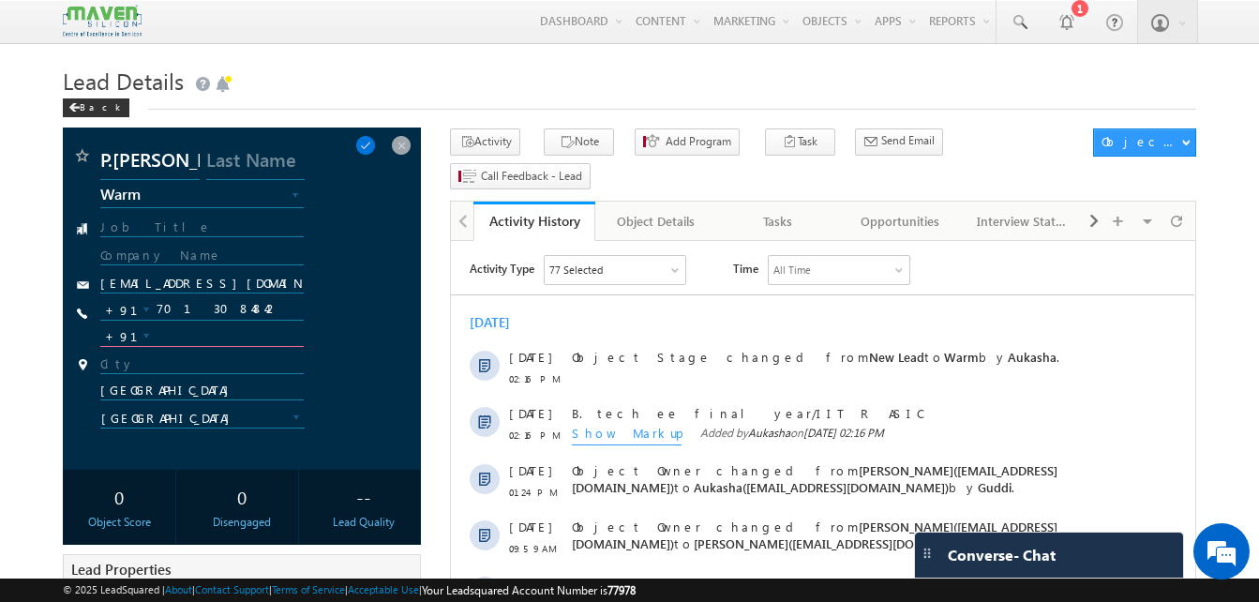
click at [235, 335] on input "text" at bounding box center [201, 335] width 203 height 23
paste input "8248798602"
type input "8248798602"
click at [71, 444] on div "P.Mounika Prakash New Lead Interested In Conversation Others Prospect Future Pr…" at bounding box center [242, 299] width 358 height 342
click at [238, 331] on input "8248798602" at bounding box center [201, 335] width 203 height 23
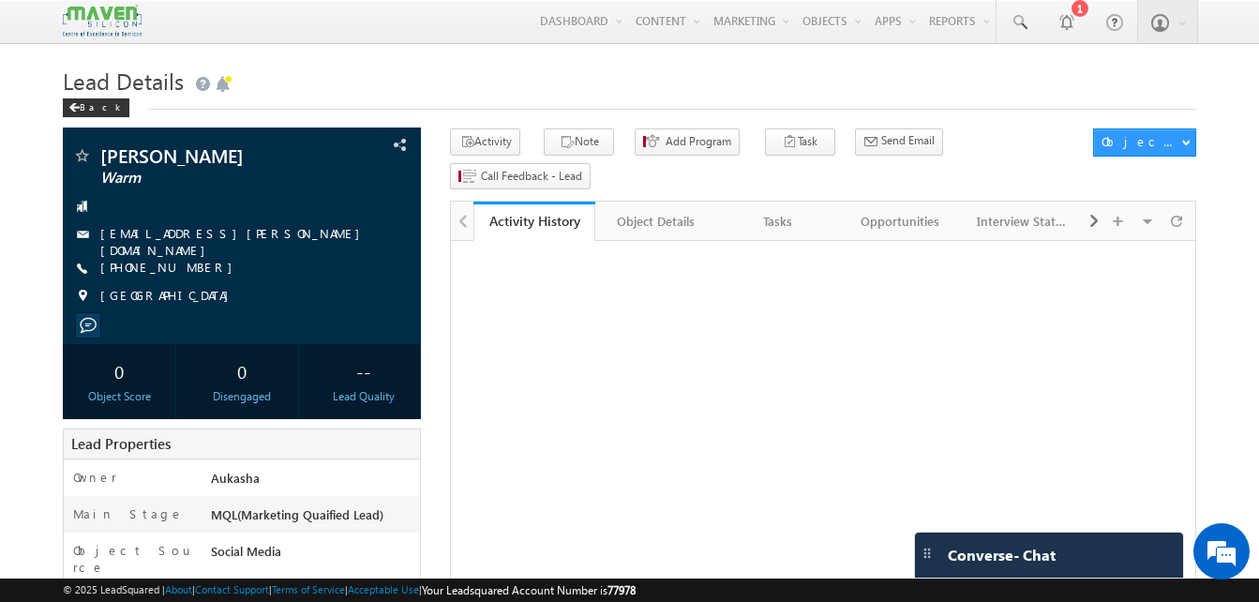
click at [523, 98] on h1 "Lead Details" at bounding box center [630, 79] width 1134 height 37
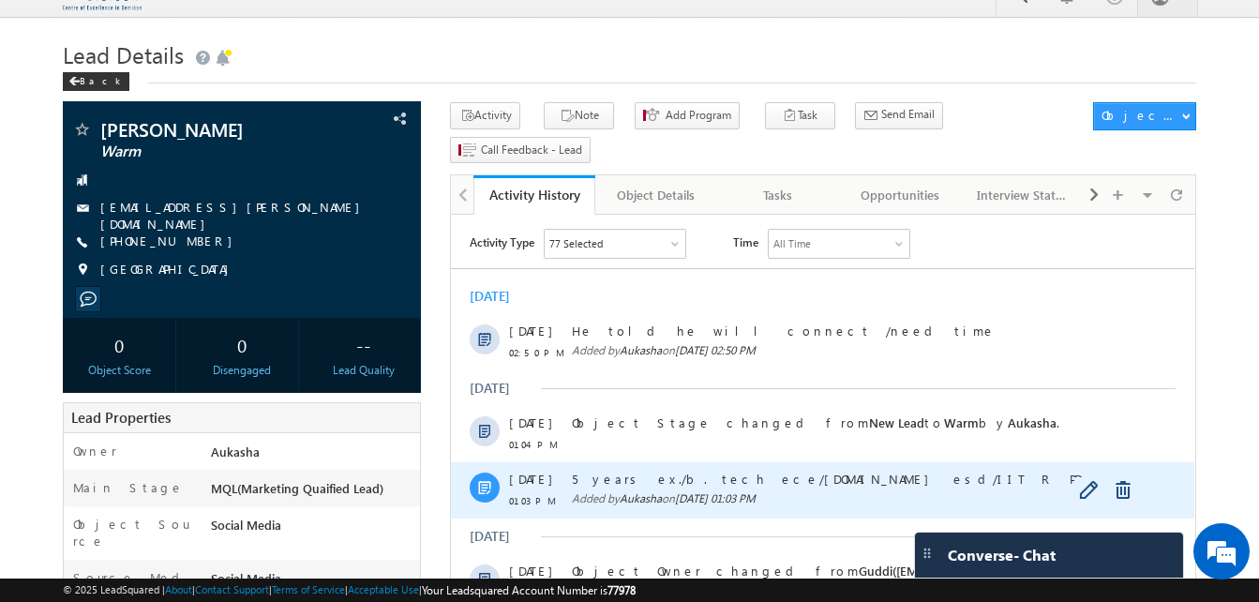
scroll to position [25, 0]
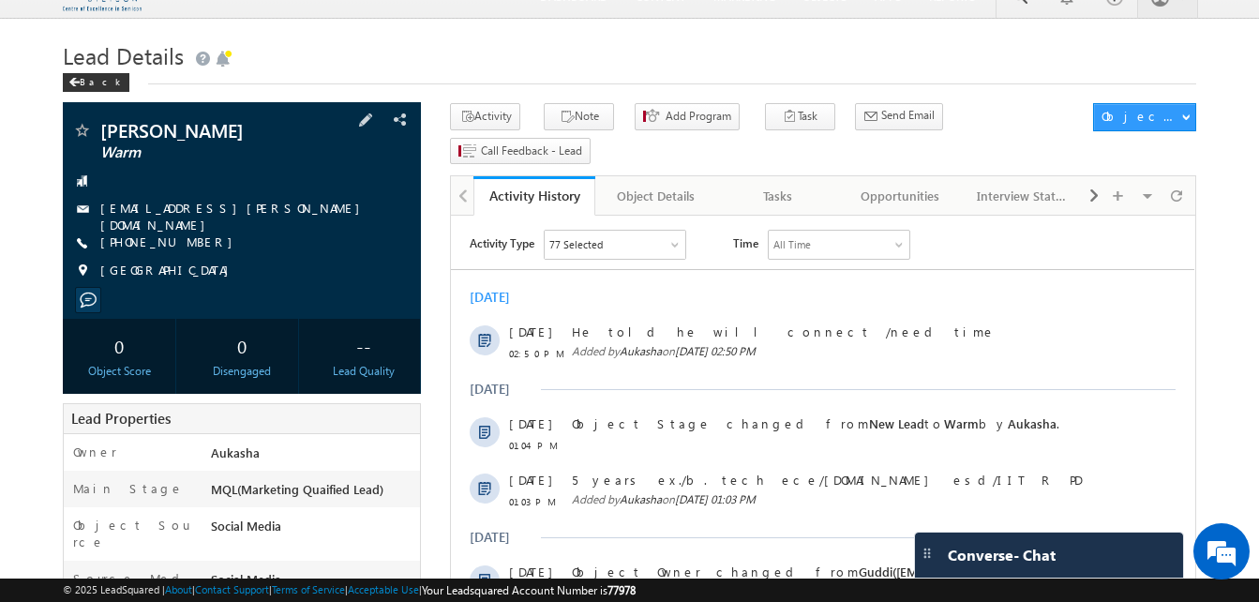
click at [201, 236] on div "[PHONE_NUMBER]" at bounding box center [241, 242] width 339 height 19
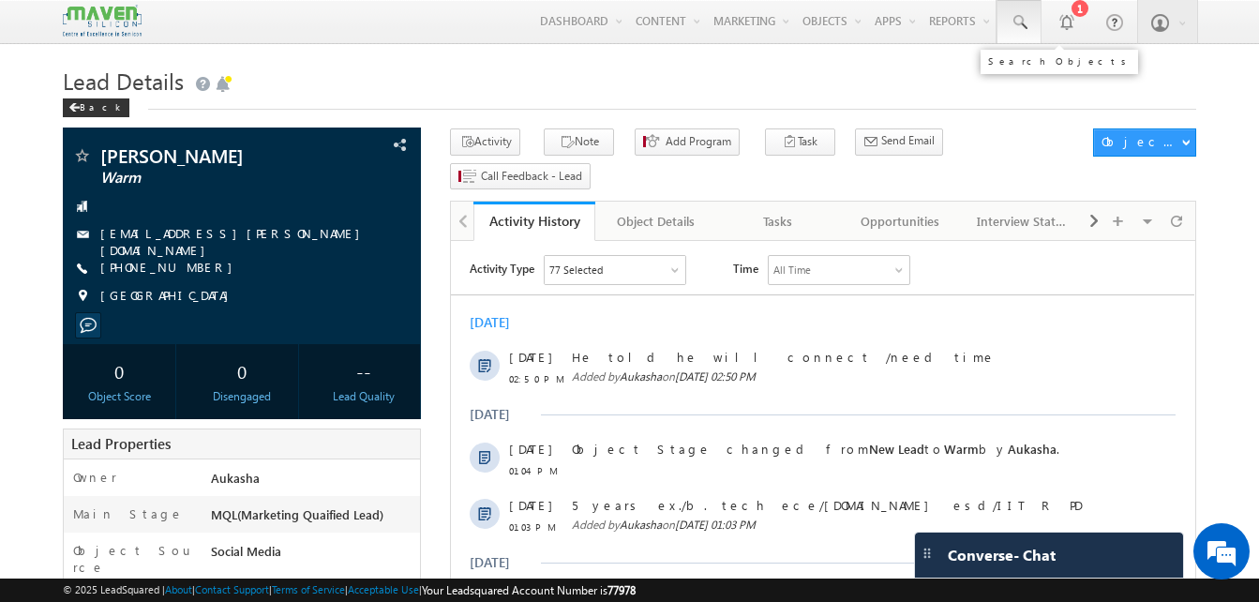
click at [1026, 28] on span at bounding box center [1019, 22] width 19 height 19
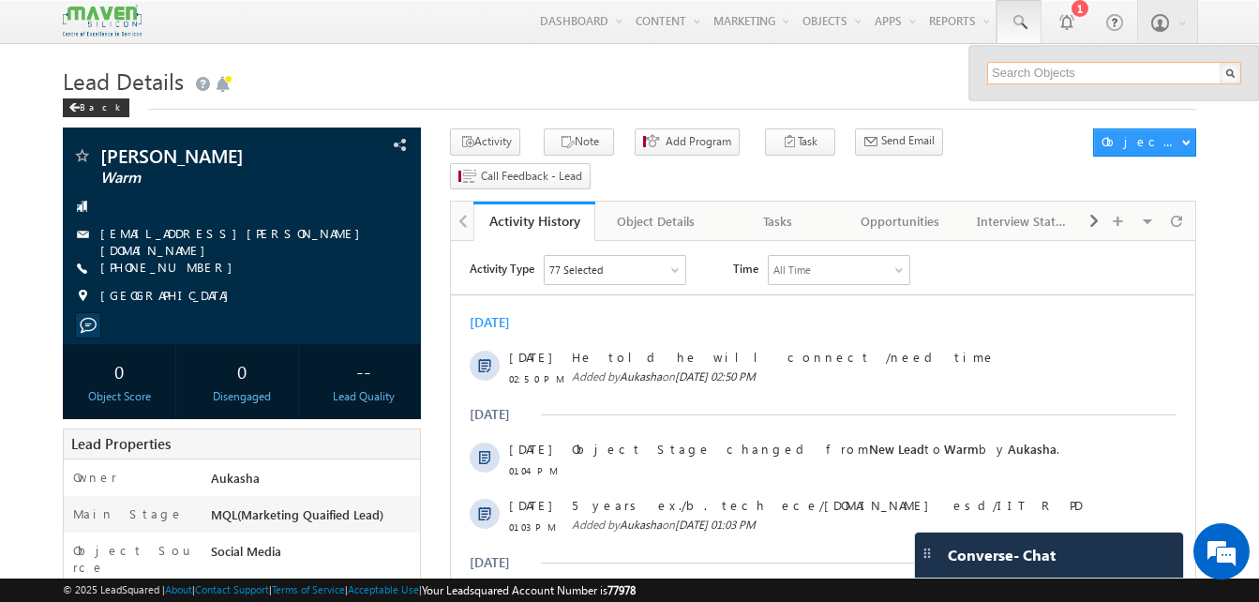
click at [1029, 68] on input "text" at bounding box center [1114, 73] width 254 height 23
paste input "9027517152"
type input "9027517152"
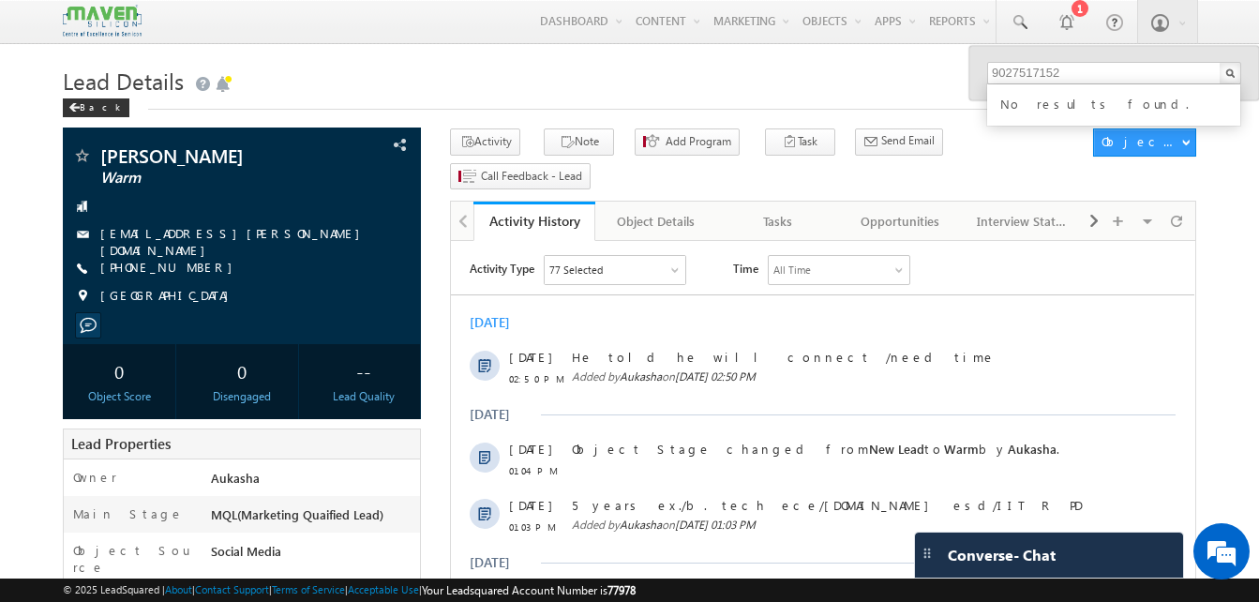
click at [938, 100] on div "Back" at bounding box center [630, 104] width 1134 height 12
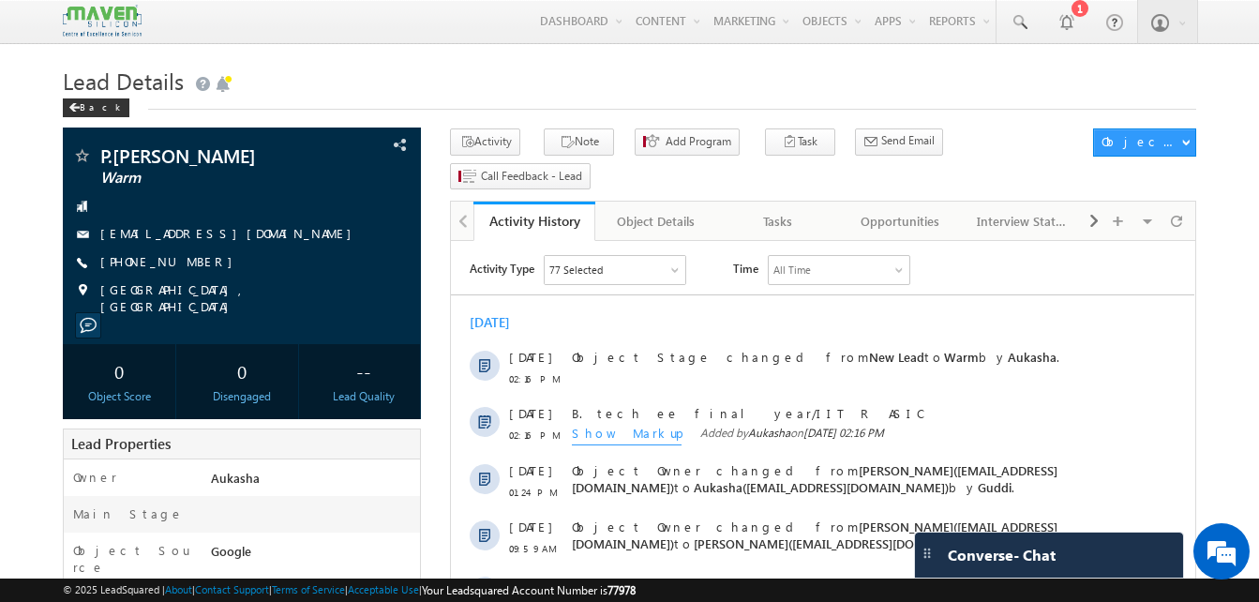
click at [638, 71] on h1 "Lead Details" at bounding box center [630, 79] width 1134 height 37
click at [1027, 23] on span at bounding box center [1019, 22] width 19 height 19
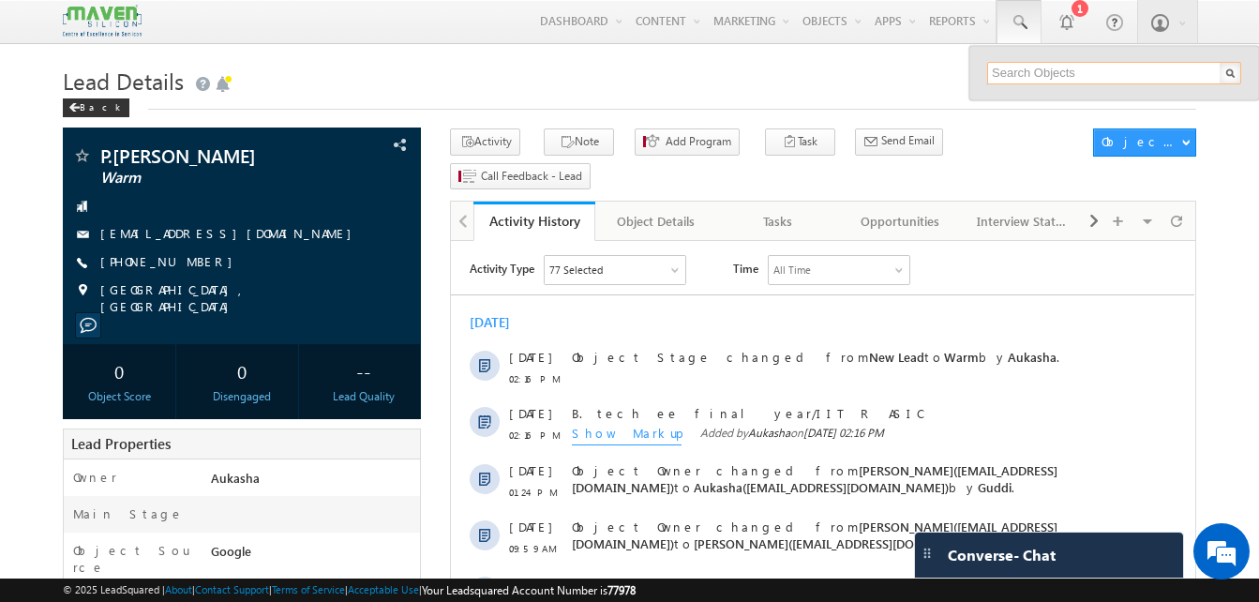
click at [1058, 74] on input "text" at bounding box center [1114, 73] width 254 height 23
paste input "6388148954"
type input "6388148954"
click at [812, 84] on h1 "Lead Details" at bounding box center [630, 79] width 1134 height 37
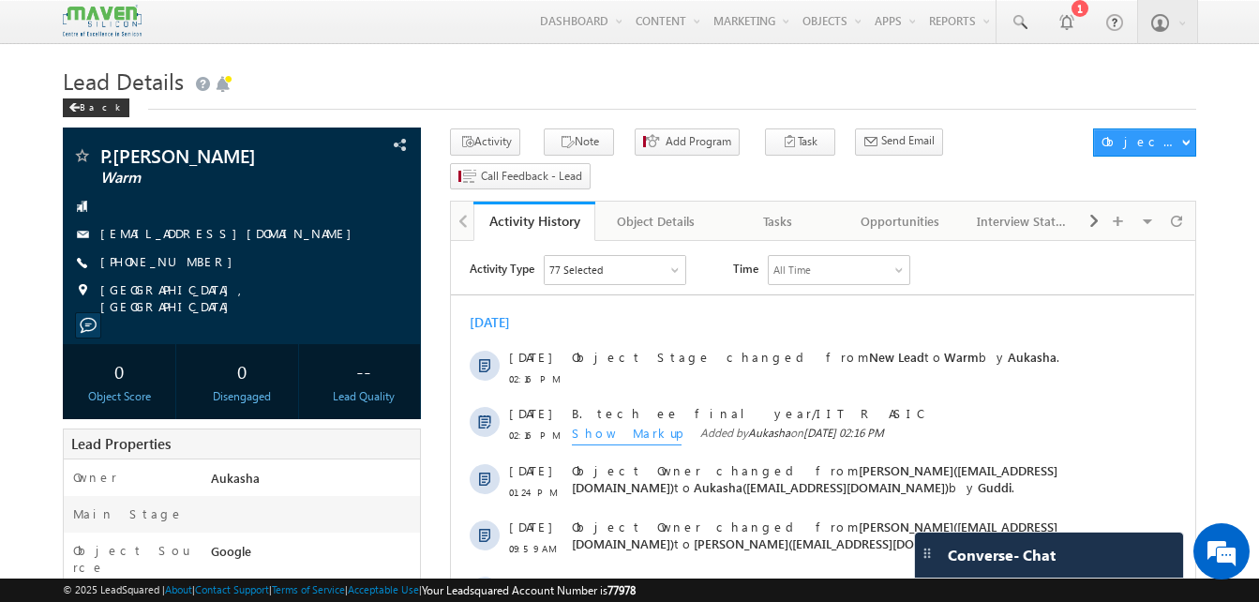
click at [369, 86] on h1 "Lead Details" at bounding box center [630, 79] width 1134 height 37
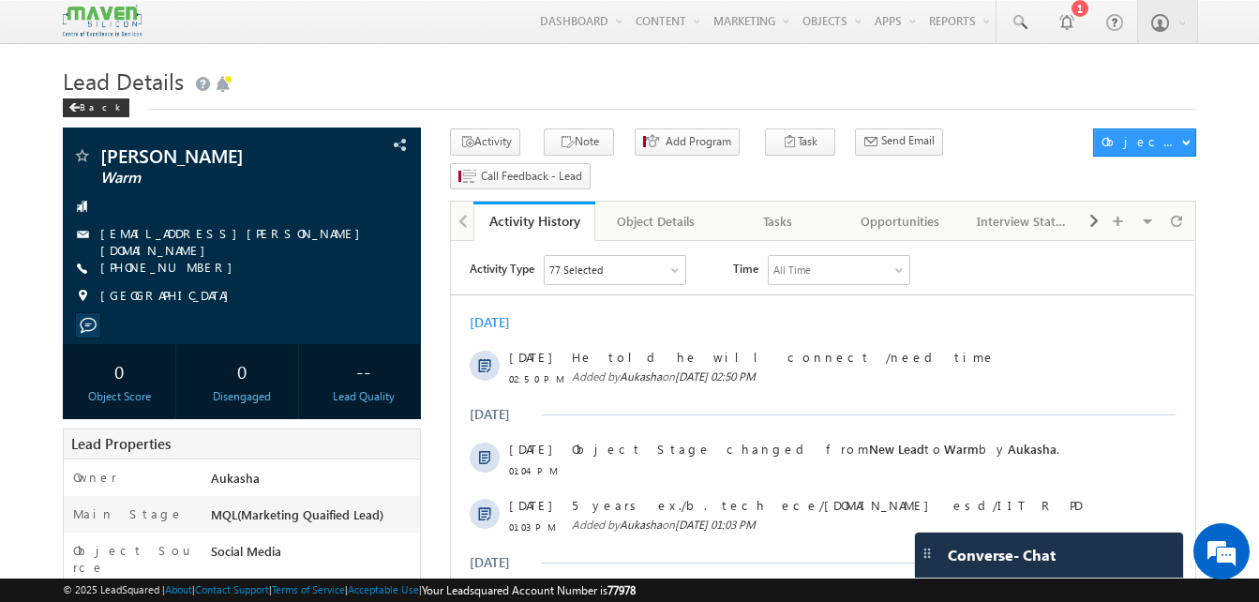
click at [520, 73] on h1 "Lead Details" at bounding box center [630, 79] width 1134 height 37
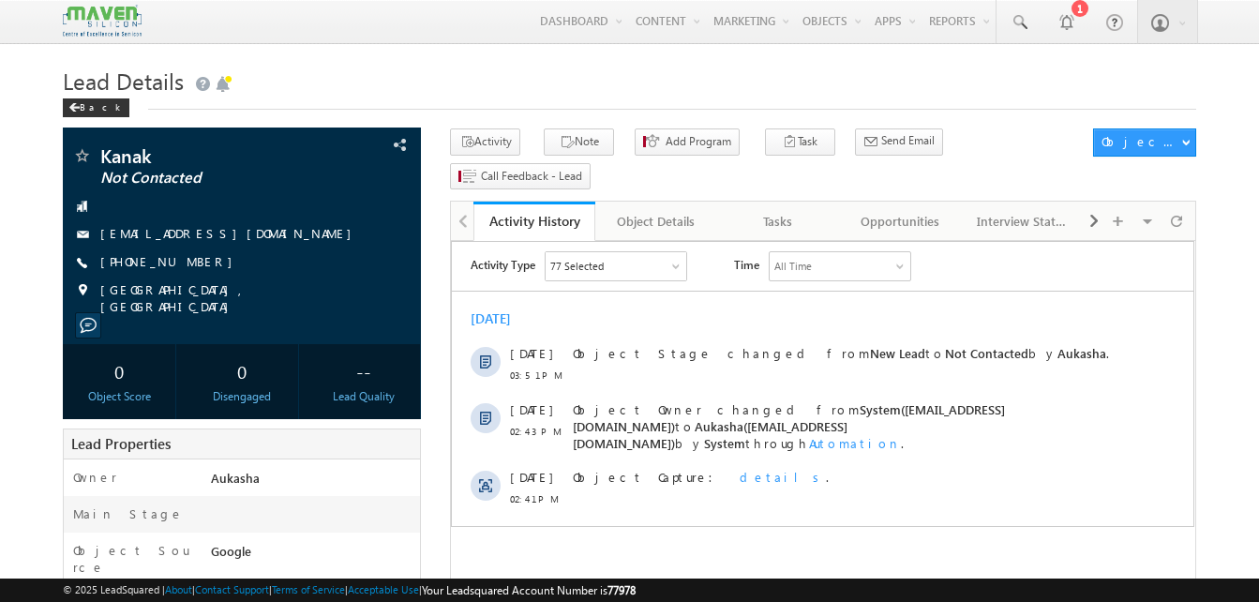
click at [456, 79] on h1 "Lead Details" at bounding box center [630, 79] width 1134 height 37
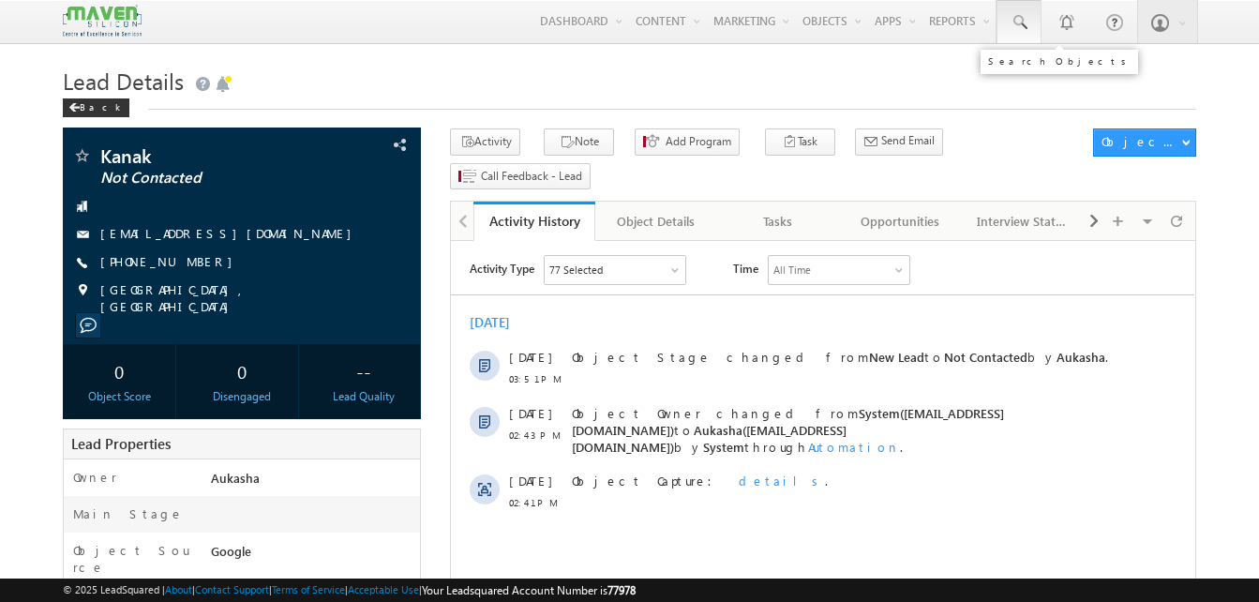
click at [1021, 38] on link at bounding box center [1019, 21] width 45 height 43
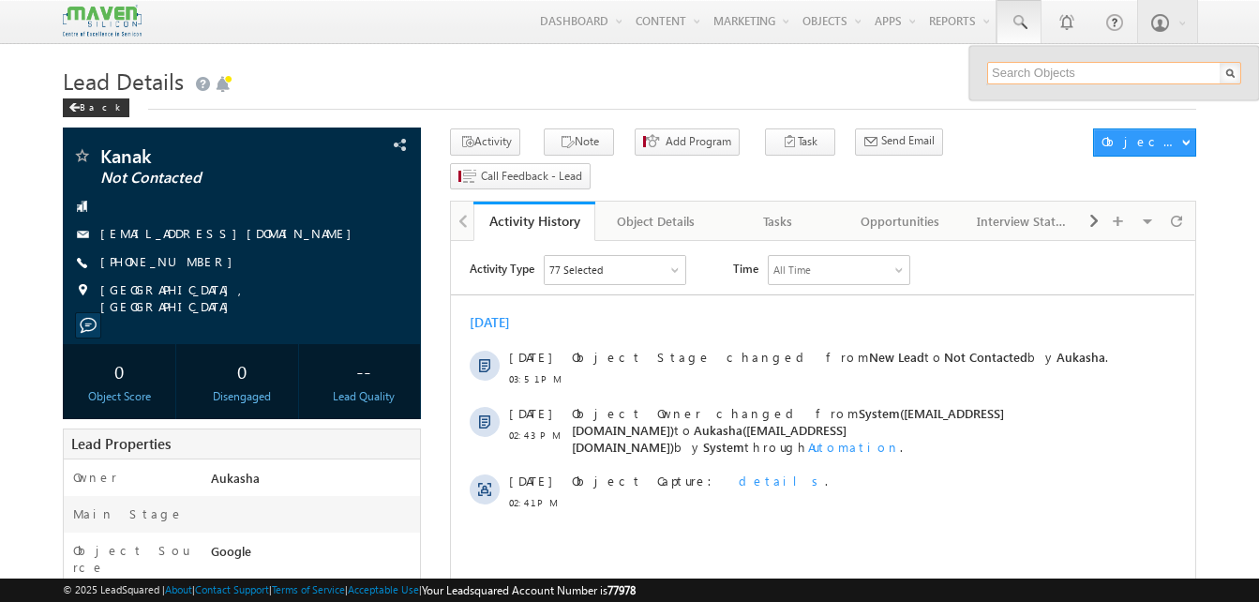
click at [1033, 71] on input "text" at bounding box center [1114, 73] width 254 height 23
paste input "6388148954"
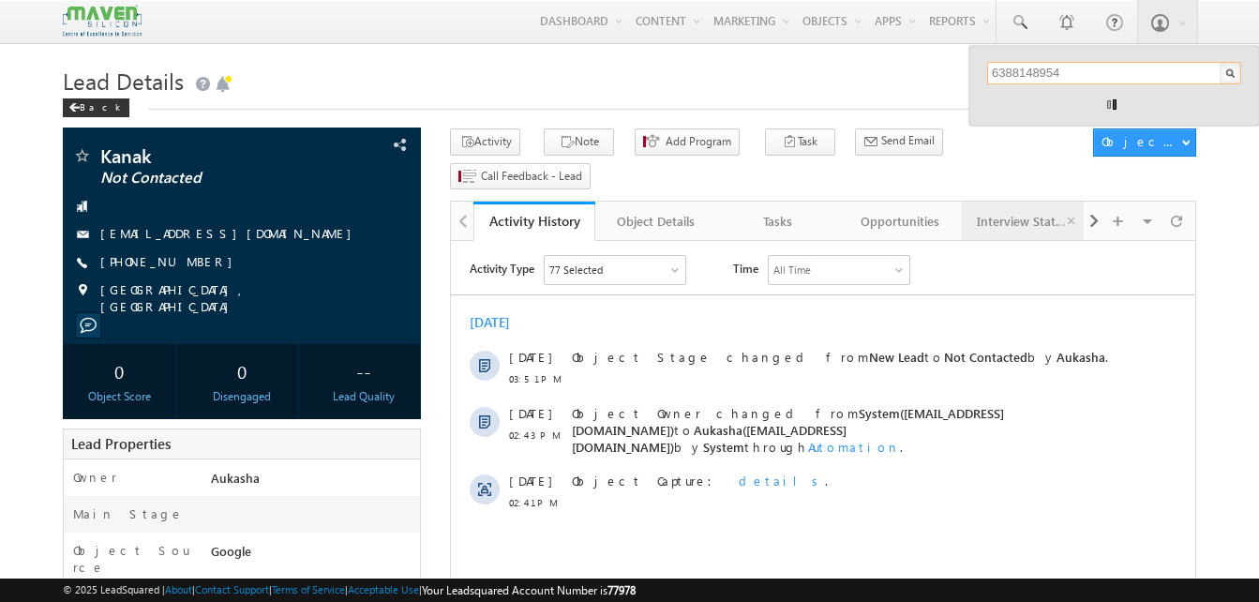
type input "6388148954"
